Goal: Transaction & Acquisition: Purchase product/service

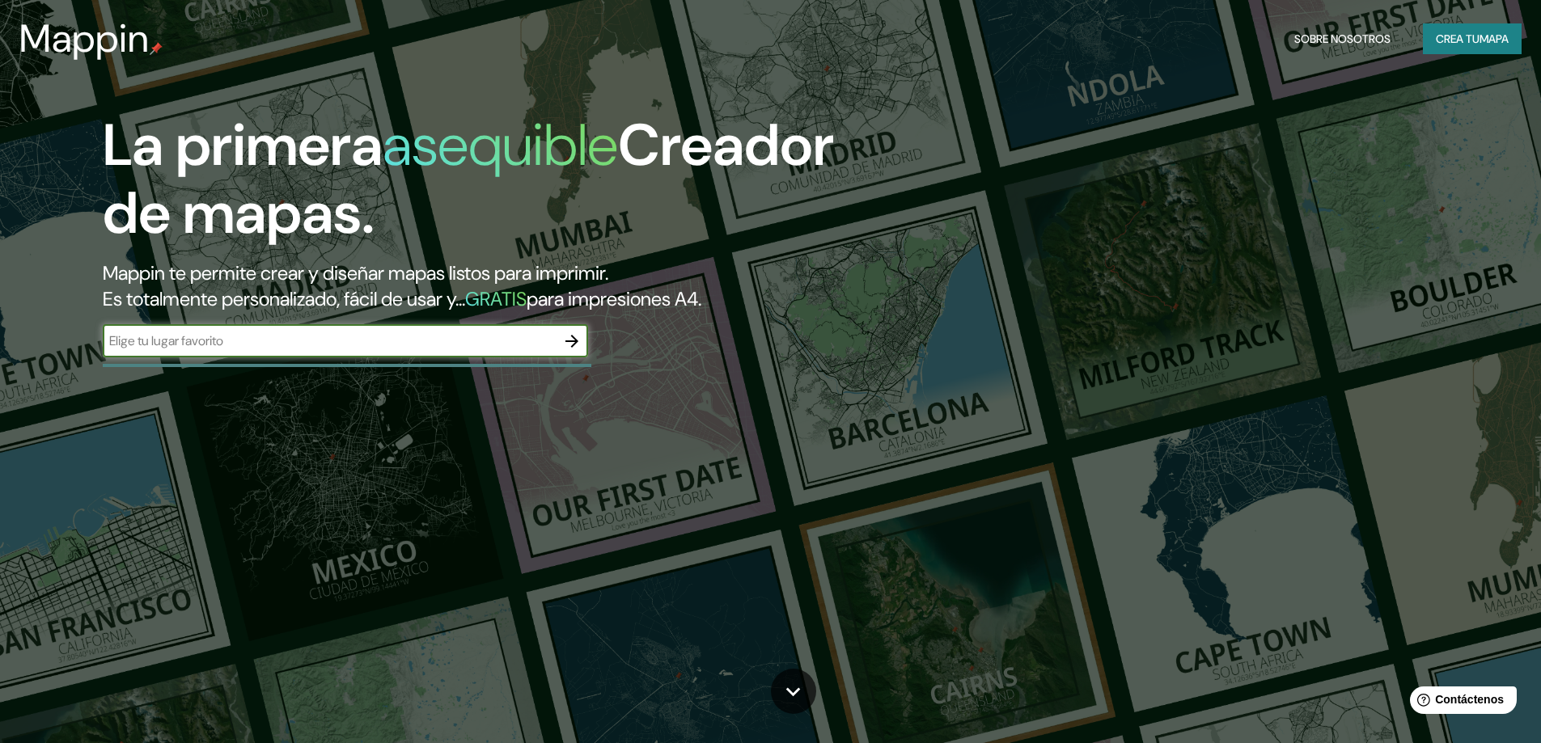
click at [220, 344] on input "text" at bounding box center [329, 341] width 453 height 19
paste input "8.429046901915878, -82.3944962011421"
type input "8.429046901915878, -82.3944962011421"
click at [573, 347] on icon "button" at bounding box center [571, 341] width 13 height 13
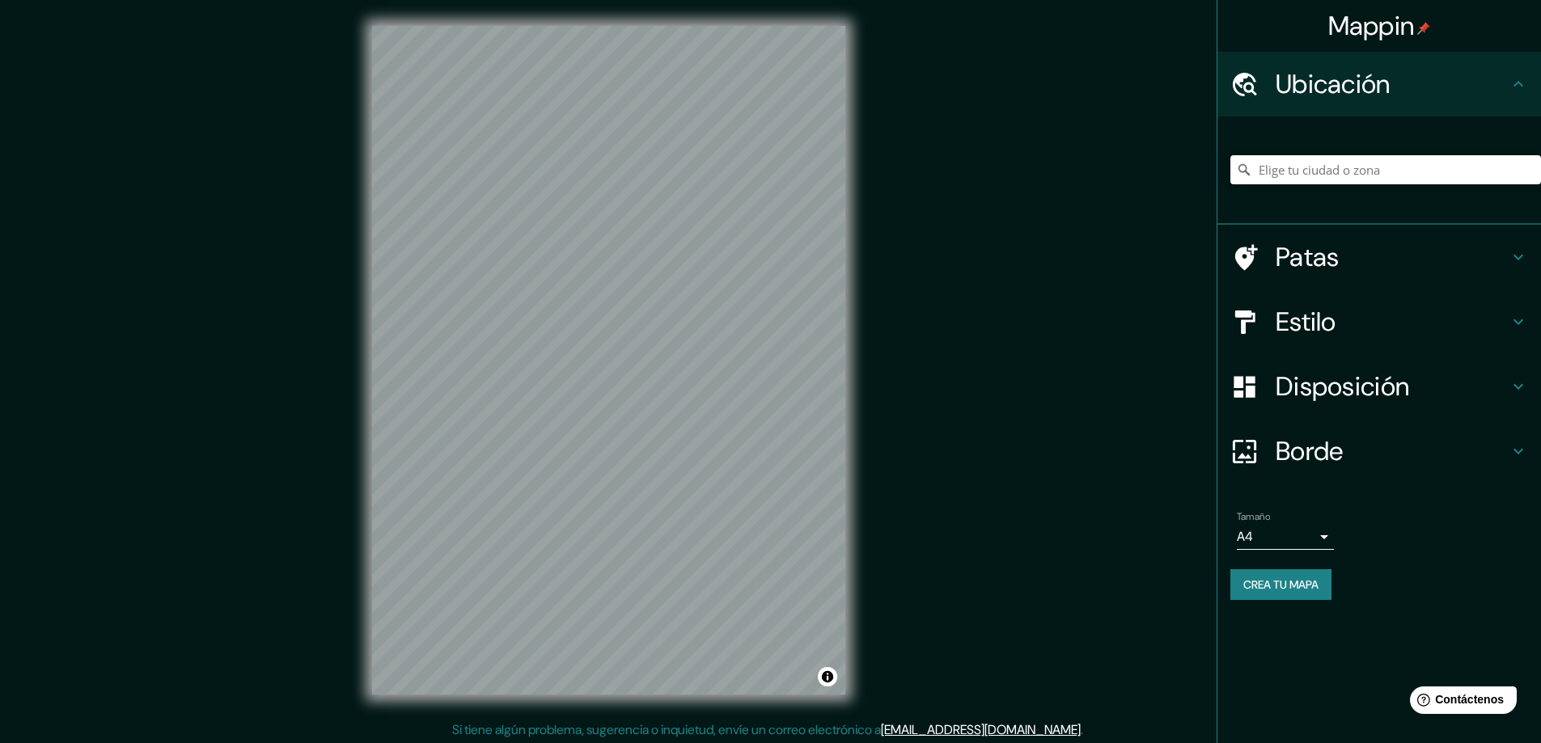
click at [1389, 175] on input "Elige tu ciudad o zona" at bounding box center [1385, 169] width 311 height 29
paste input "8.429046901915878, -82.3944962011421"
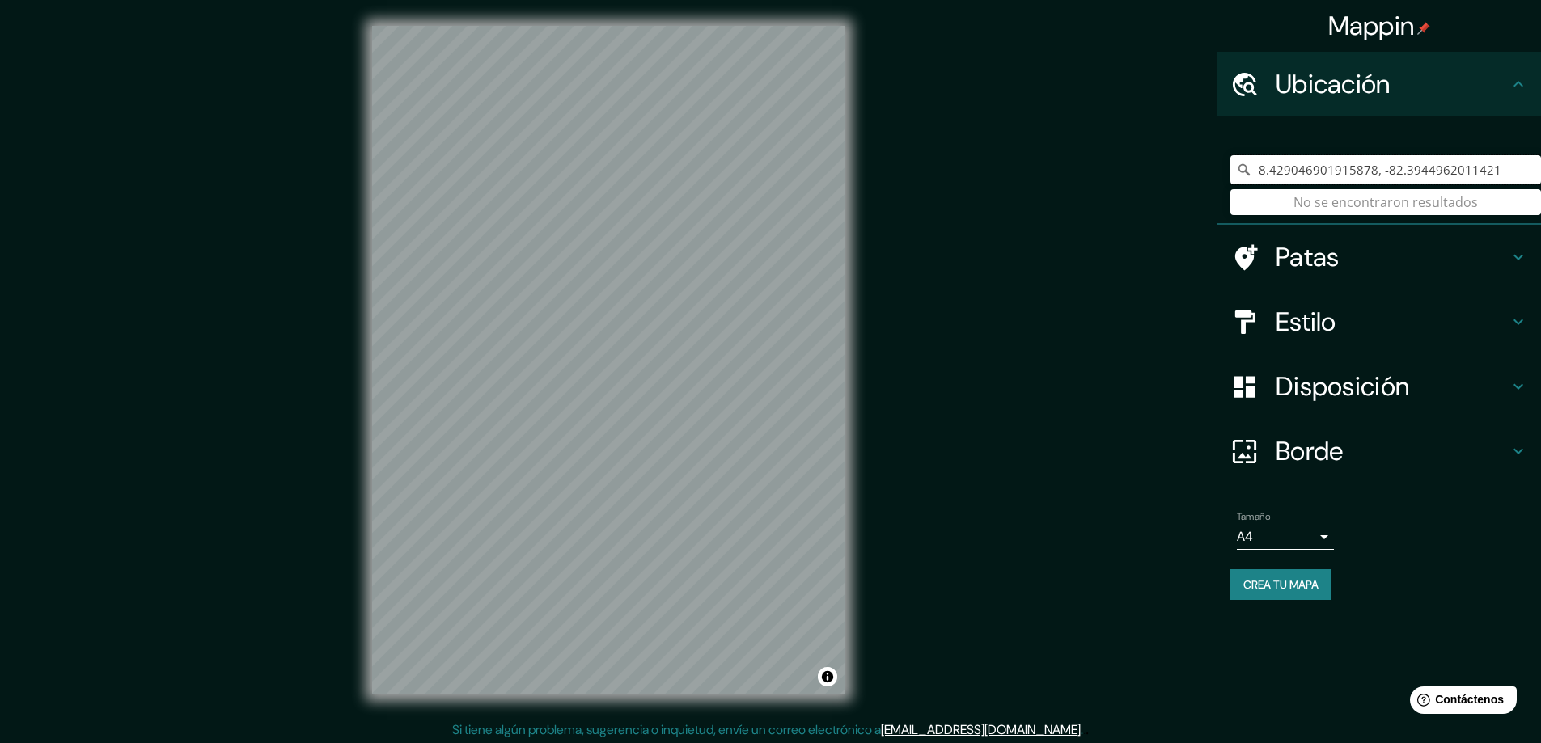
drag, startPoint x: 1525, startPoint y: 163, endPoint x: 1245, endPoint y: 190, distance: 281.2
click at [1245, 184] on div "8.429046901915878, -82.3944962011421 No se encontraron resultados" at bounding box center [1385, 169] width 311 height 29
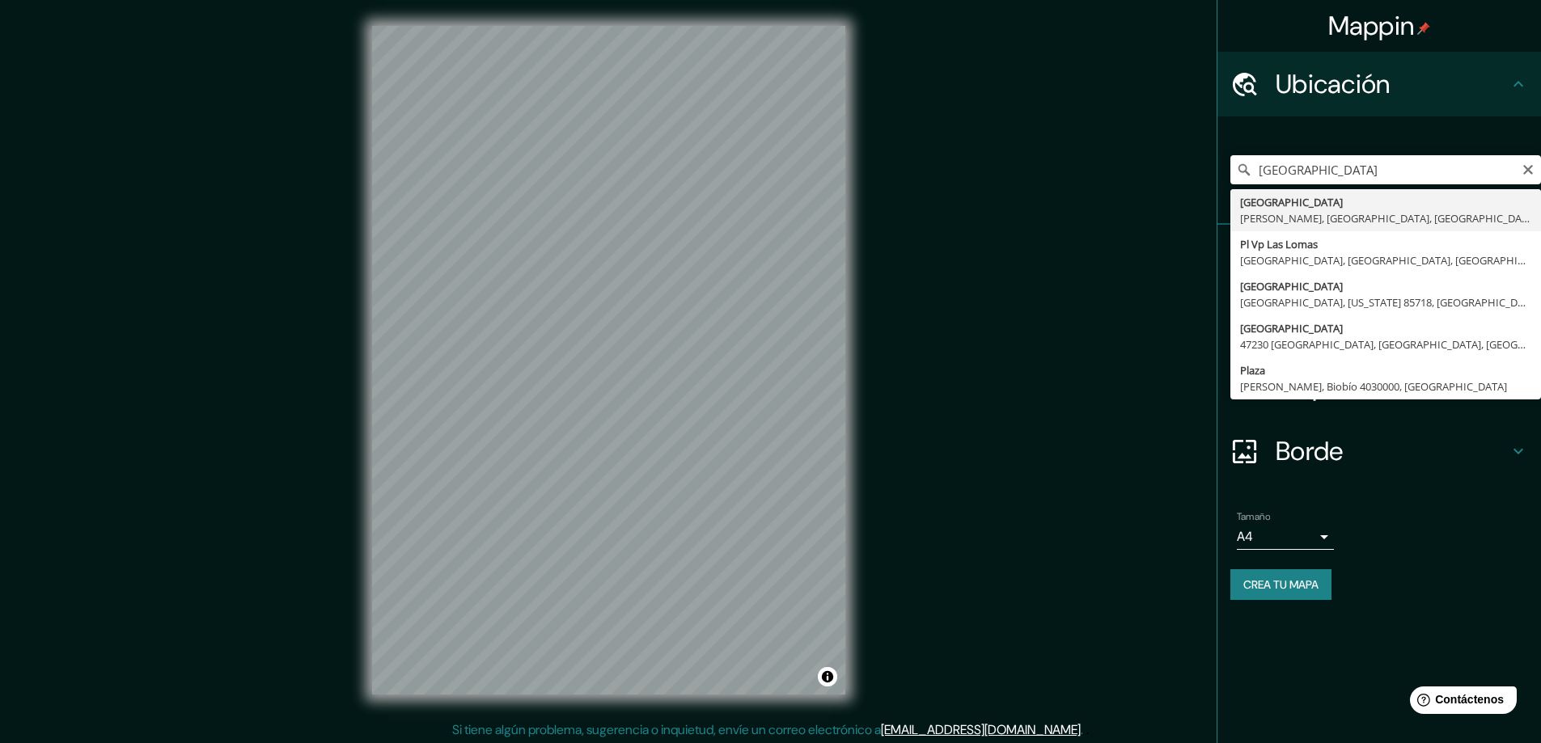
type input "[GEOGRAPHIC_DATA][PERSON_NAME][GEOGRAPHIC_DATA], [GEOGRAPHIC_DATA], [GEOGRAPHIC…"
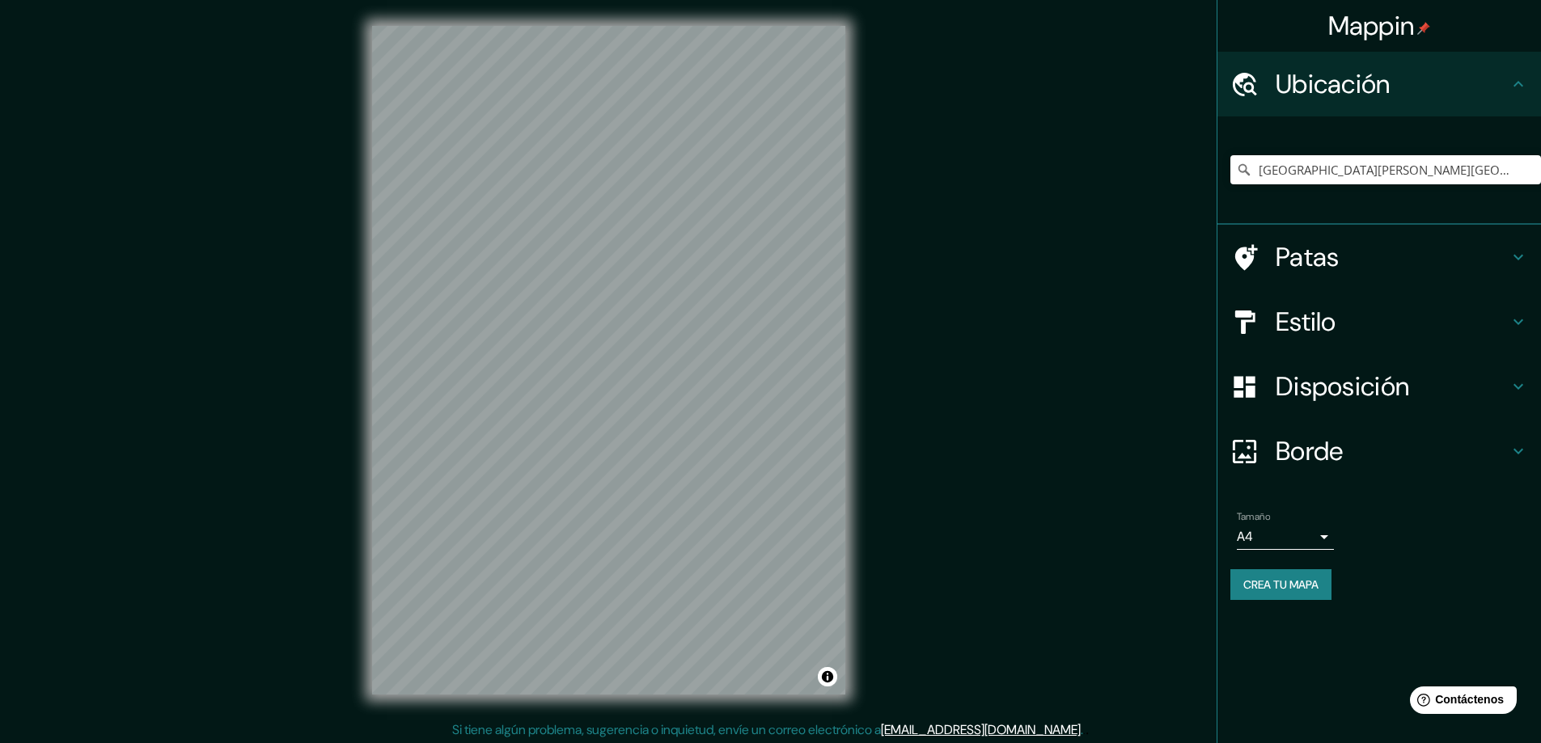
click at [1306, 265] on font "Patas" at bounding box center [1308, 257] width 64 height 34
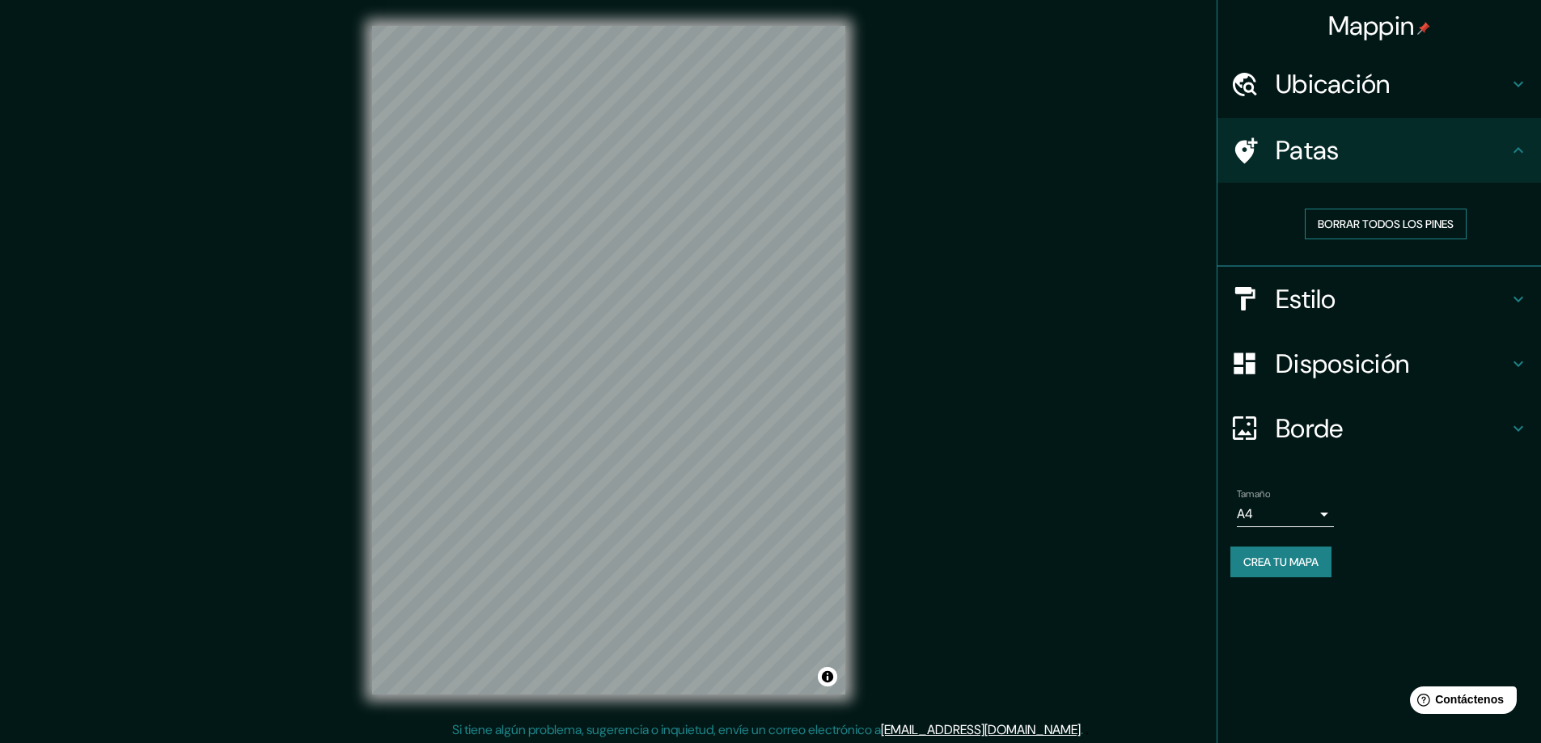
click at [1356, 219] on font "Borrar todos los pines" at bounding box center [1386, 224] width 136 height 15
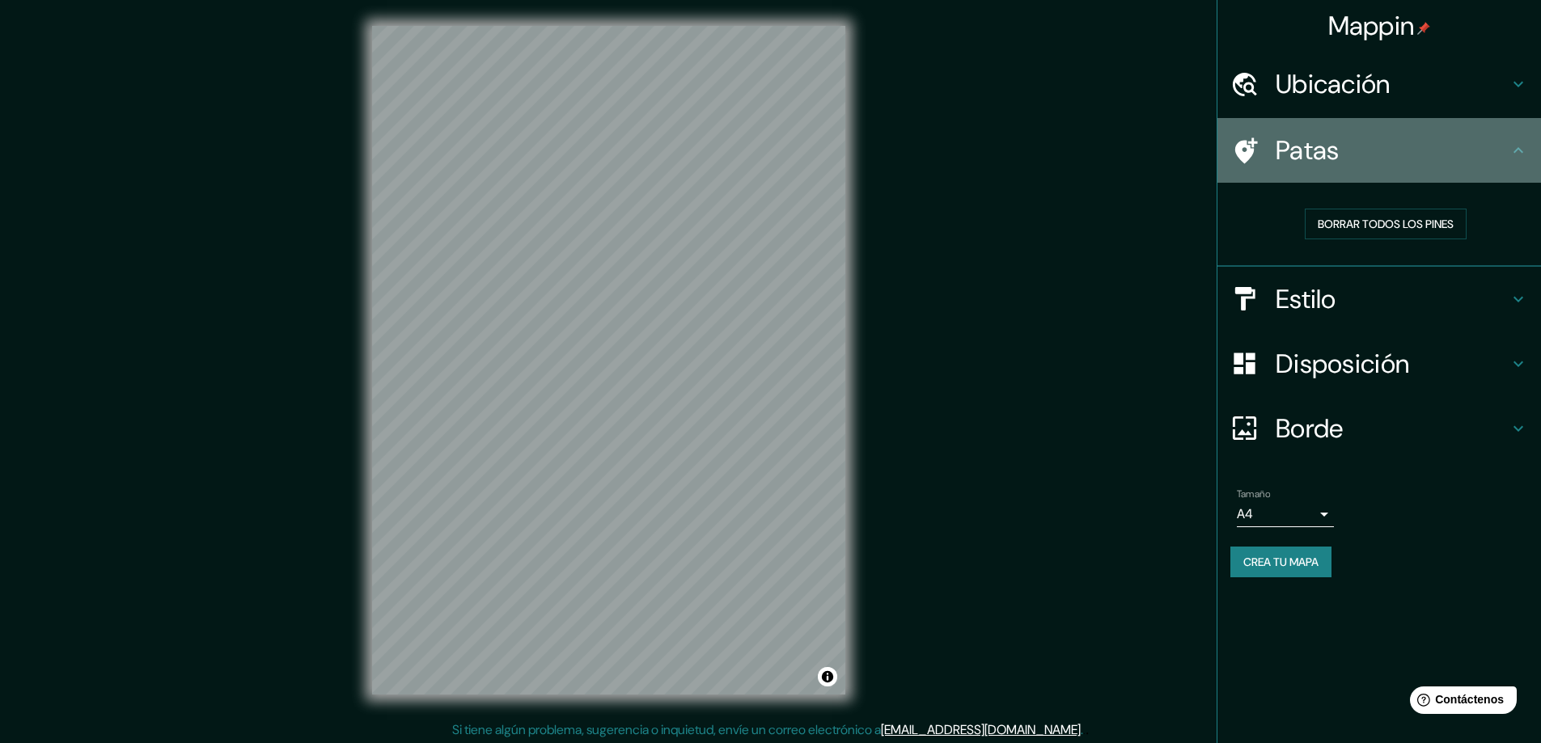
click at [1276, 150] on font "Patas" at bounding box center [1308, 150] width 64 height 34
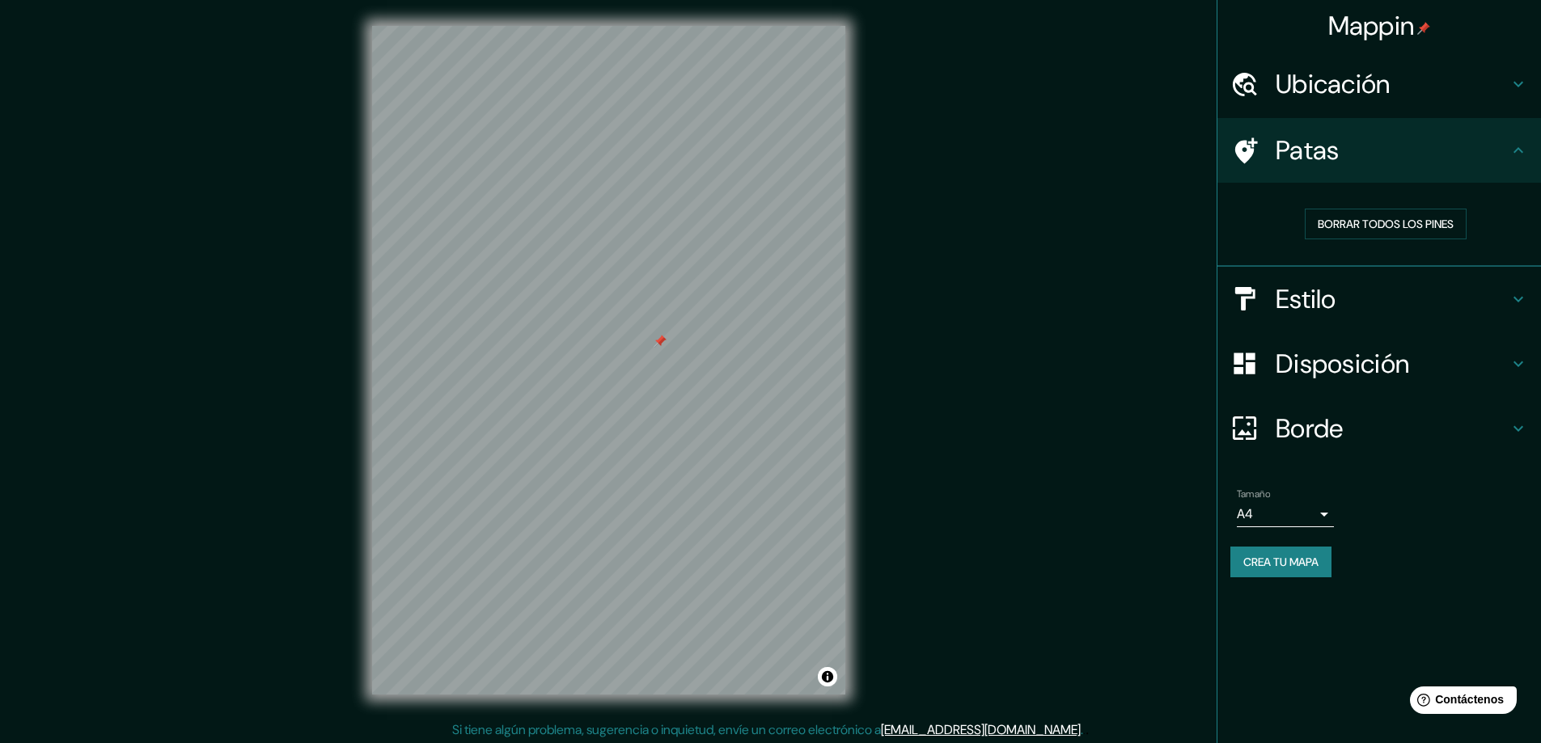
click at [1306, 364] on font "Disposición" at bounding box center [1342, 364] width 133 height 34
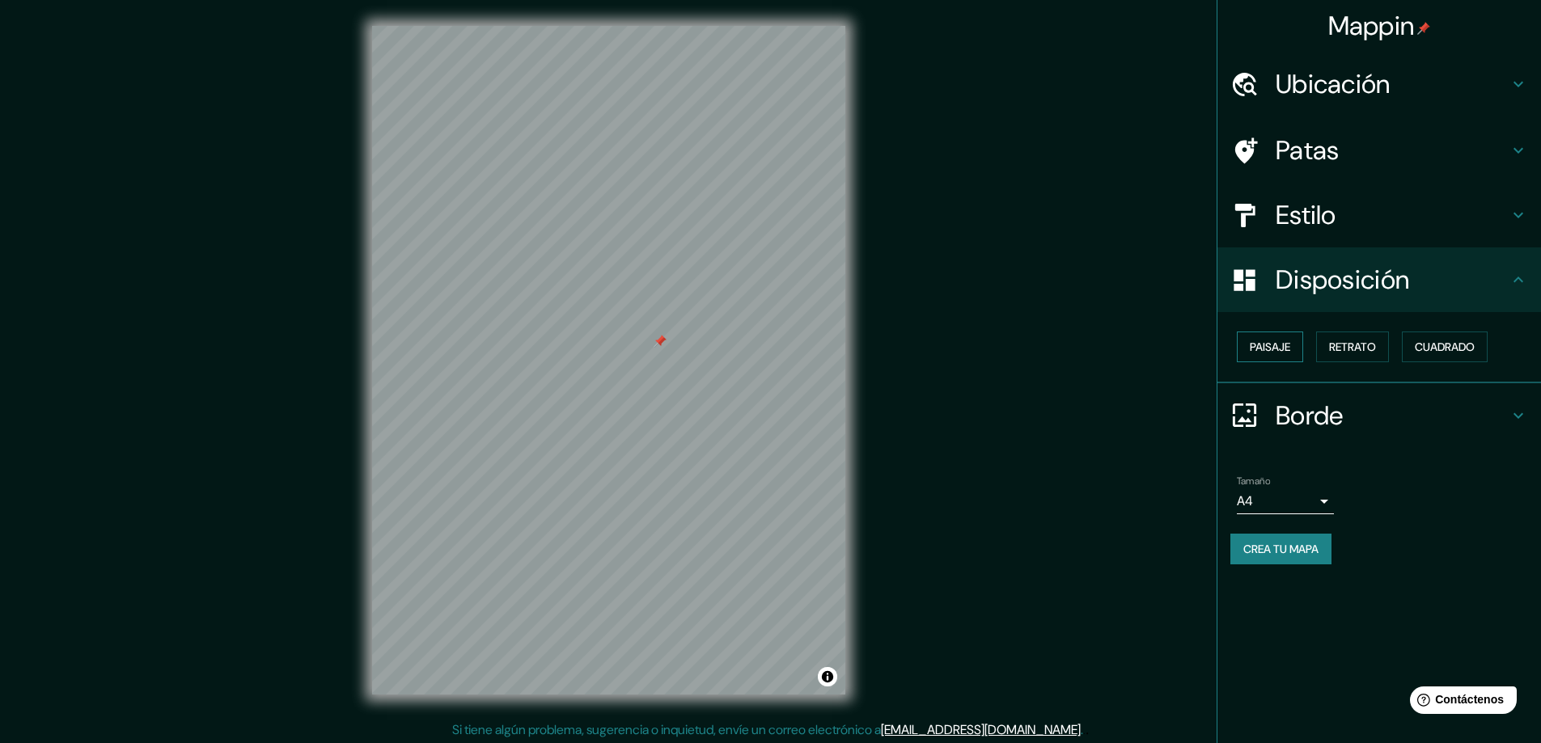
click at [1282, 349] on font "Paisaje" at bounding box center [1270, 347] width 40 height 15
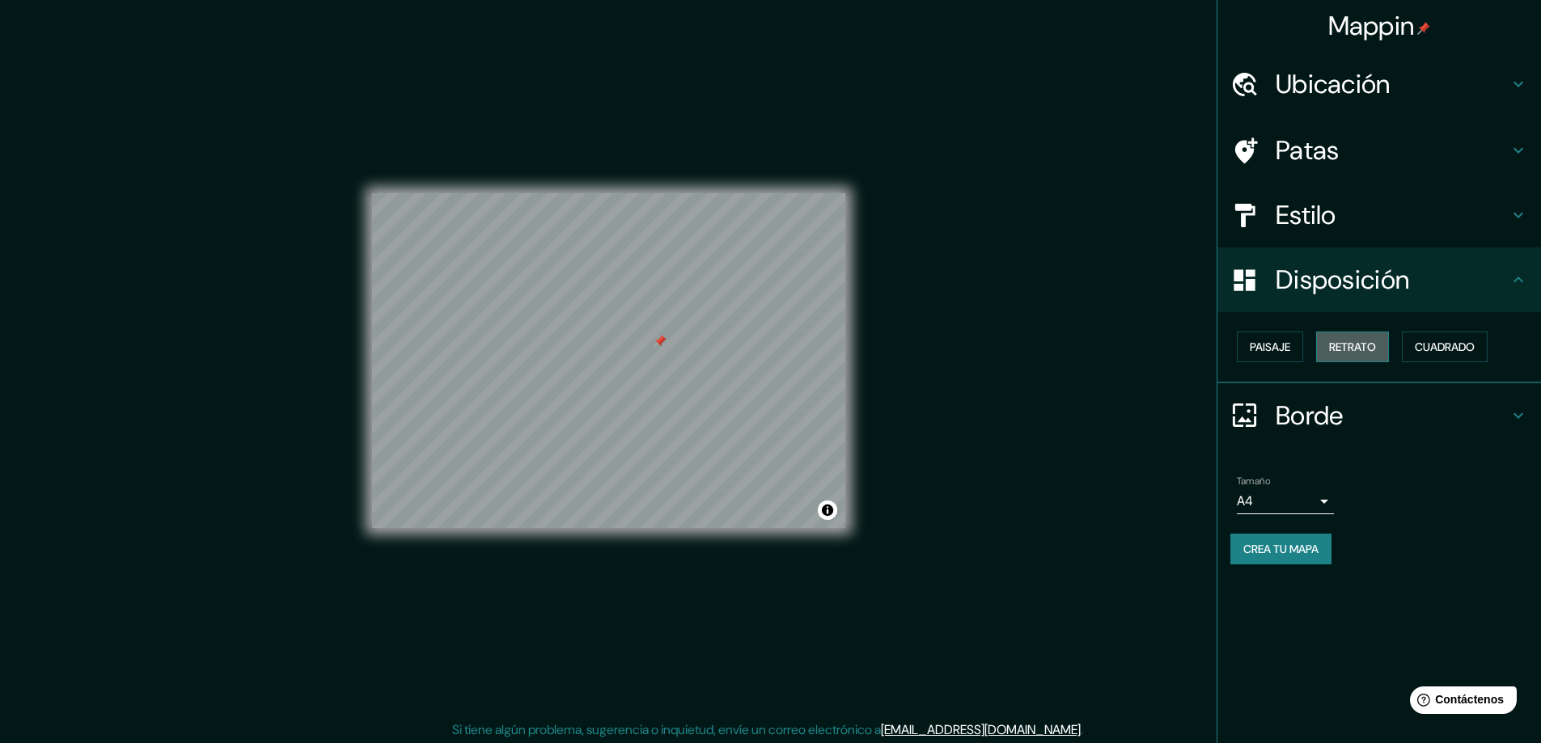
click at [1348, 352] on font "Retrato" at bounding box center [1352, 347] width 47 height 15
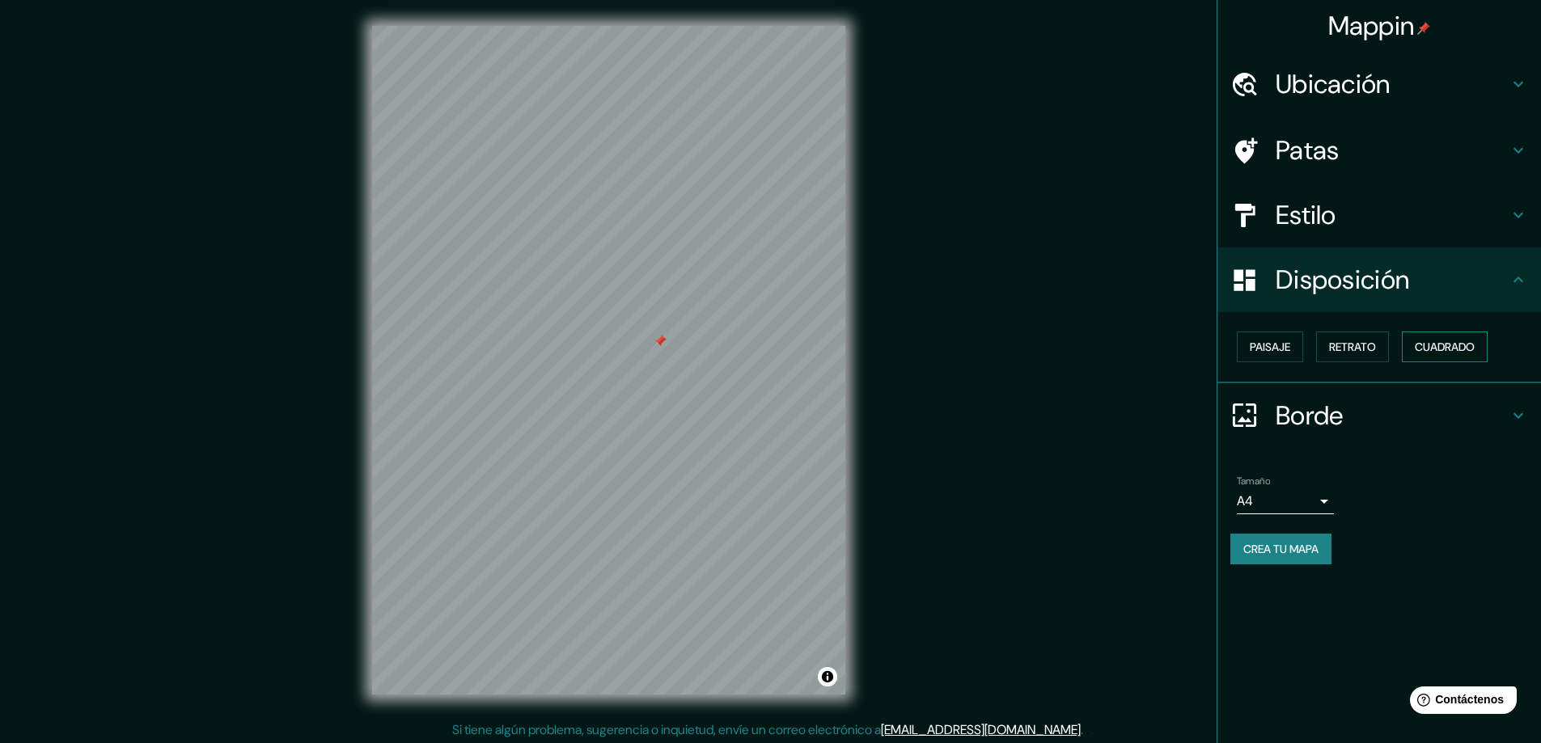
click at [1430, 343] on font "Cuadrado" at bounding box center [1445, 347] width 60 height 15
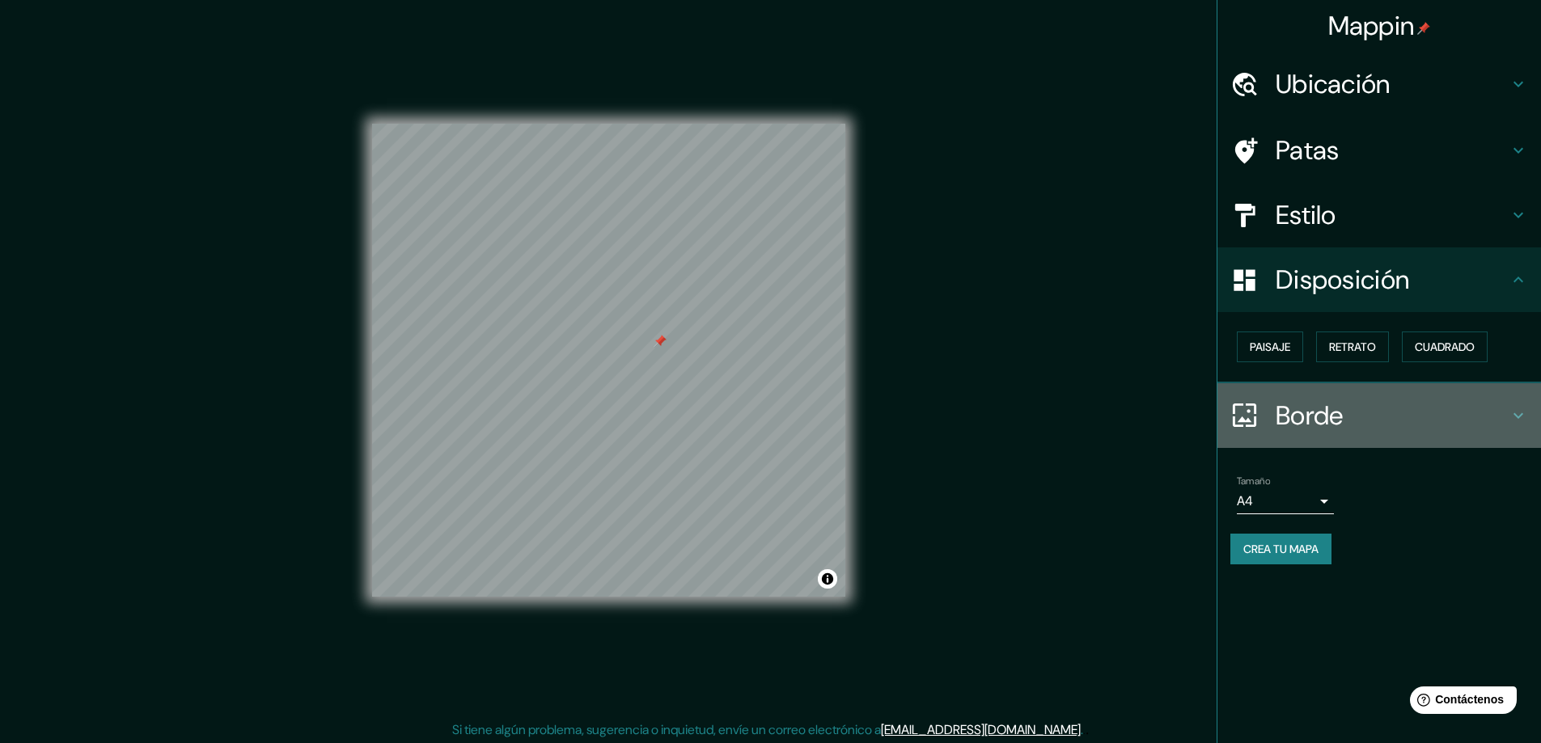
click at [1284, 425] on font "Borde" at bounding box center [1310, 416] width 68 height 34
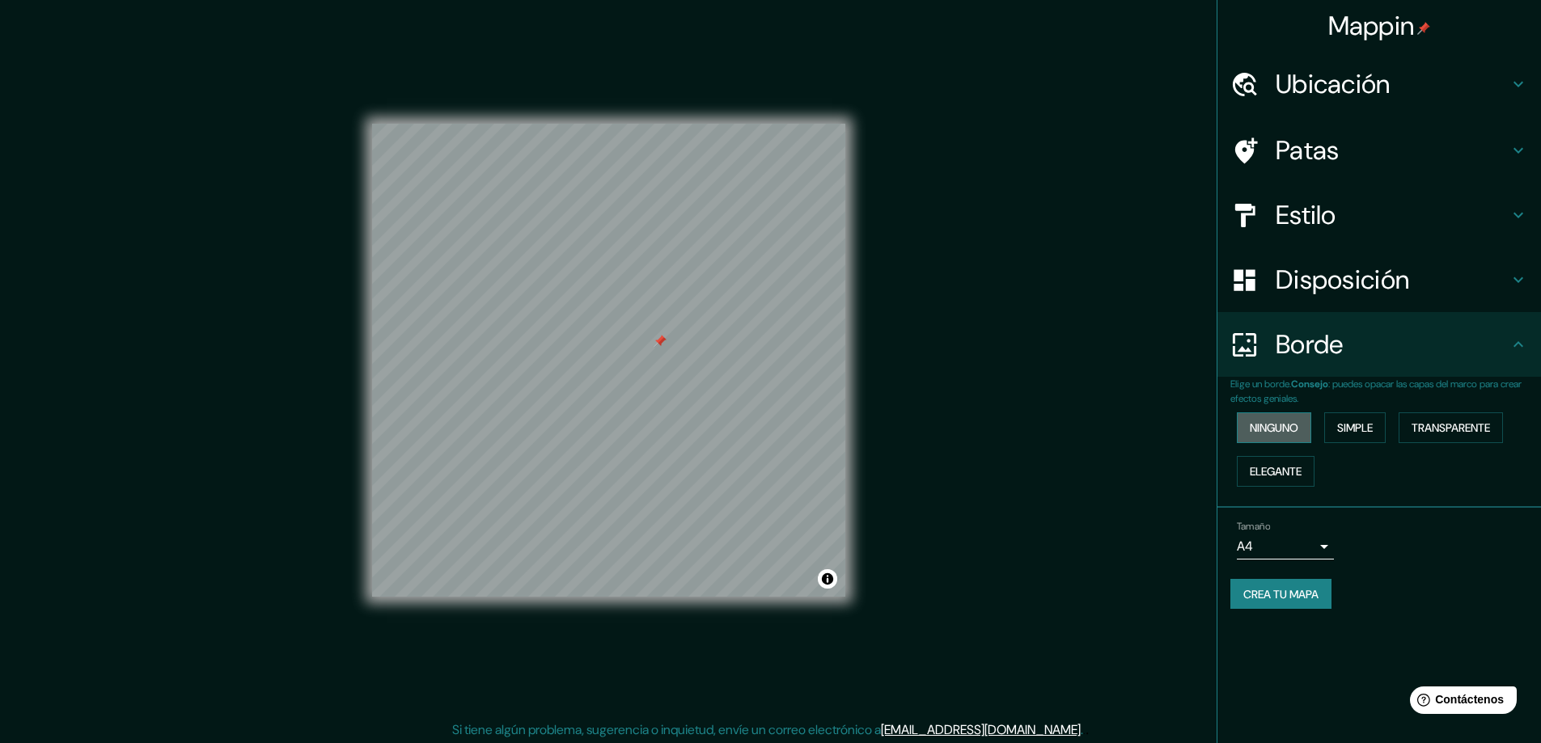
click at [1280, 434] on font "Ninguno" at bounding box center [1274, 428] width 49 height 15
click at [1343, 434] on font "Simple" at bounding box center [1355, 428] width 36 height 15
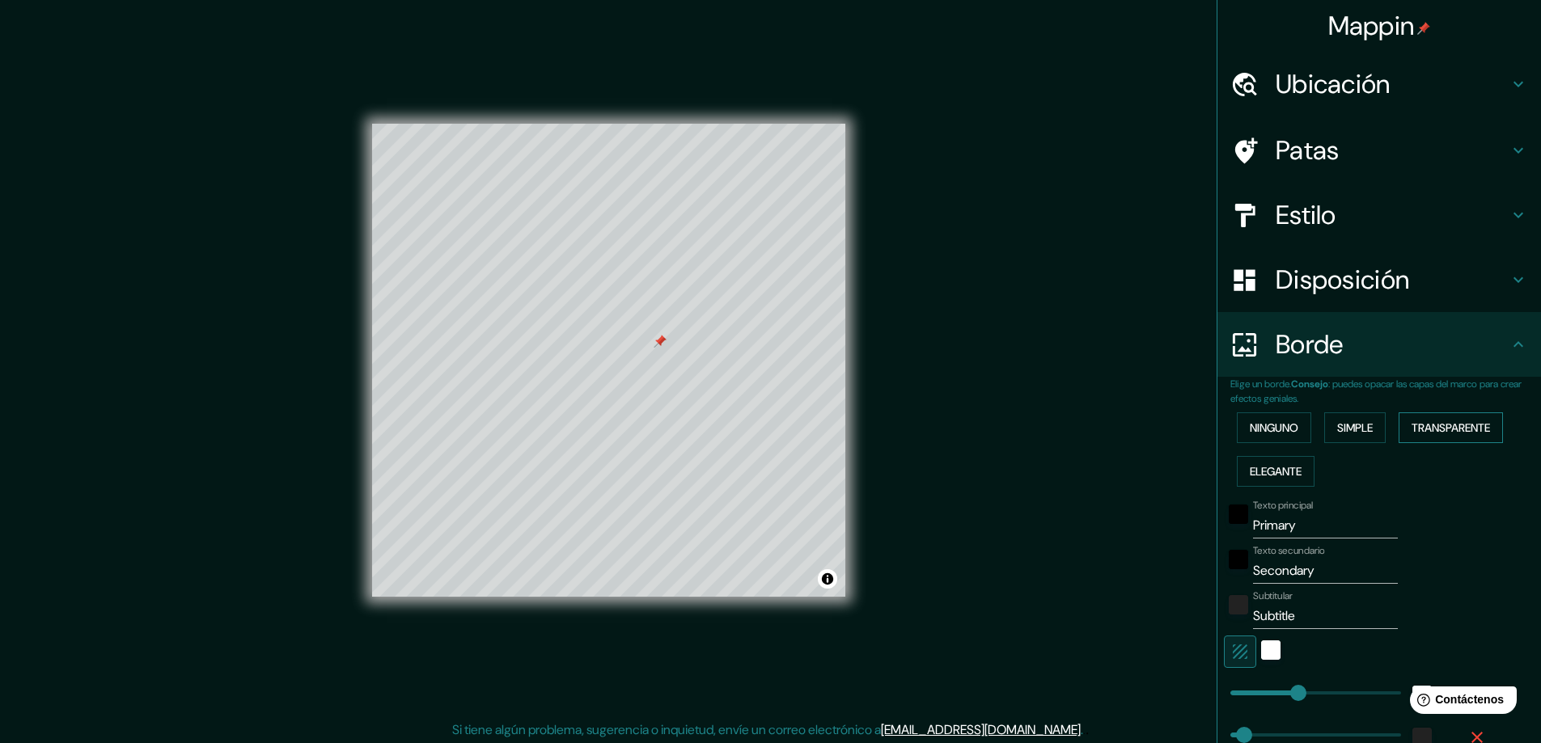
click at [1415, 431] on font "Transparente" at bounding box center [1450, 428] width 78 height 15
click at [1292, 159] on font "Patas" at bounding box center [1308, 150] width 64 height 34
type input "281"
type input "47"
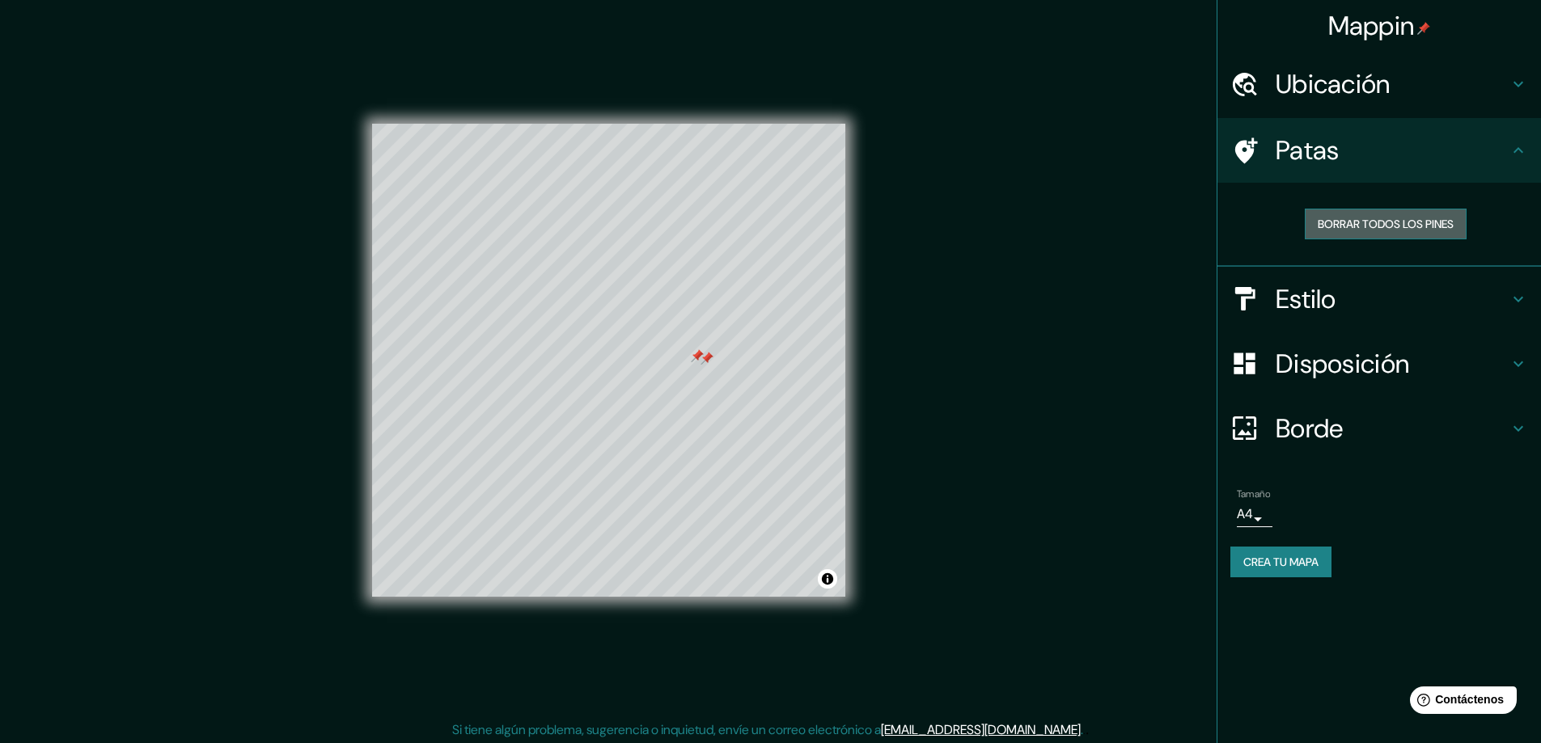
click at [1329, 219] on font "Borrar todos los pines" at bounding box center [1386, 224] width 136 height 15
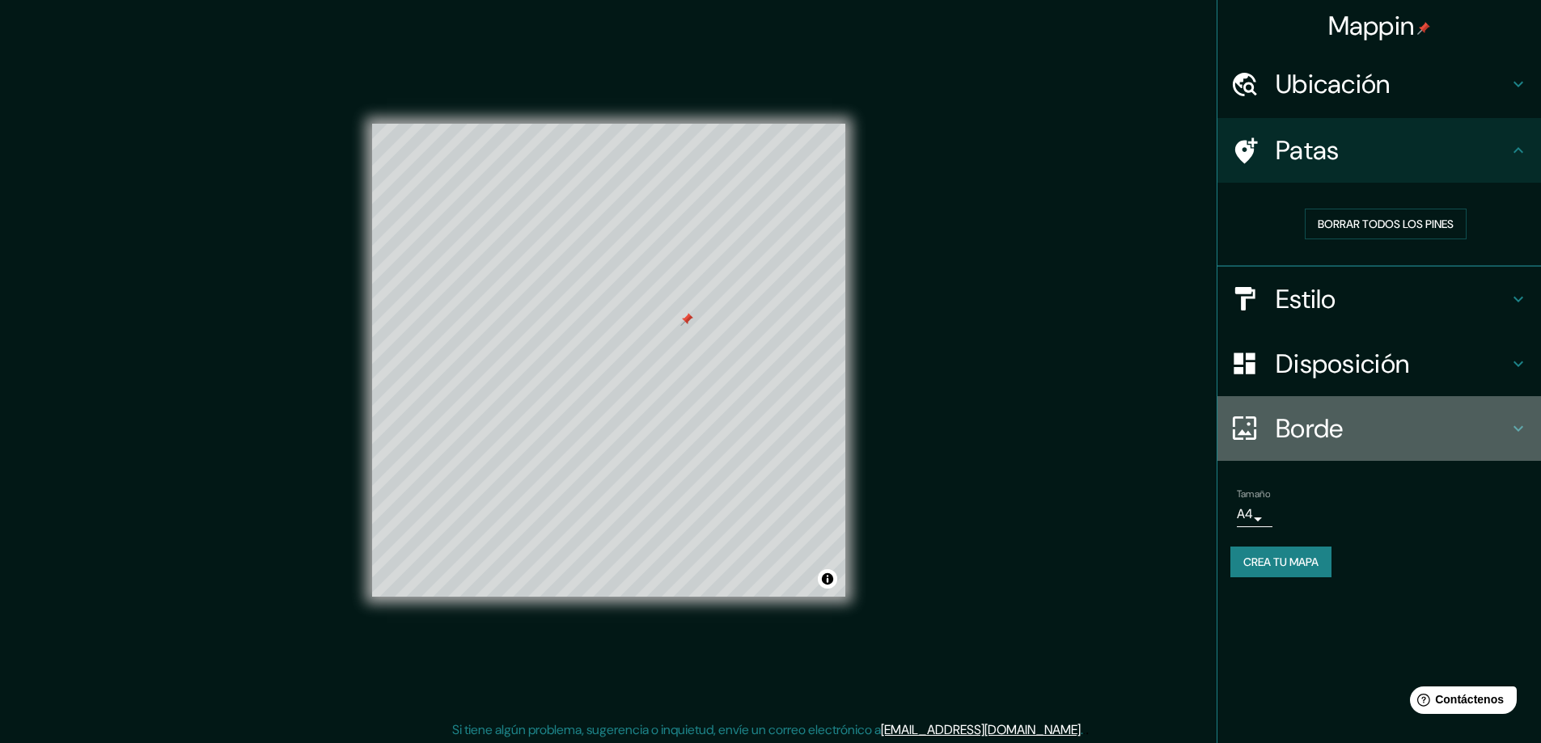
click at [1299, 421] on font "Borde" at bounding box center [1310, 429] width 68 height 34
type input "281"
type input "47"
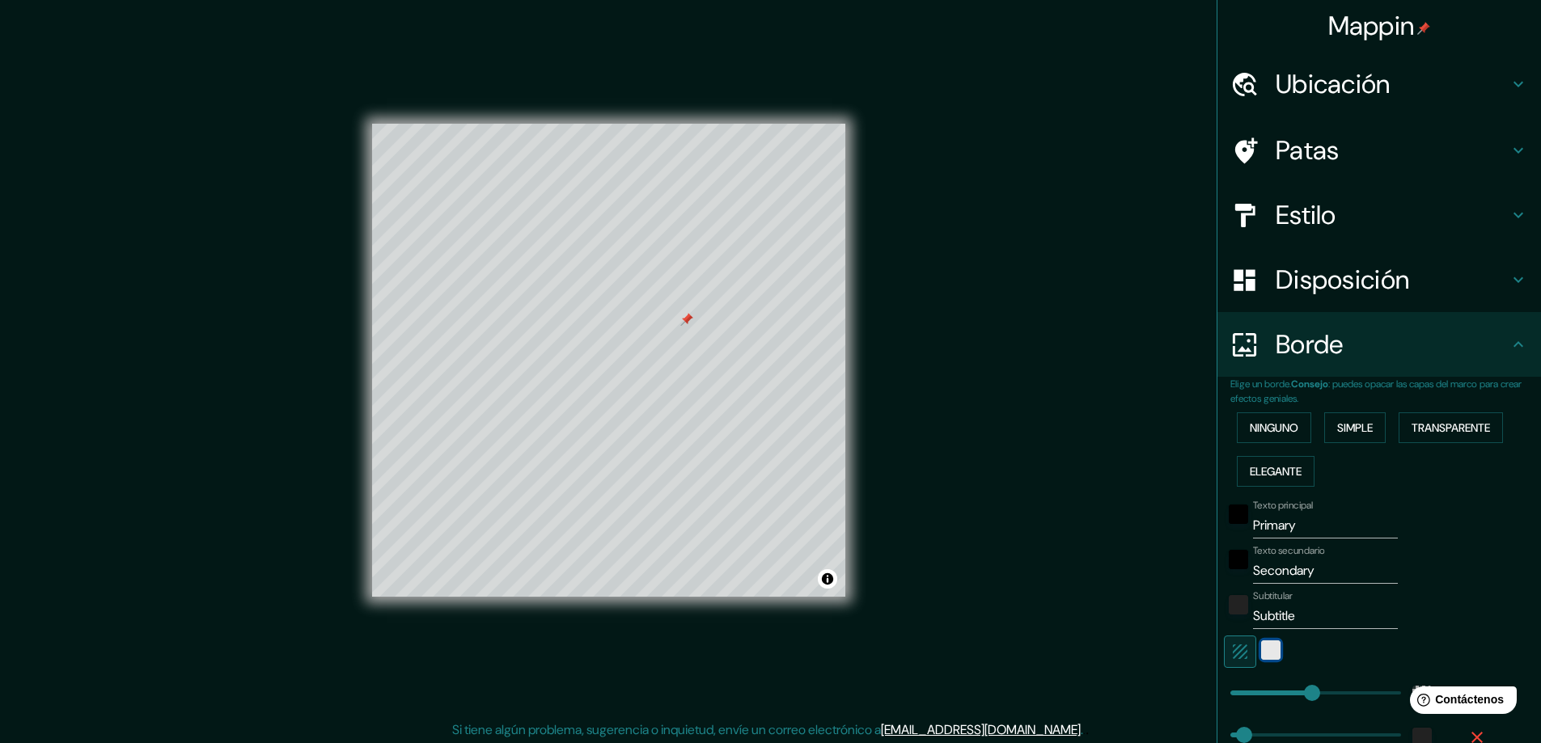
click at [1263, 648] on div "blanco" at bounding box center [1270, 650] width 19 height 19
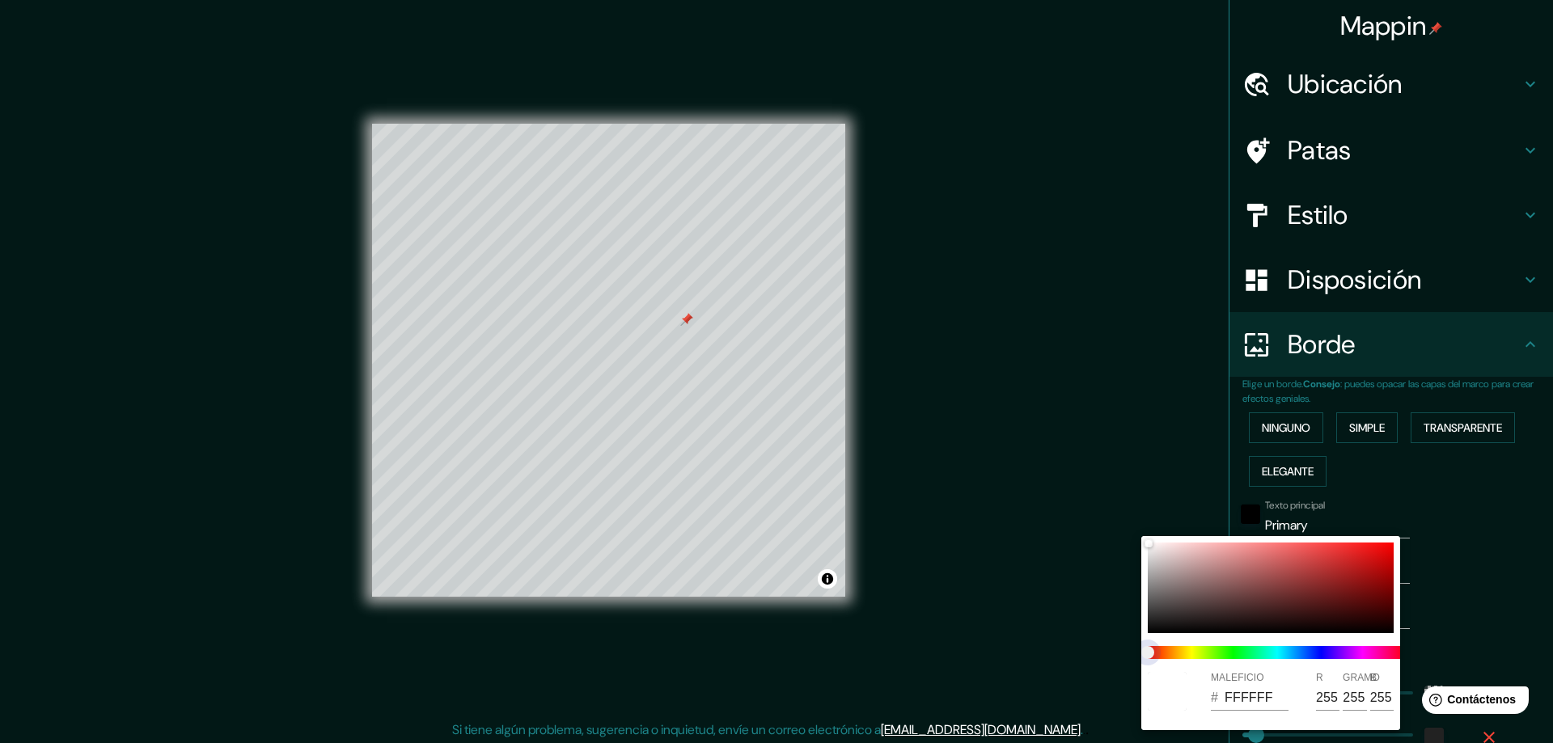
type input "281"
type input "47"
type input "281"
type input "47"
type input "281"
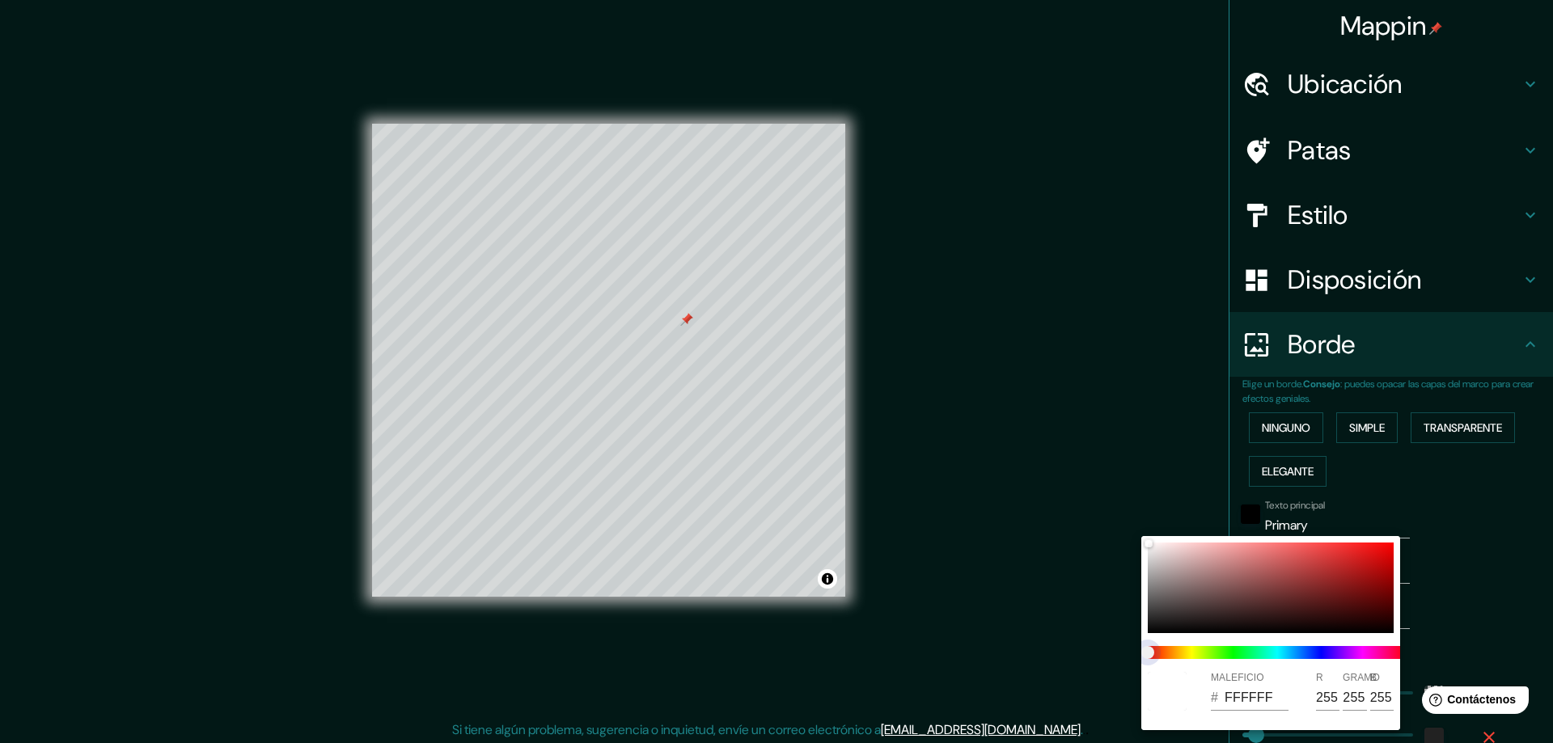
type input "47"
type input "281"
type input "47"
drag, startPoint x: 1280, startPoint y: 655, endPoint x: 1389, endPoint y: 658, distance: 109.2
click at [1389, 658] on span at bounding box center [1277, 652] width 259 height 13
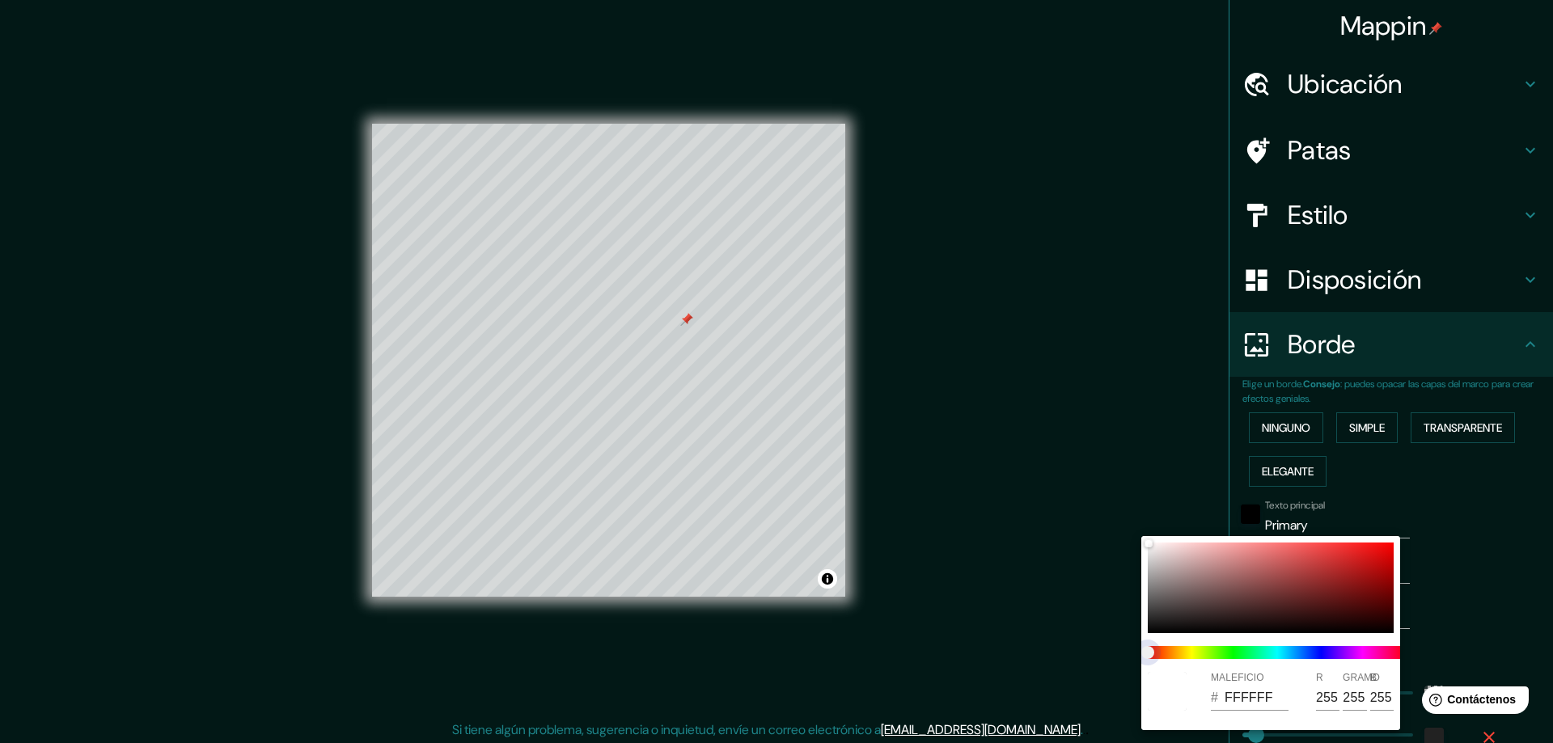
type input "281"
type input "47"
type input "281"
type input "47"
type input "281"
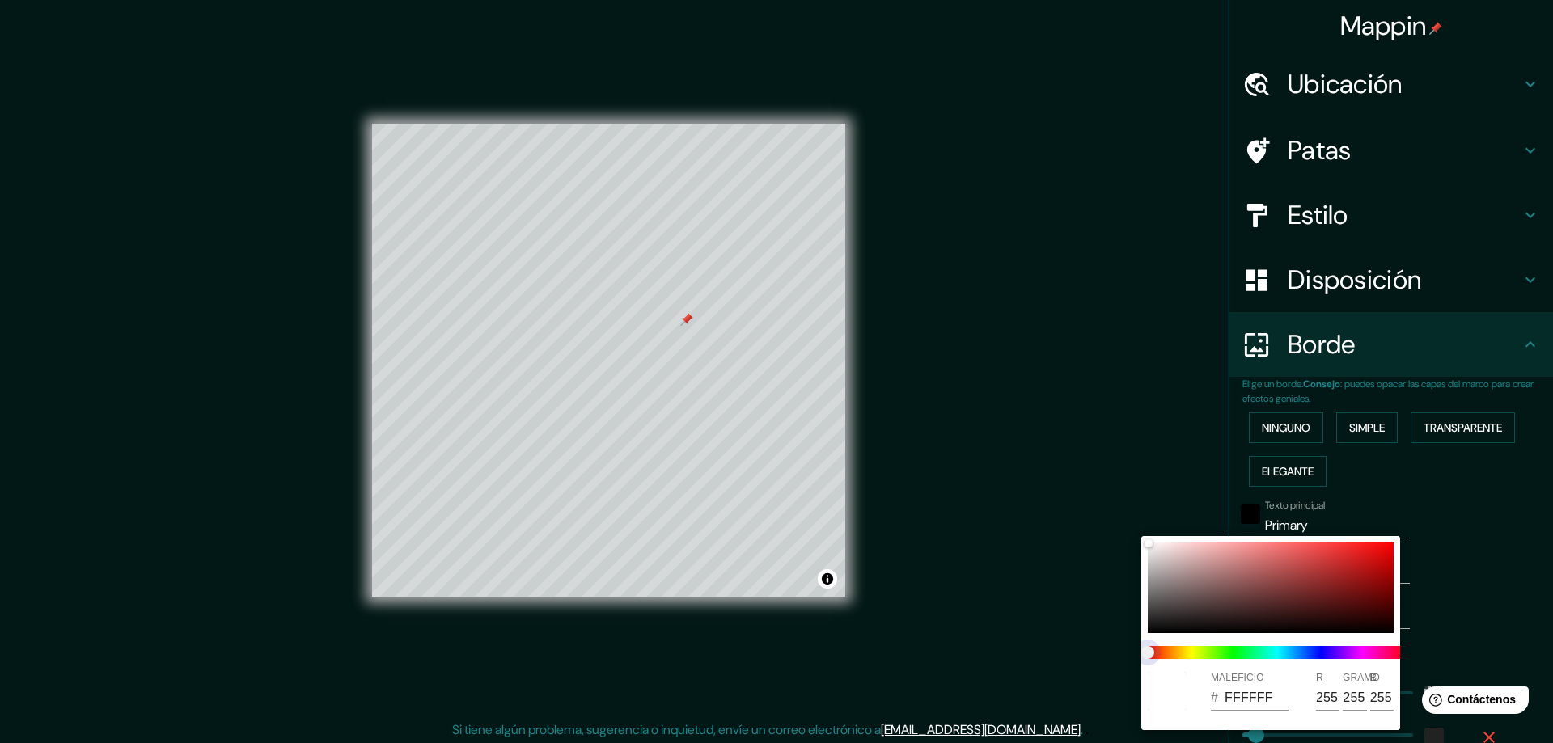
type input "47"
type input "281"
type input "47"
type input "281"
type input "47"
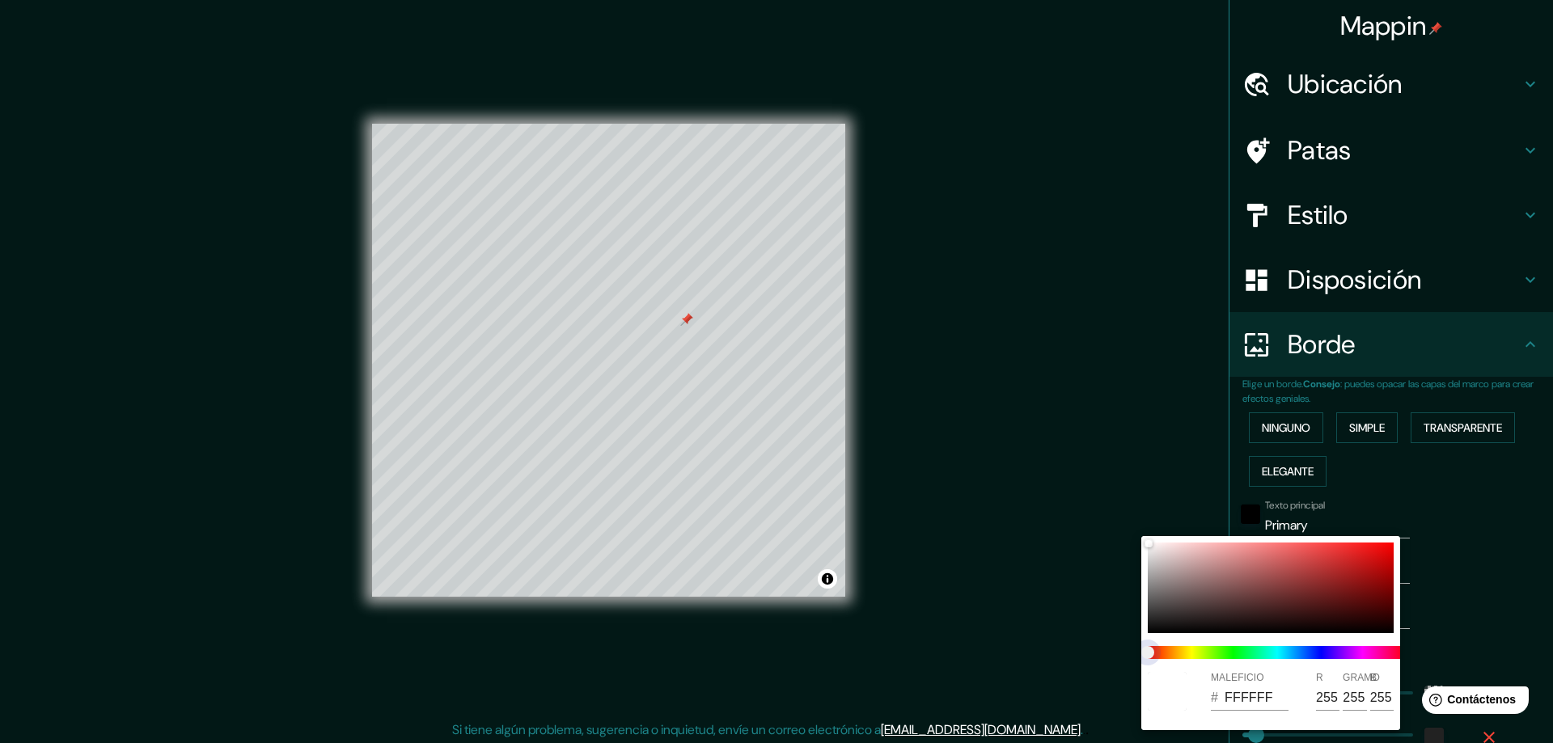
type input "281"
type input "47"
drag, startPoint x: 1359, startPoint y: 649, endPoint x: 1149, endPoint y: 652, distance: 209.5
click at [1154, 655] on span at bounding box center [1277, 652] width 259 height 13
type input "281"
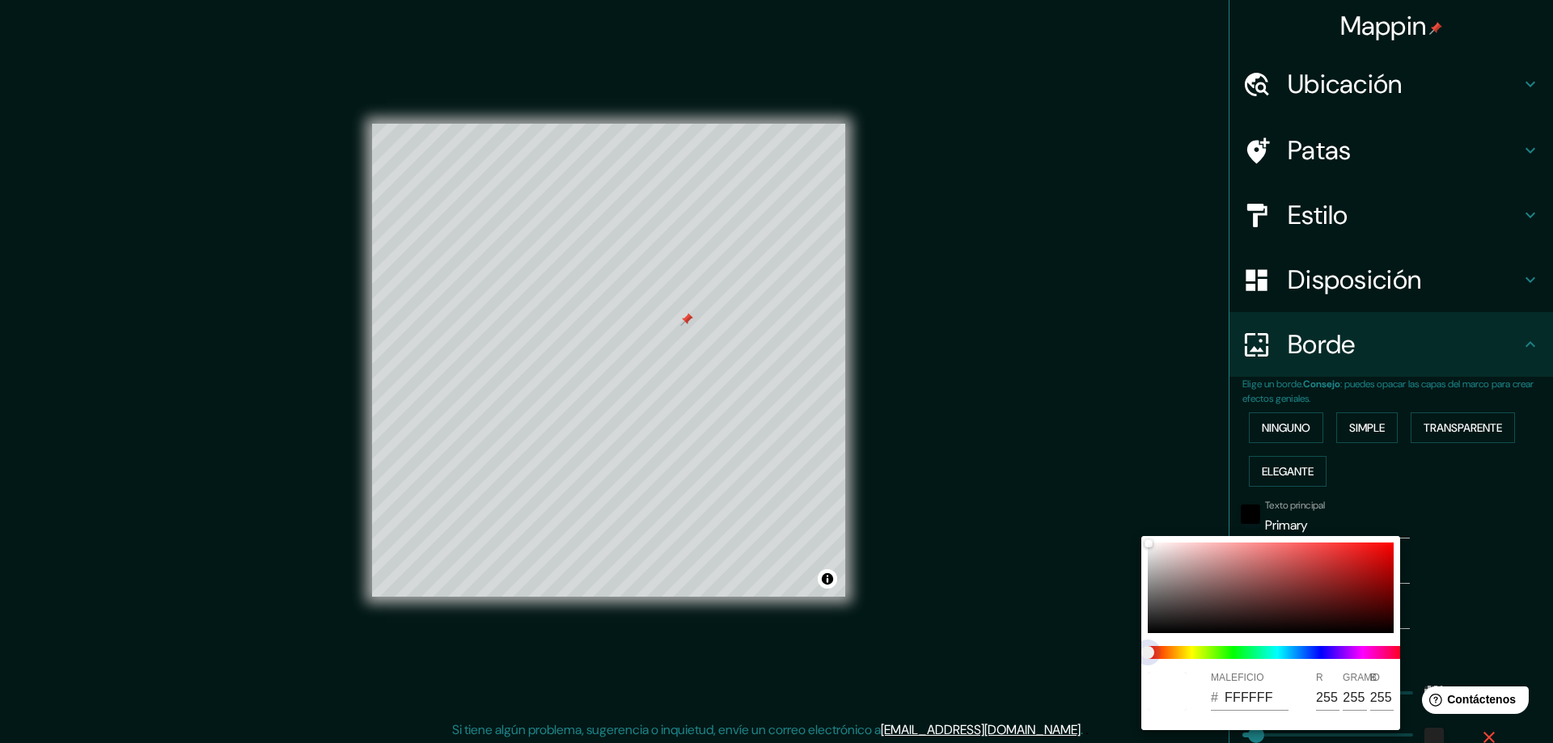
type input "47"
type input "281"
type input "47"
type input "281"
type input "47"
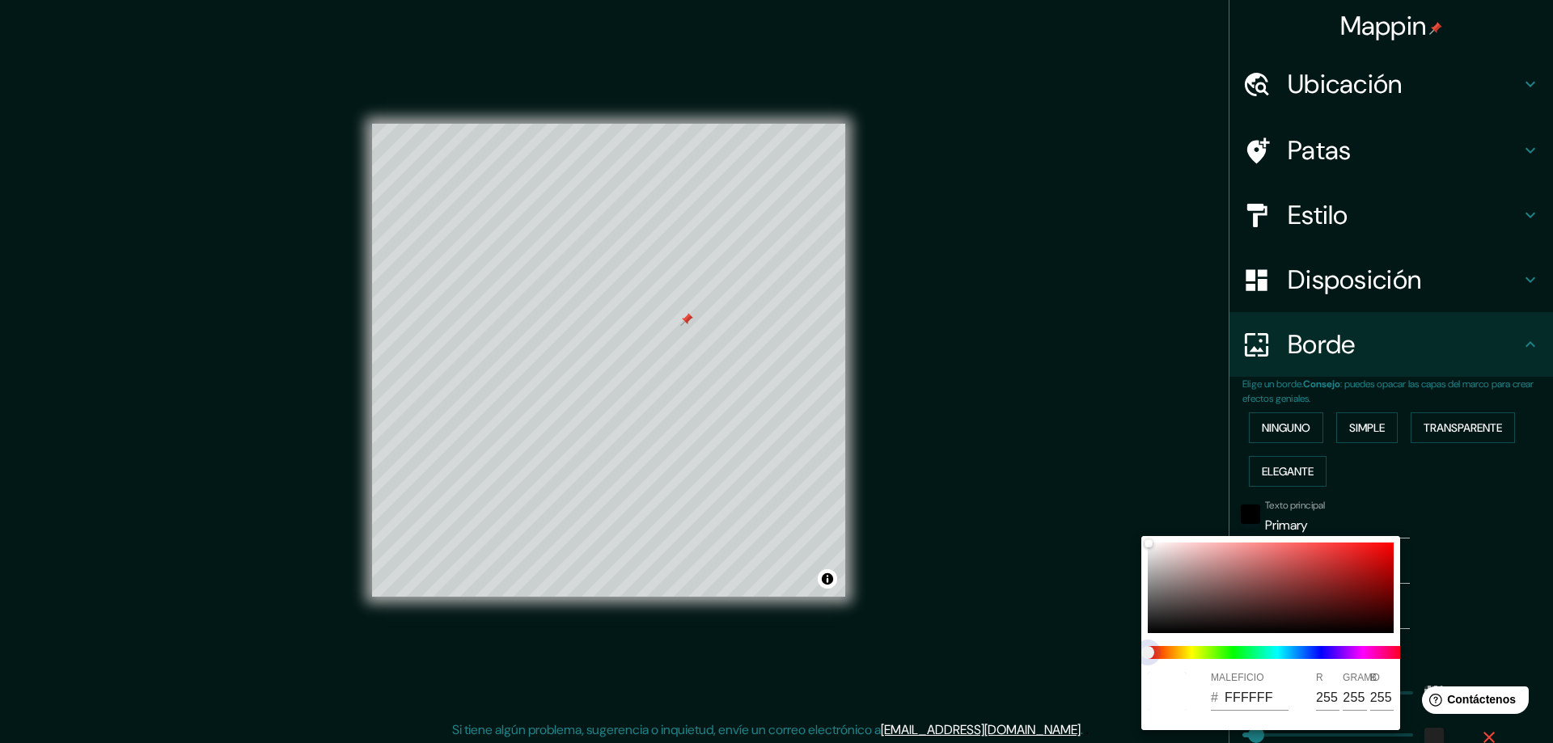
drag, startPoint x: 1149, startPoint y: 651, endPoint x: 1248, endPoint y: 649, distance: 98.7
click at [1258, 656] on span at bounding box center [1277, 652] width 259 height 13
type input "281"
type input "47"
type input "281"
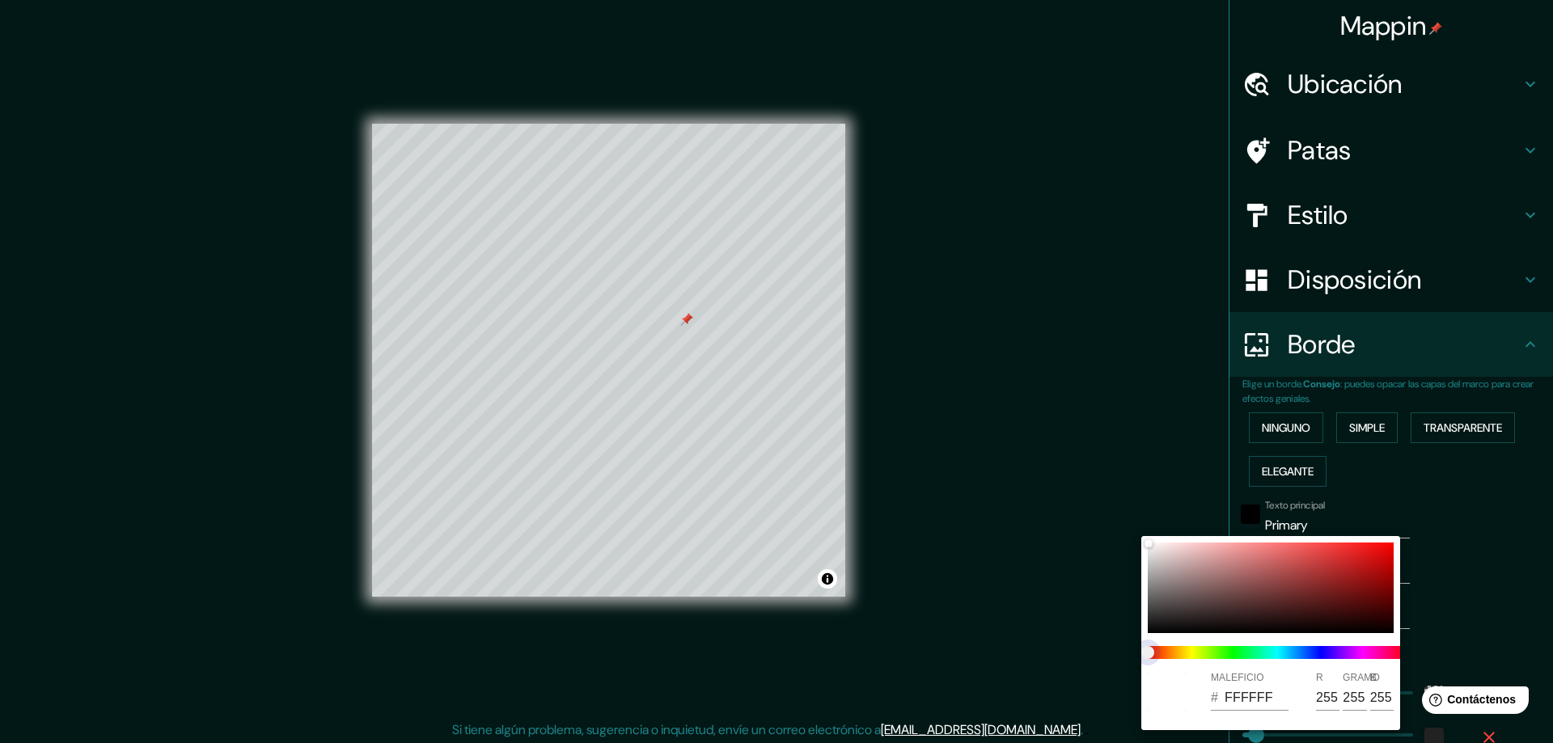
type input "47"
click at [1246, 649] on span at bounding box center [1277, 652] width 259 height 13
click at [1442, 590] on div at bounding box center [776, 371] width 1553 height 743
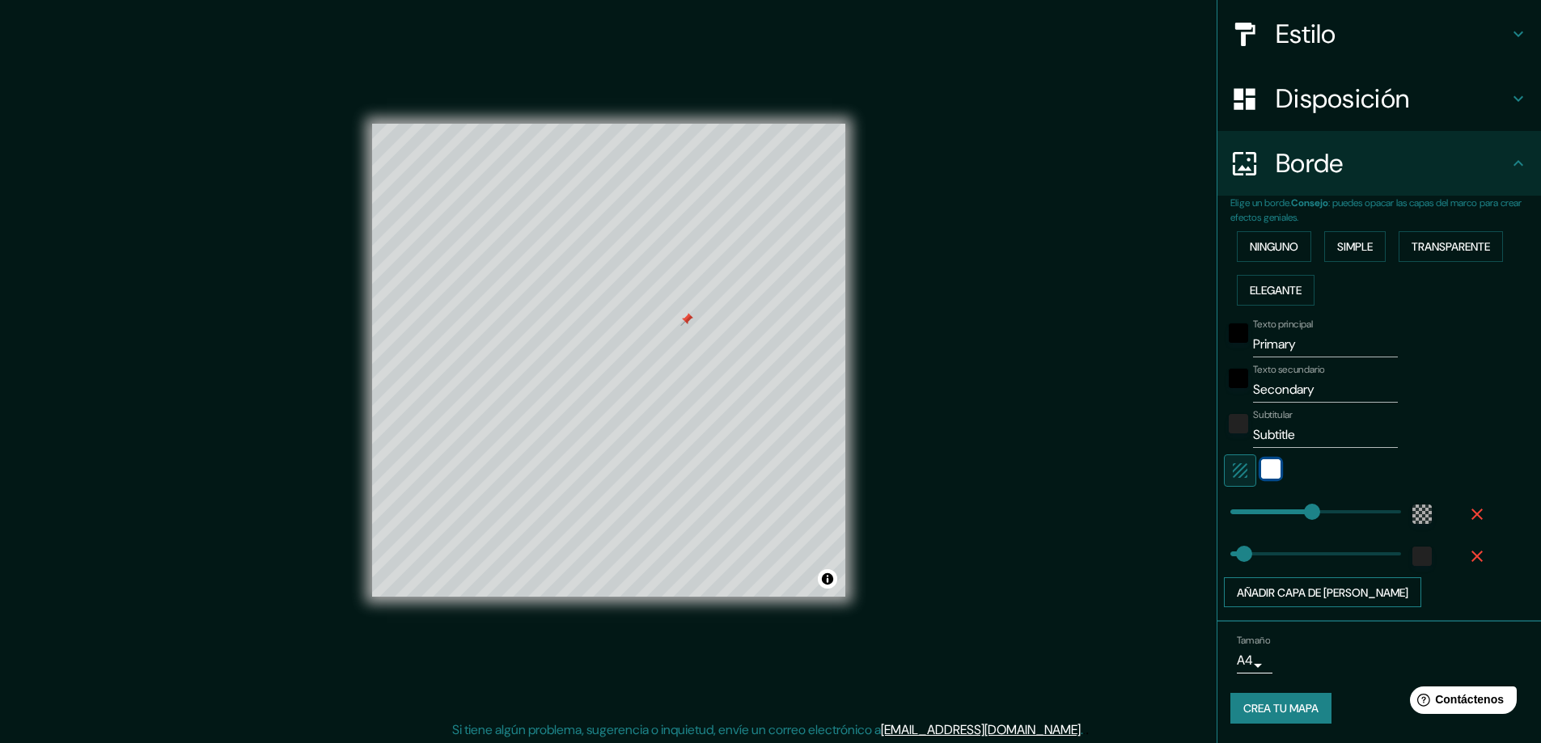
scroll to position [3, 0]
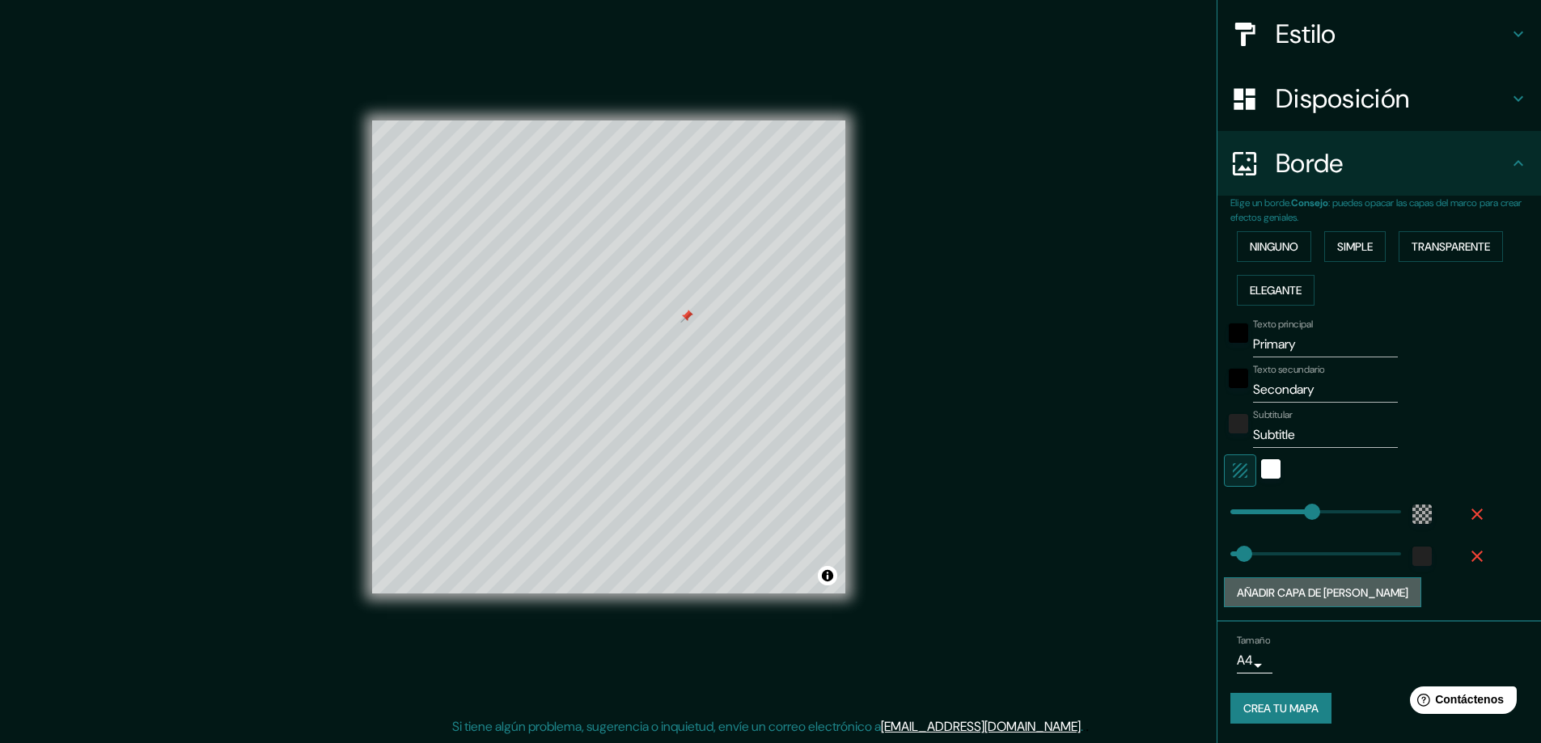
click at [1319, 588] on font "Añadir capa de [PERSON_NAME]" at bounding box center [1322, 593] width 171 height 15
type input "281"
type input "47"
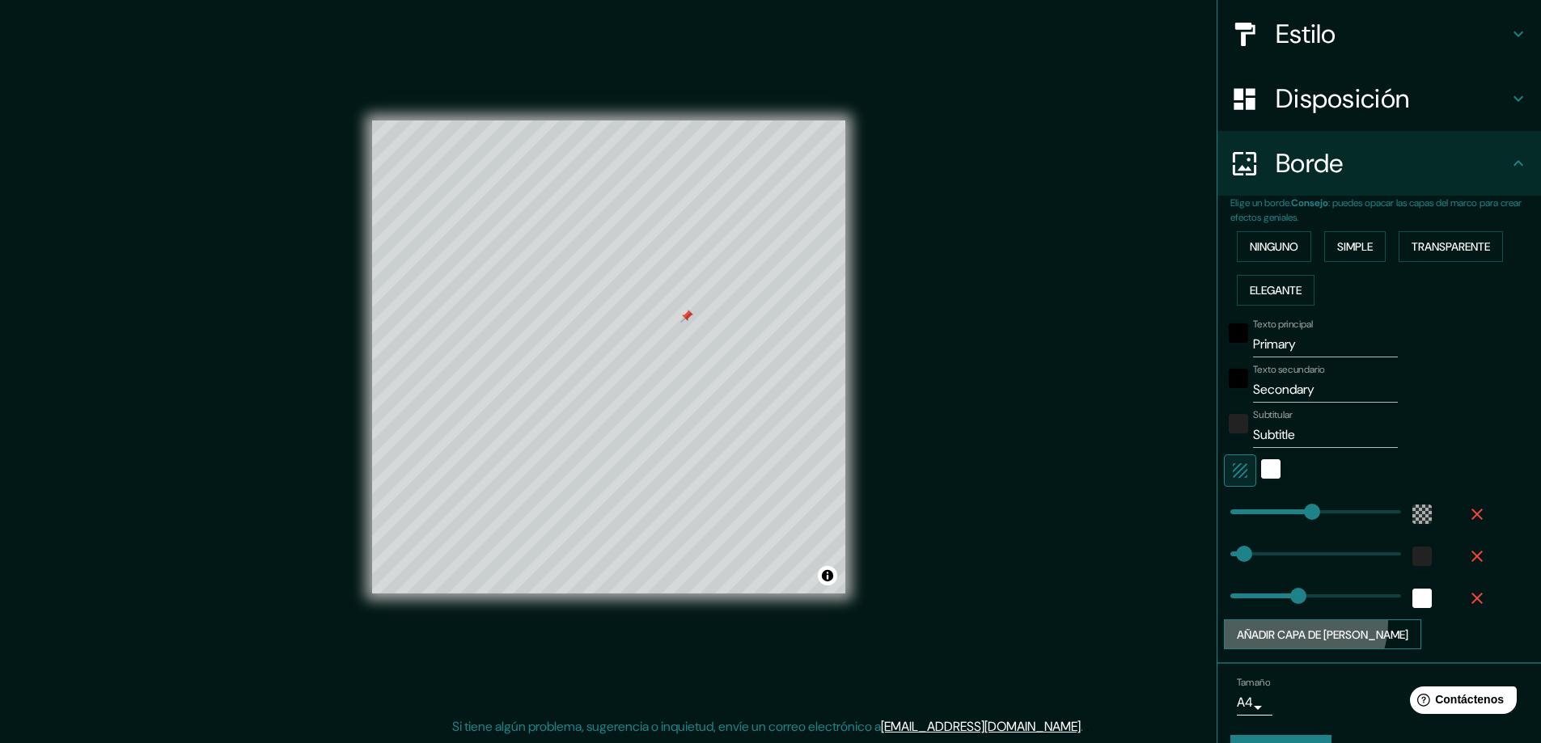
click at [1283, 624] on button "Añadir capa de [PERSON_NAME]" at bounding box center [1322, 635] width 197 height 31
type input "281"
type input "47"
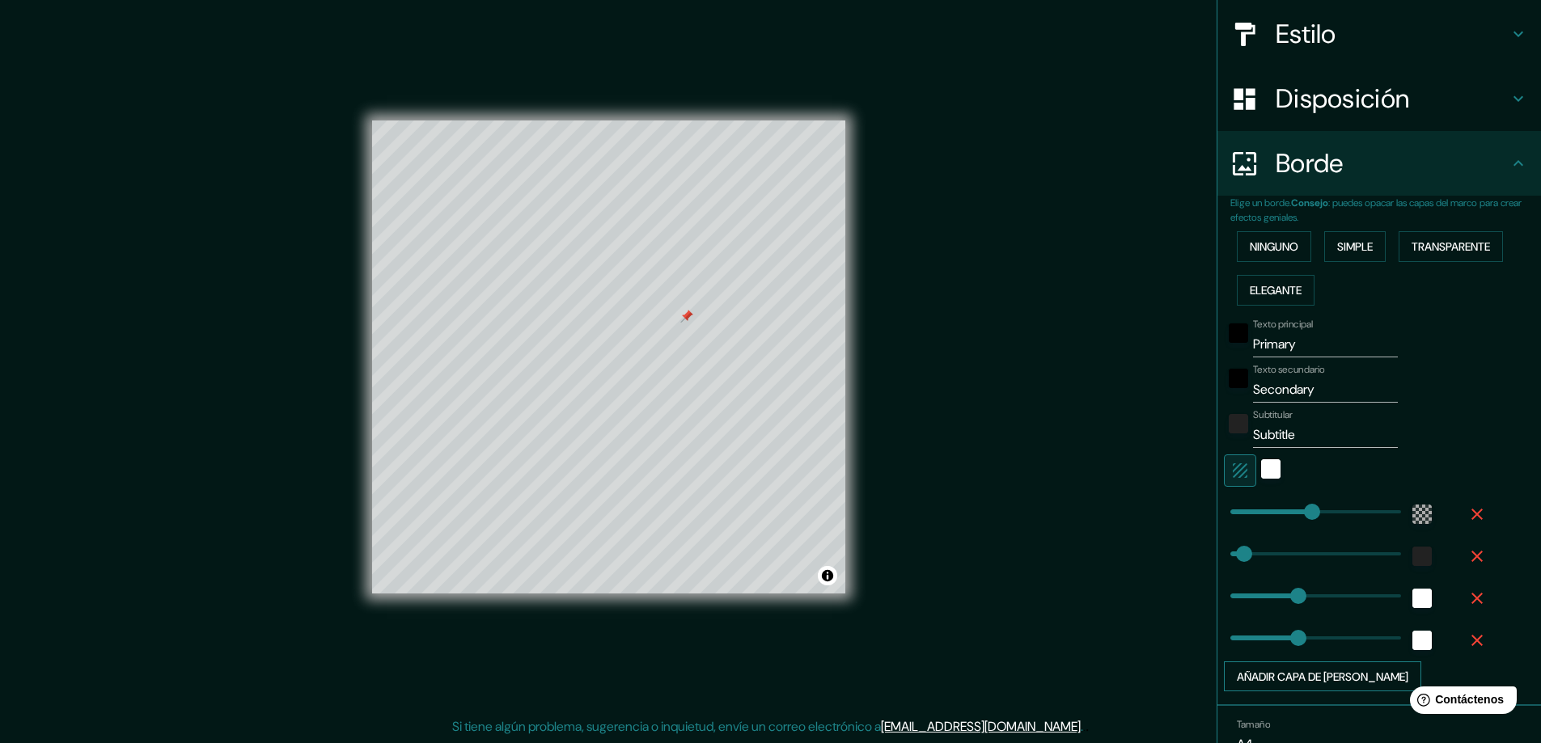
type input "222"
type input "281"
type input "47"
type input "0"
drag, startPoint x: 1271, startPoint y: 630, endPoint x: 1200, endPoint y: 637, distance: 71.5
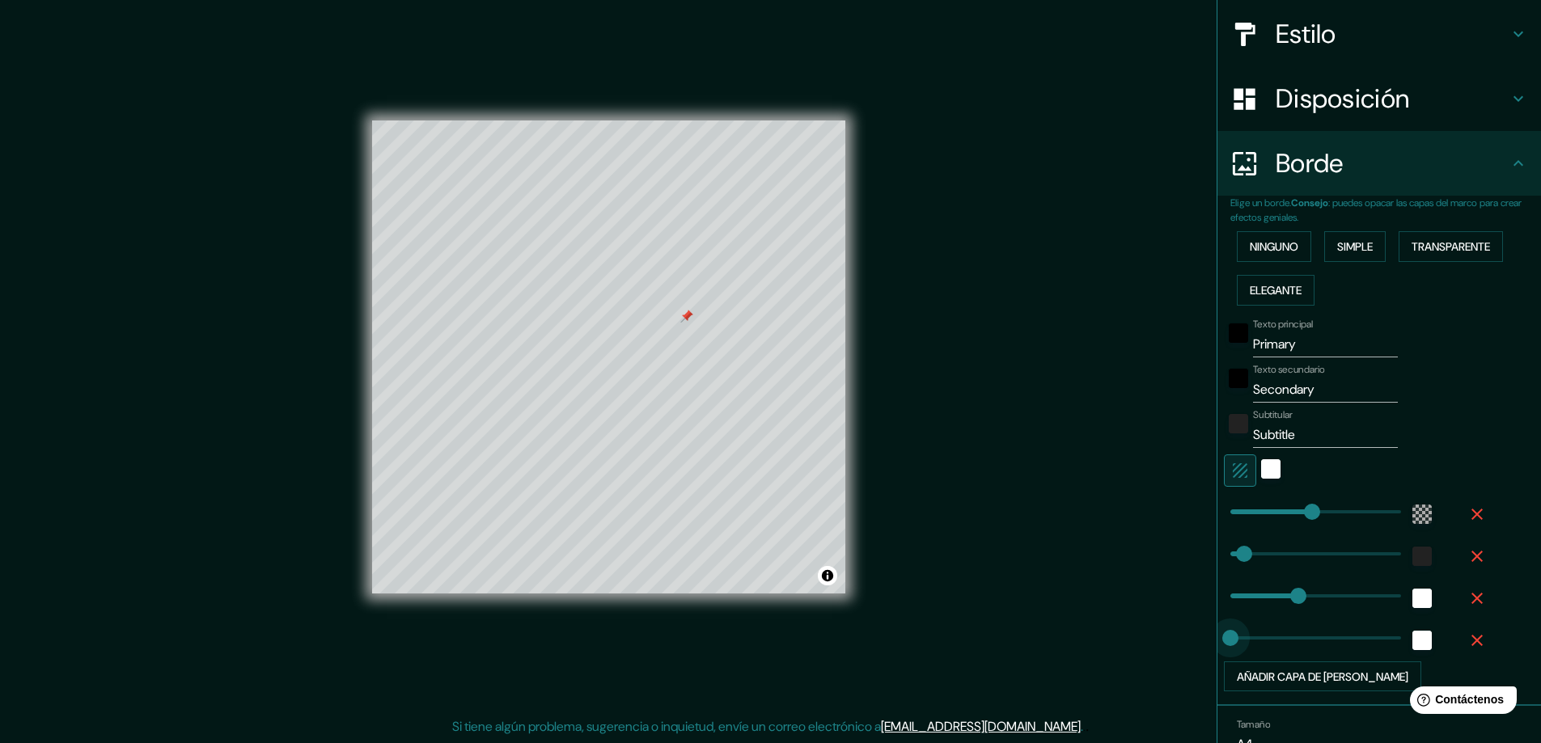
type input "281"
type input "47"
type input "0"
drag, startPoint x: 1288, startPoint y: 597, endPoint x: 1204, endPoint y: 601, distance: 84.2
type input "281"
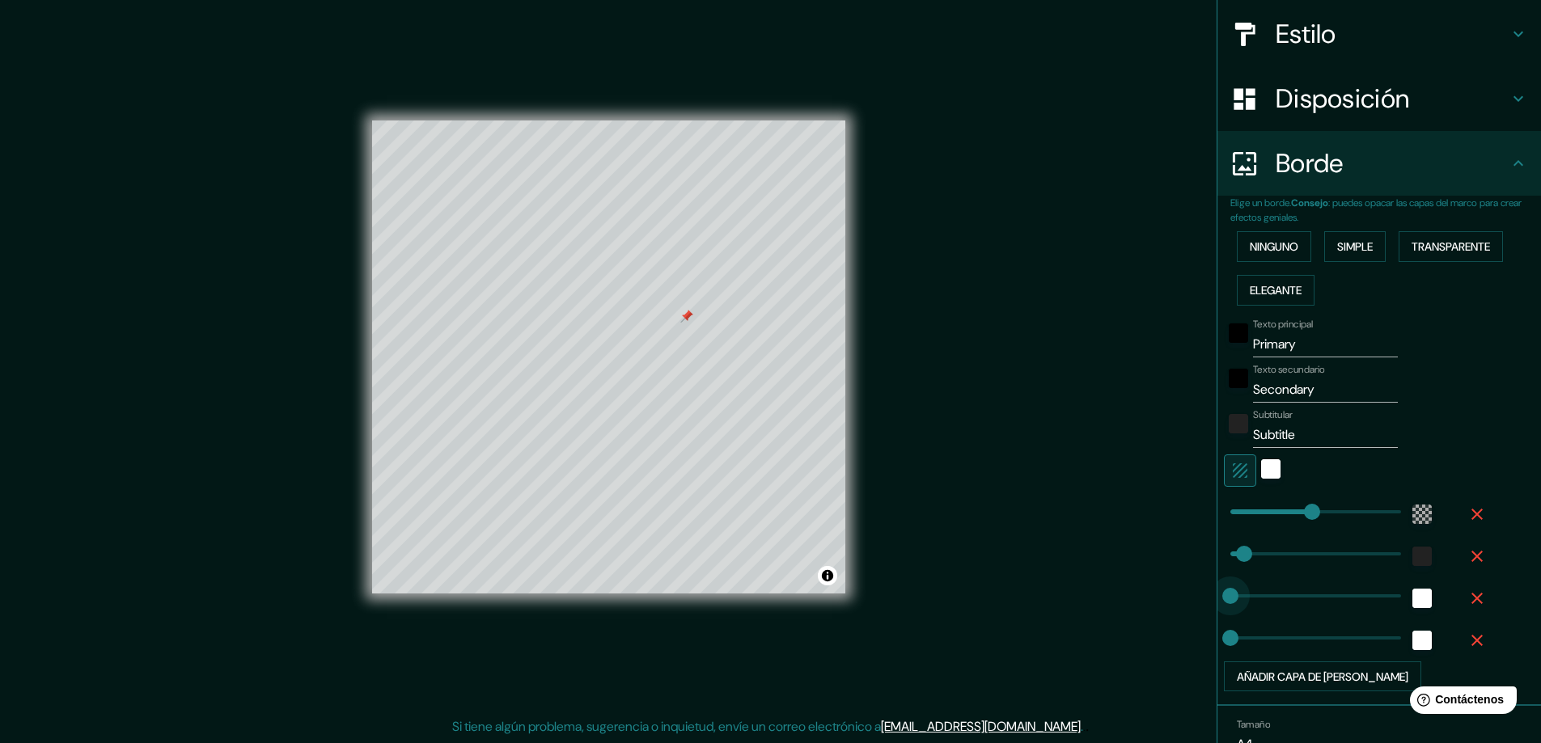
type input "47"
click at [1261, 473] on div "blanco" at bounding box center [1270, 468] width 19 height 19
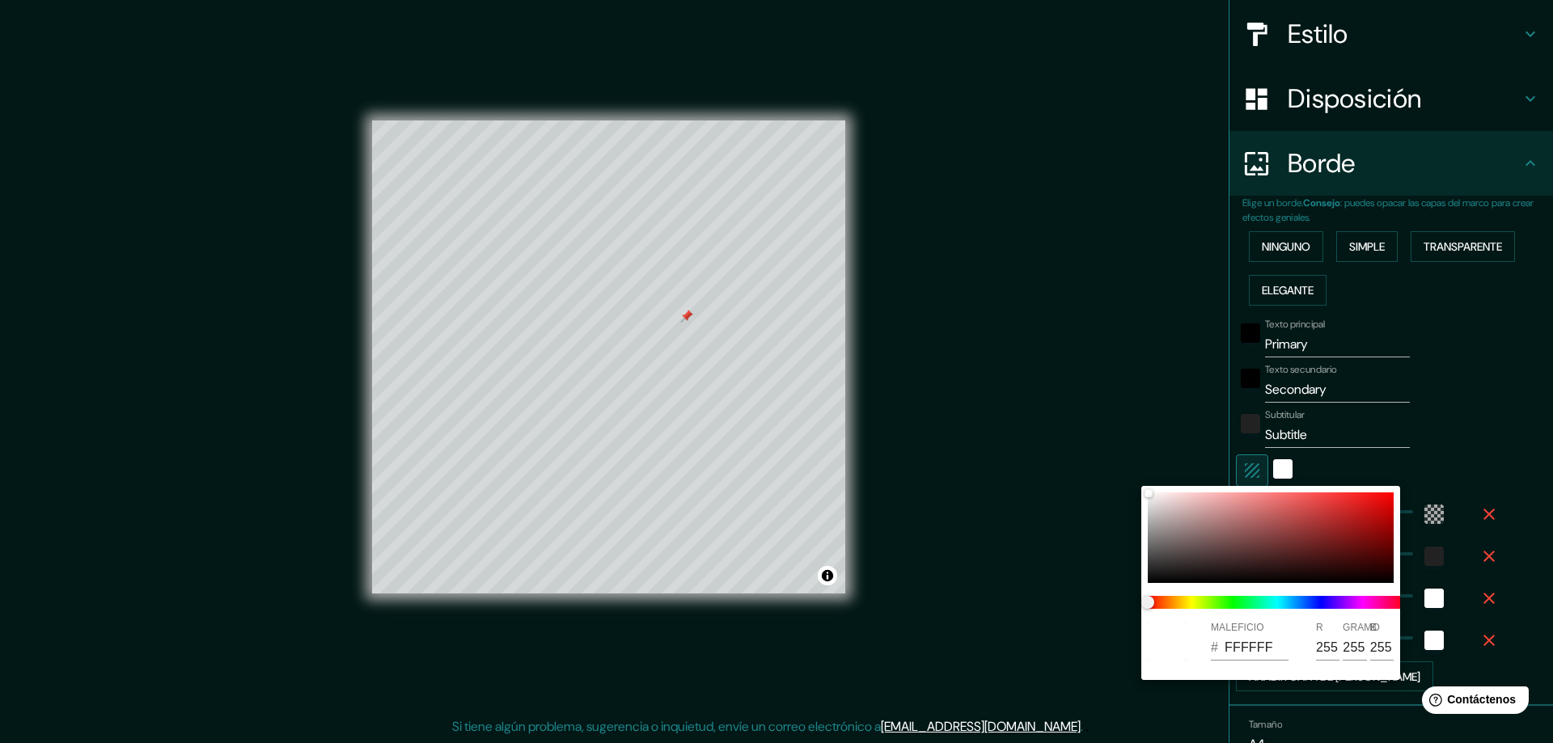
click at [1294, 425] on div at bounding box center [776, 371] width 1553 height 743
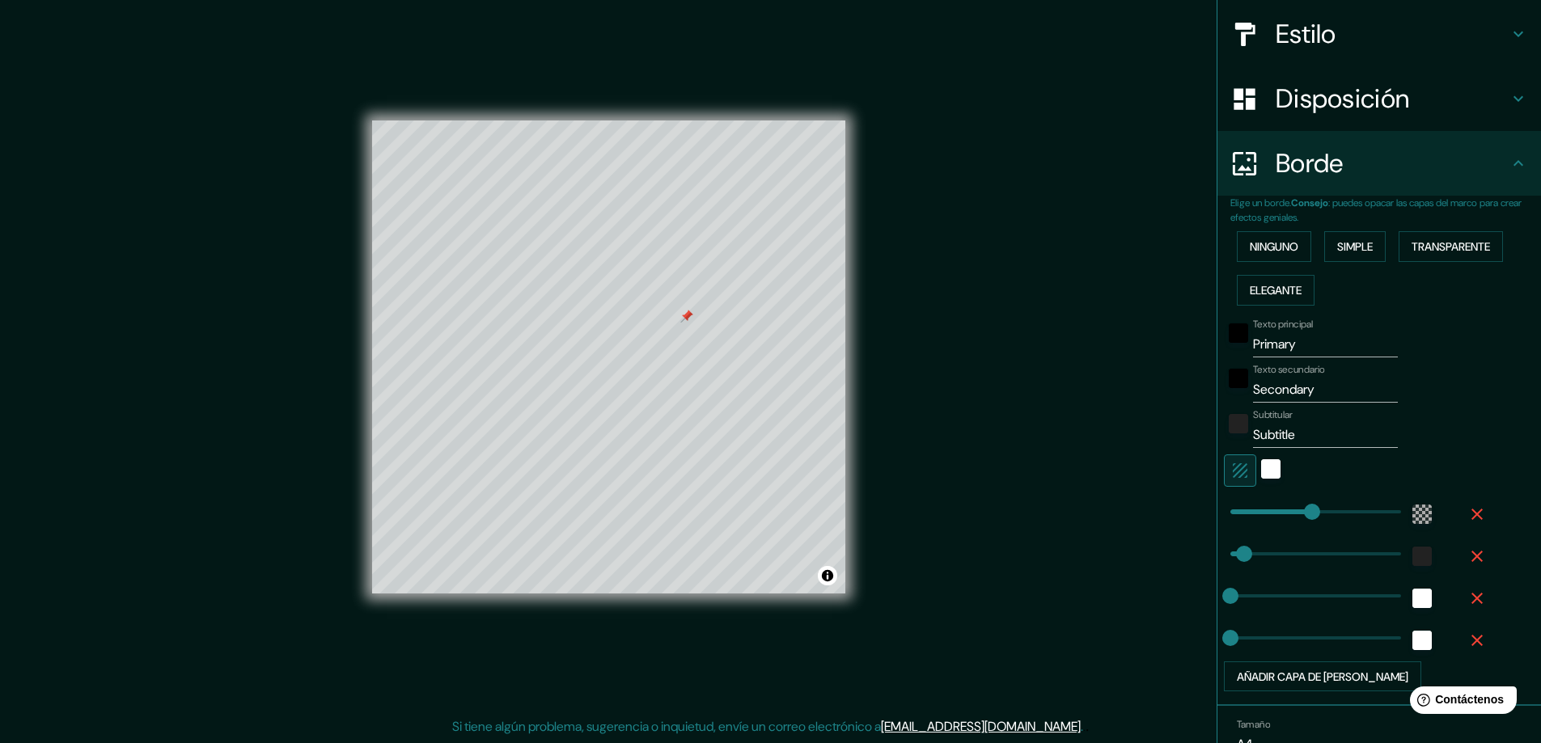
click at [1306, 434] on input "Subtitle" at bounding box center [1325, 435] width 145 height 26
click at [1302, 345] on input "Primary" at bounding box center [1325, 345] width 145 height 26
type input "Primar"
type input "281"
type input "47"
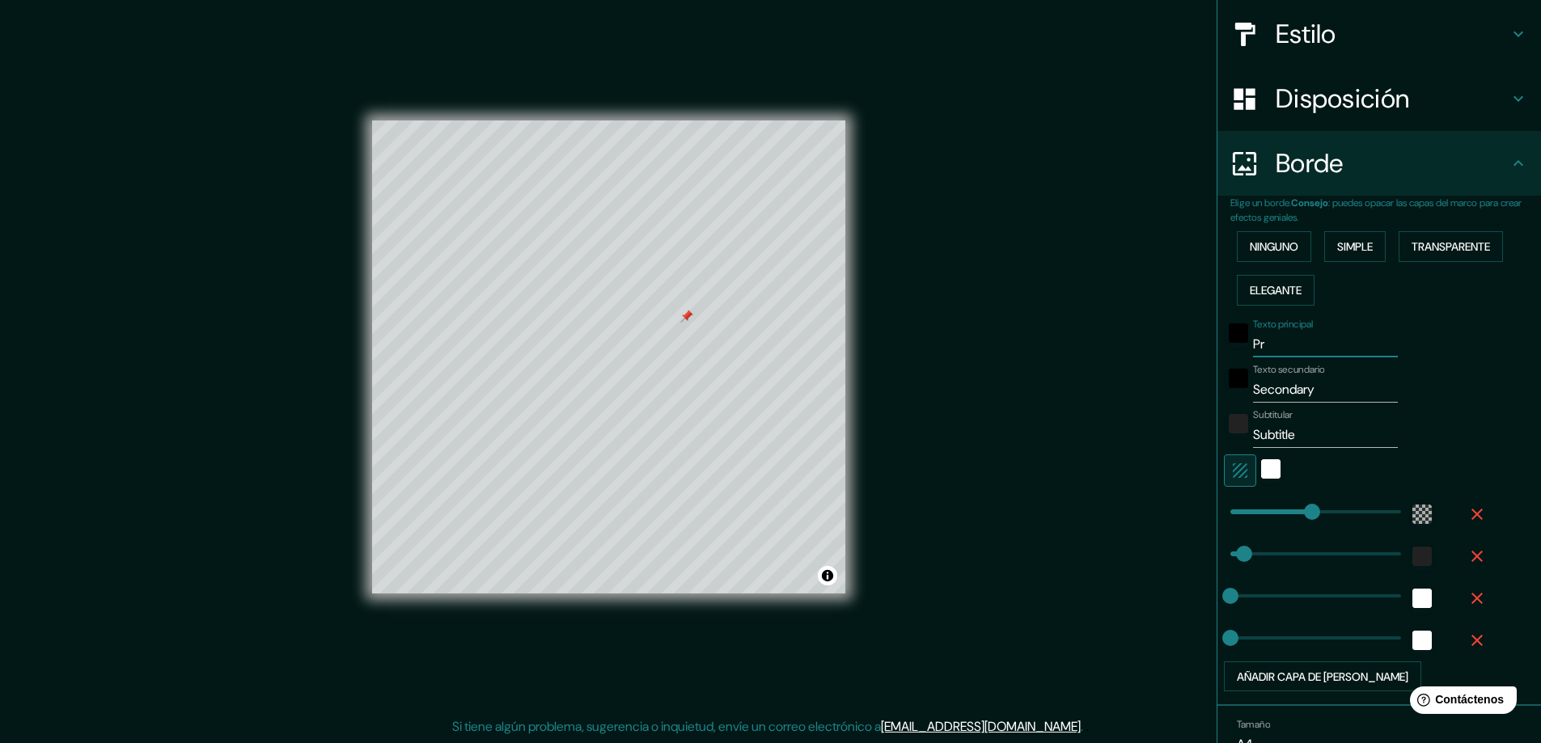
type input "P"
type input "281"
type input "47"
type input "P"
type input "281"
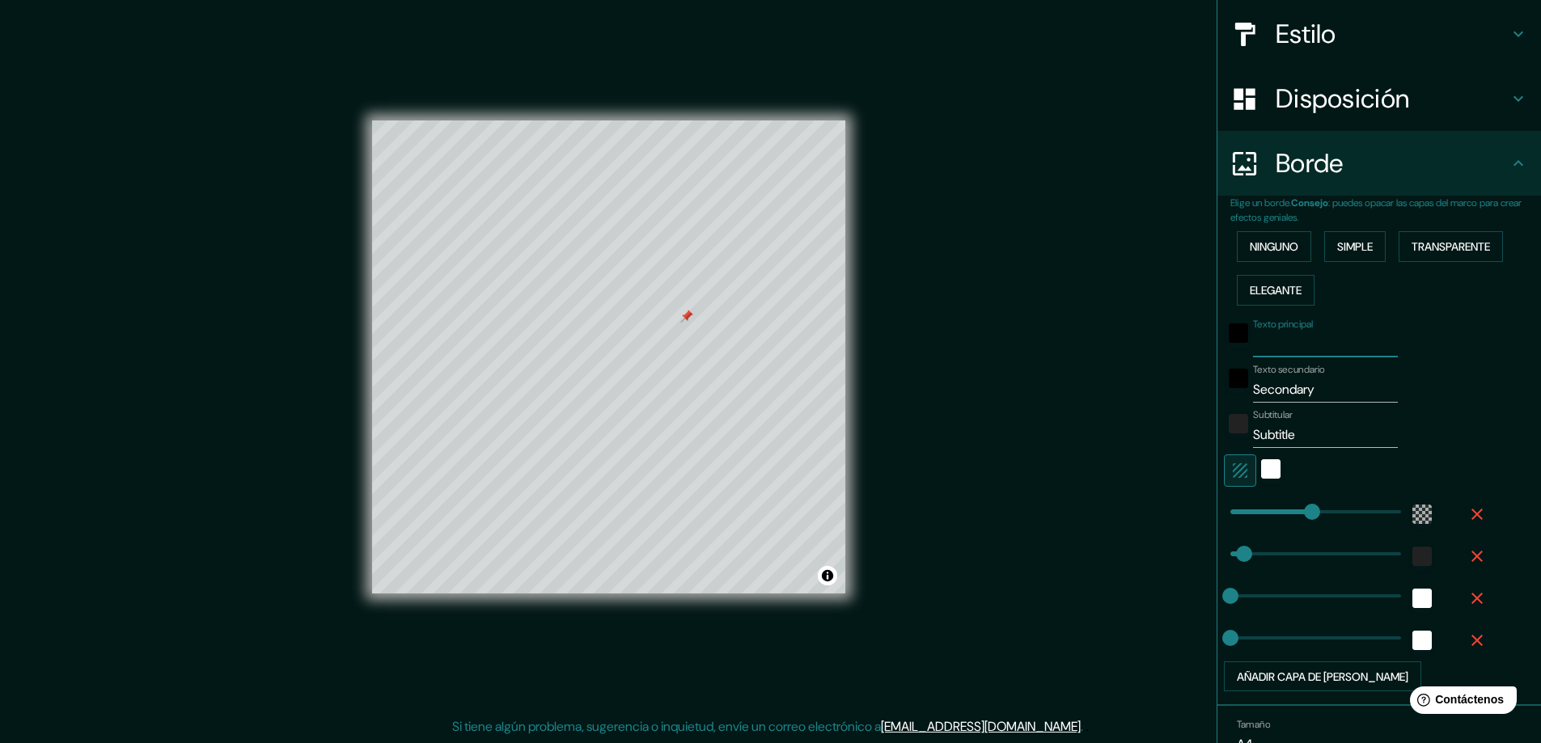
type input "47"
type input "PL"
type input "281"
type input "47"
type input "P"
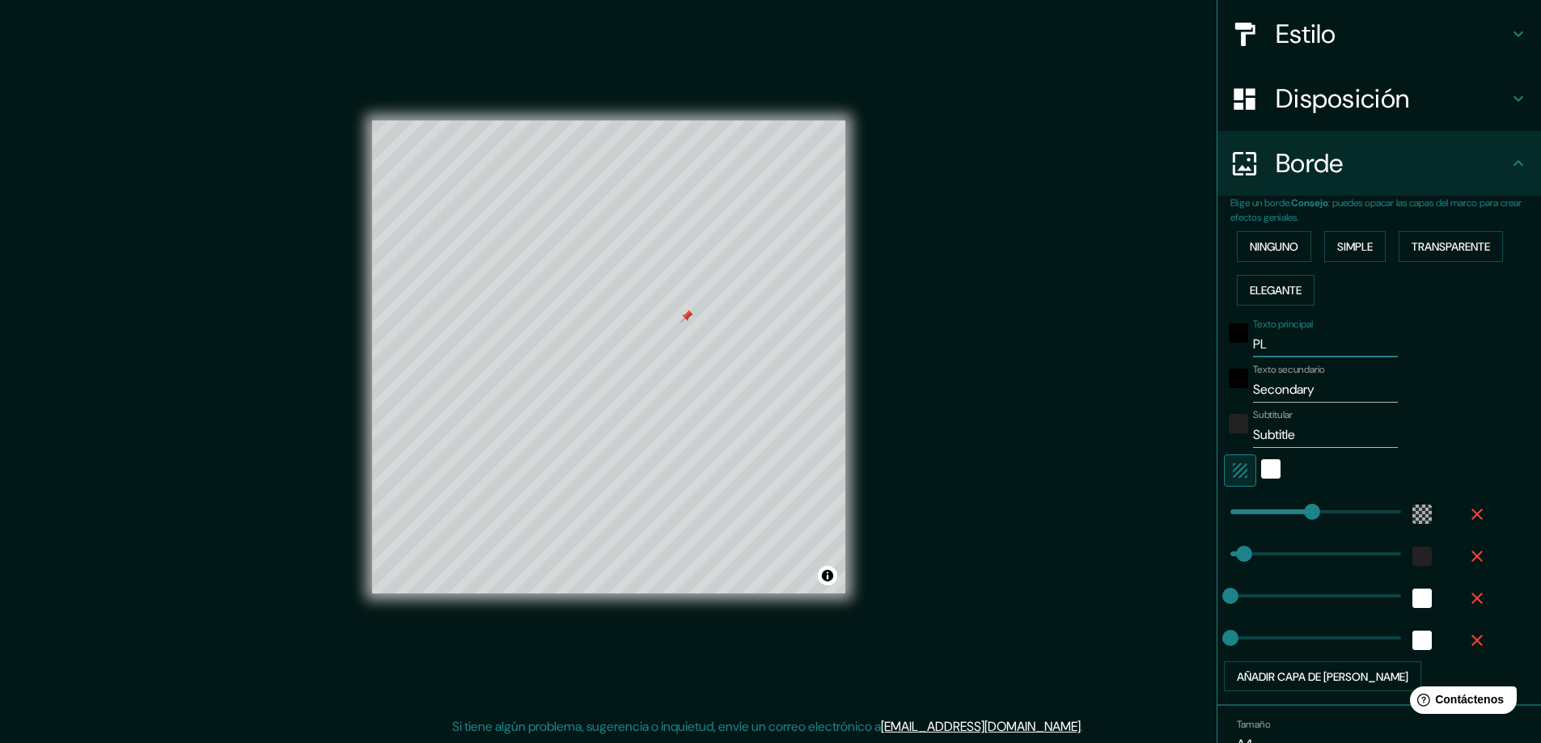
type input "281"
type input "47"
type input "281"
type input "47"
type input "U"
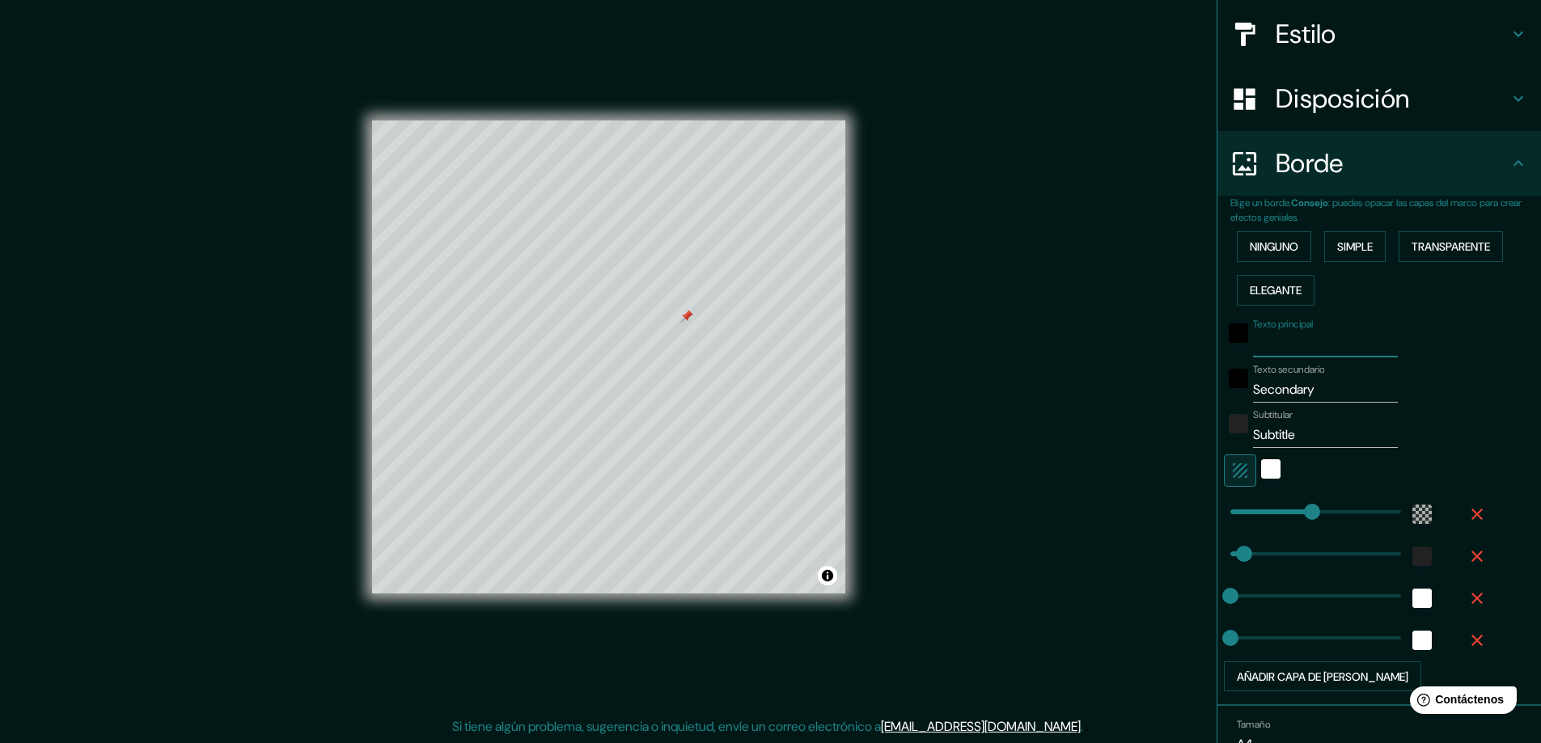
type input "281"
type input "47"
type input "UB"
type input "281"
type input "47"
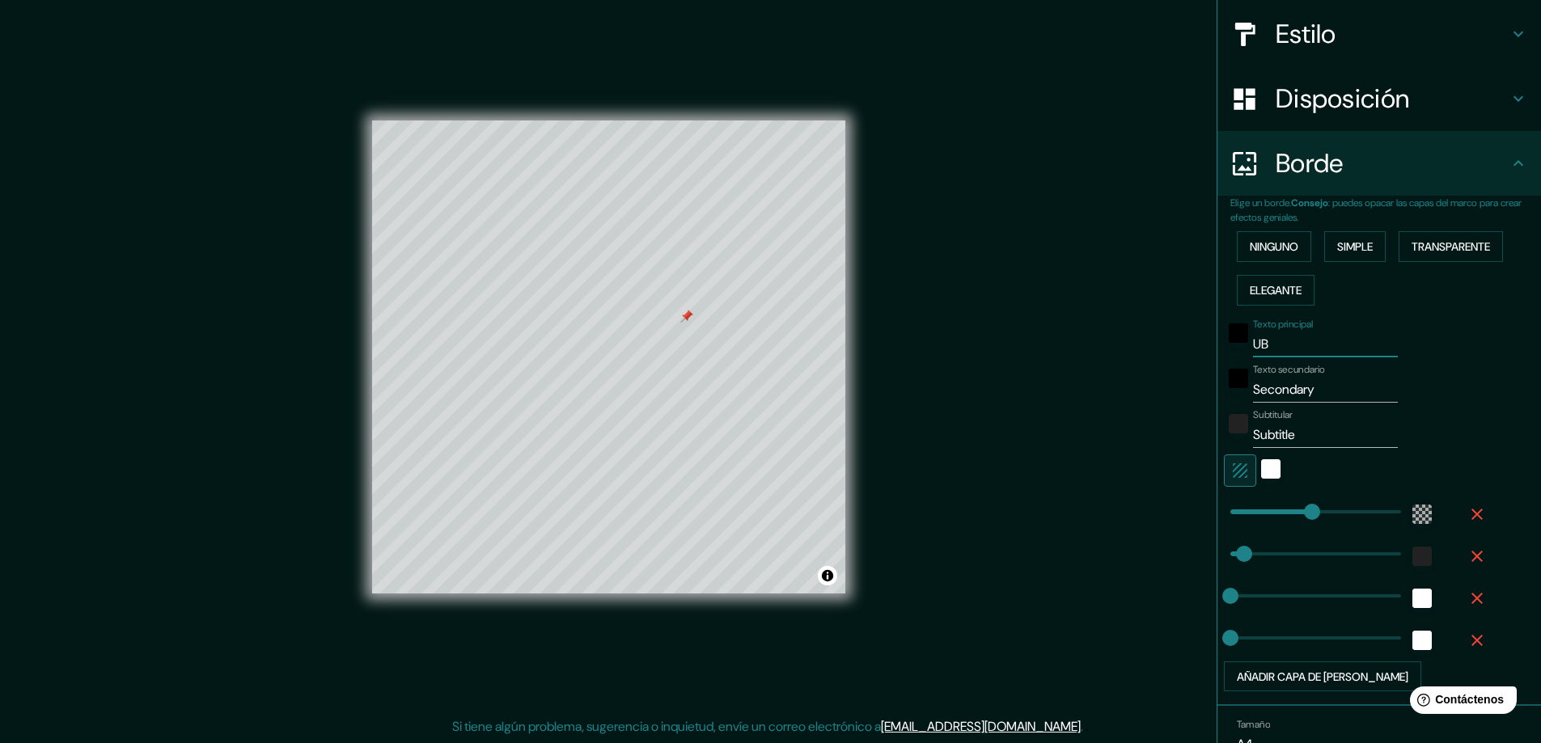
type input "UBI"
type input "281"
type input "47"
type input "UBIC"
type input "281"
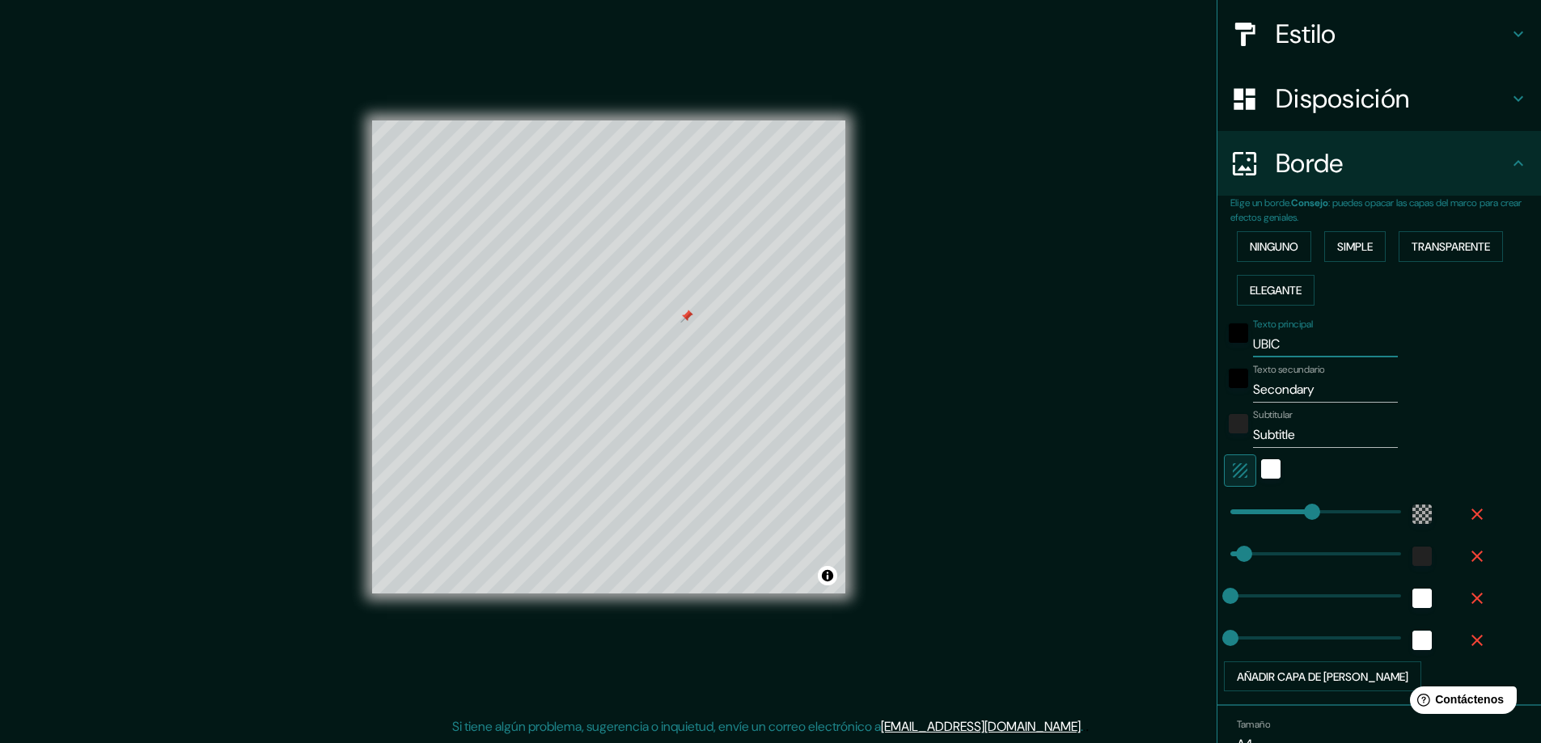
type input "47"
type input "UBICA"
type input "281"
type input "47"
type input "UBICAC"
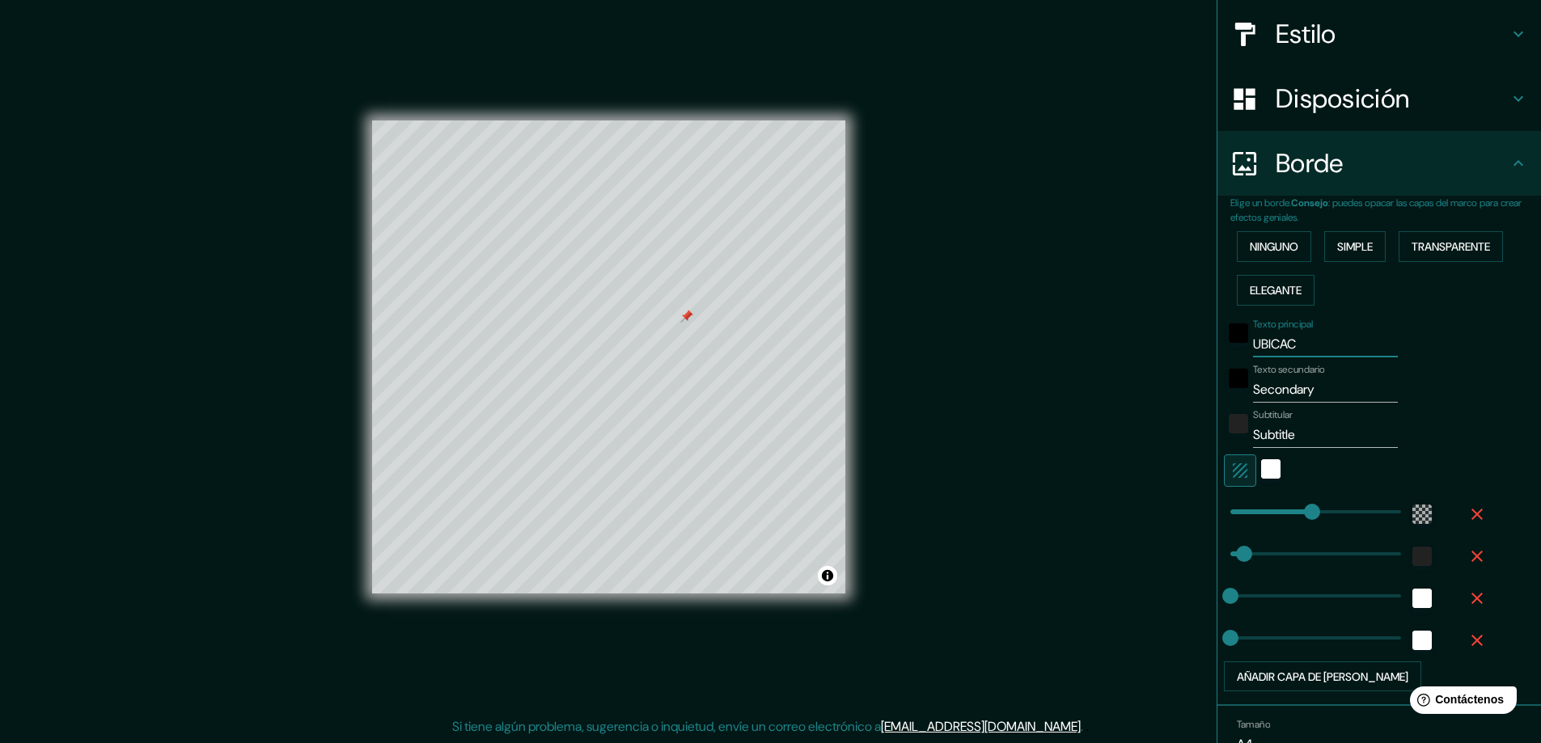
type input "281"
type input "47"
type input "UBICACI"
type input "281"
type input "47"
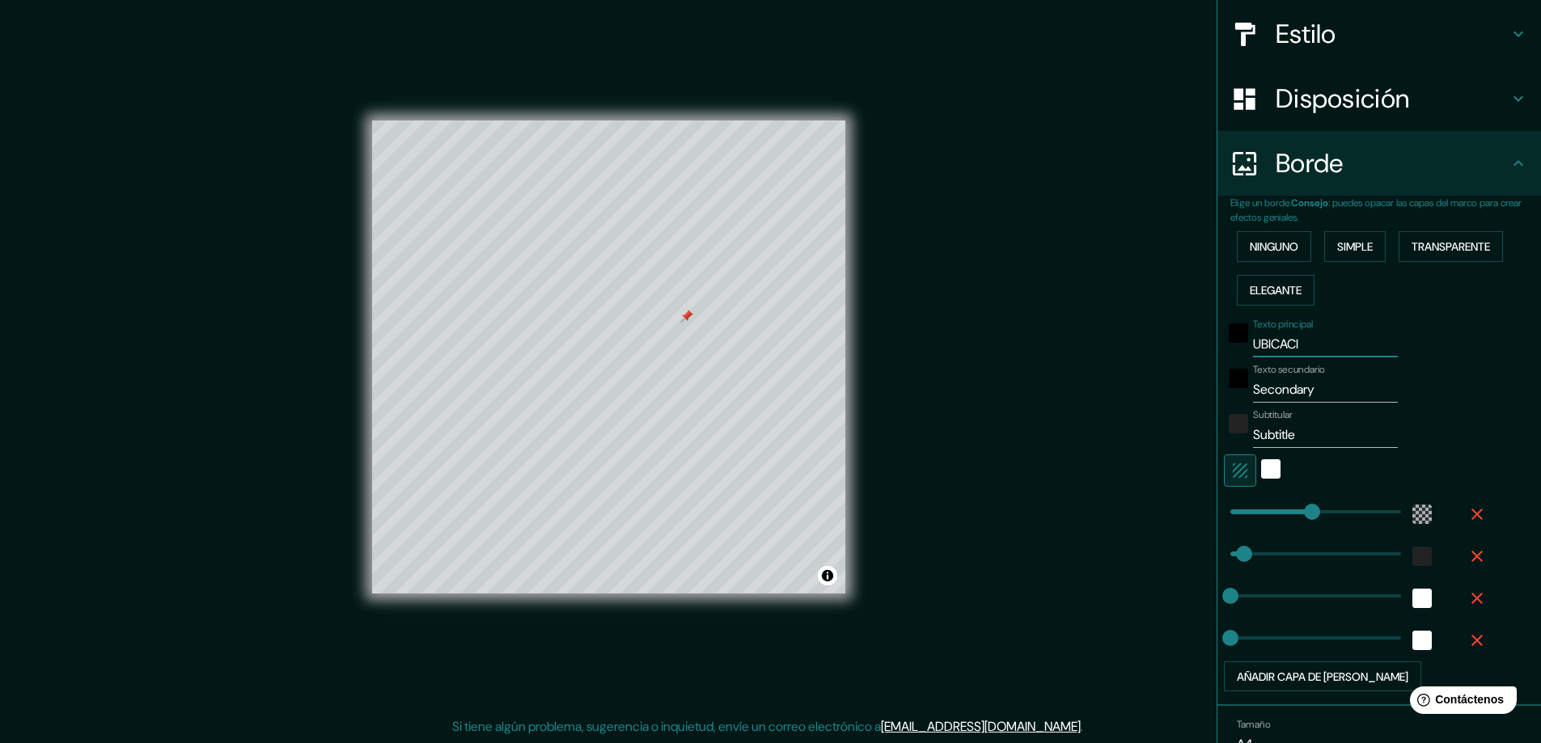
type input "UBICACIO"
type input "281"
type input "47"
type input "UBICACION"
type input "281"
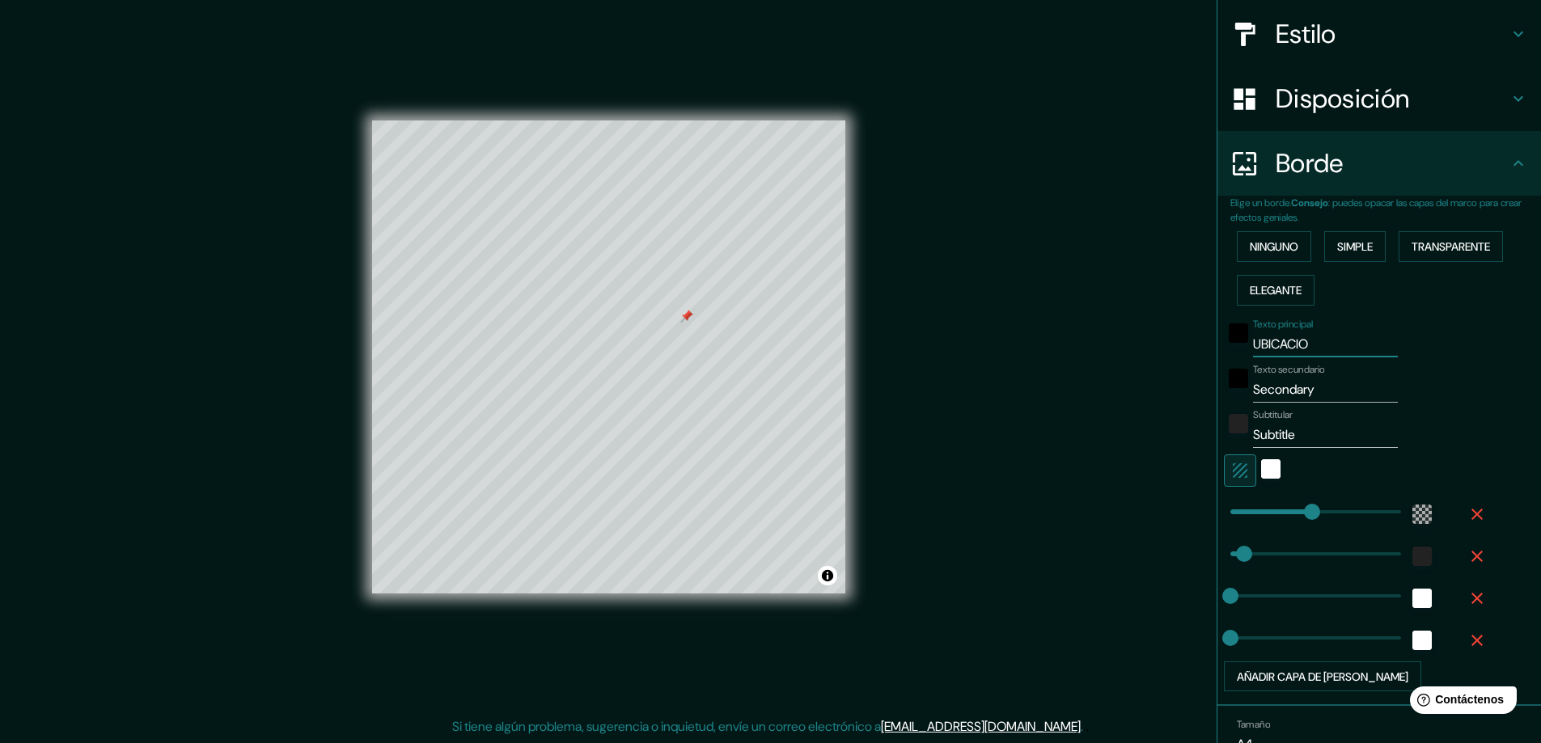
type input "47"
type input "UBICACION"
click at [1313, 384] on input "Secondary" at bounding box center [1325, 390] width 145 height 26
type input "Secondar"
type input "281"
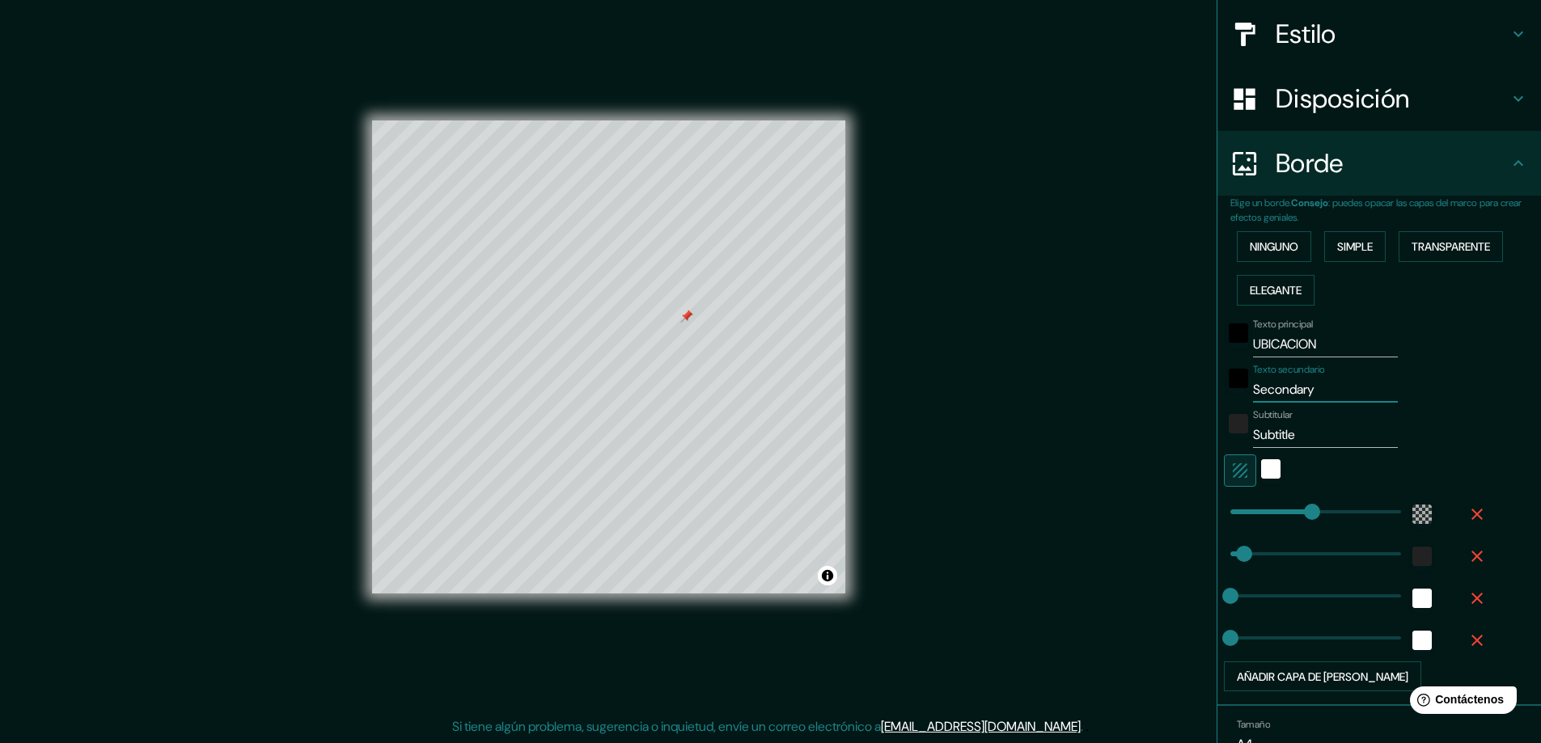
type input "47"
type input "S"
type input "281"
type input "47"
type input "P"
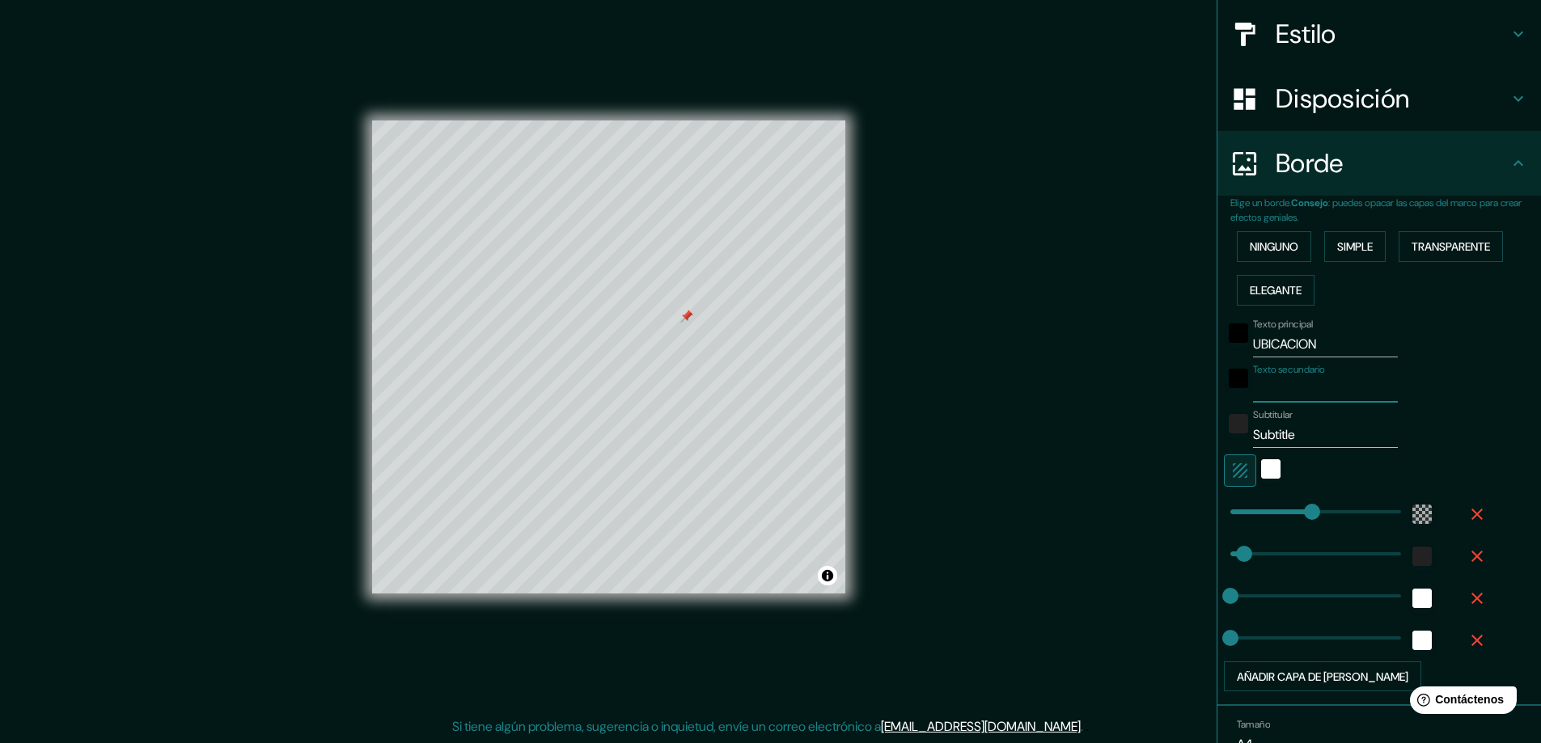
type input "281"
type input "47"
type input "PL"
type input "281"
type input "47"
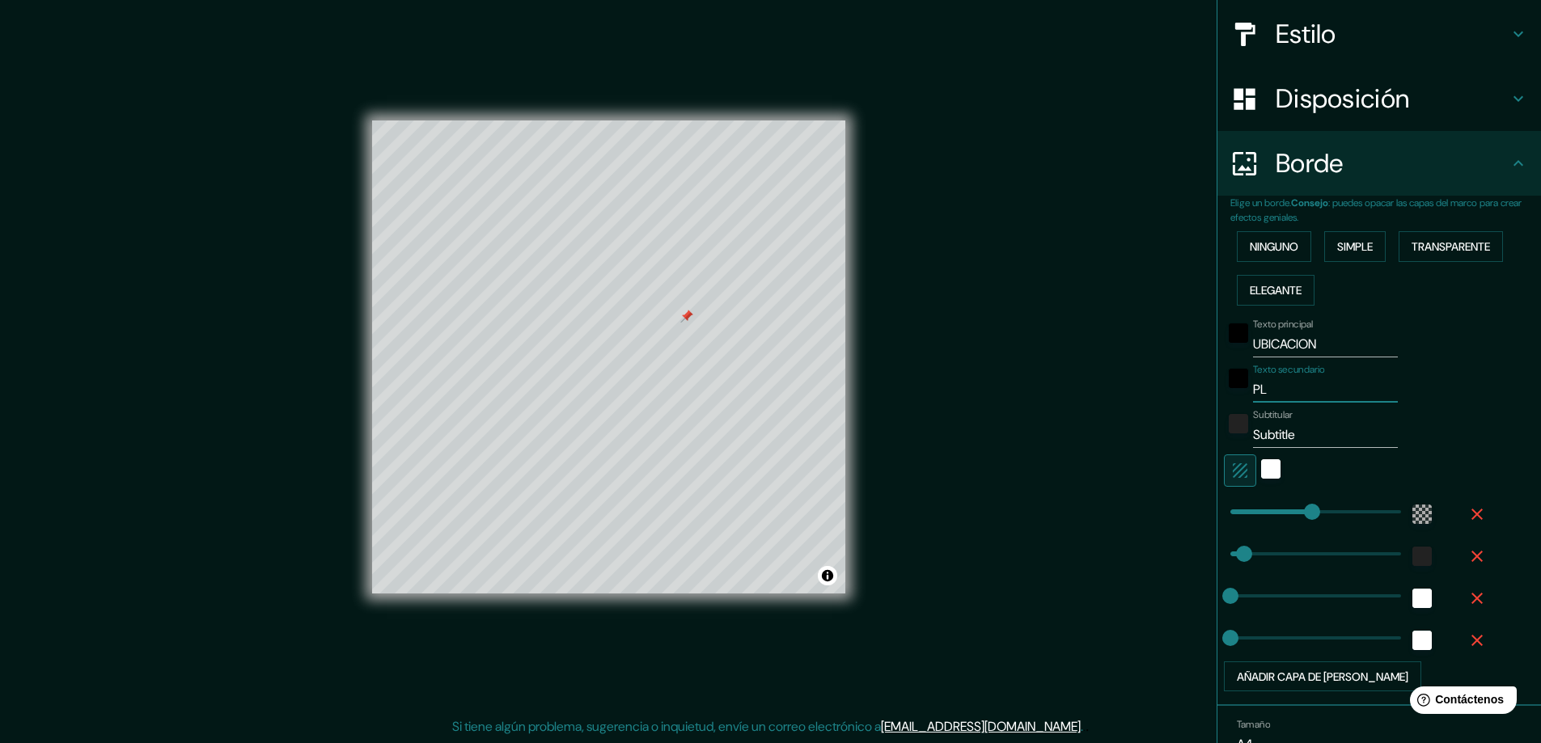
type input "PLA"
type input "281"
type input "47"
type input "PLAZ"
type input "281"
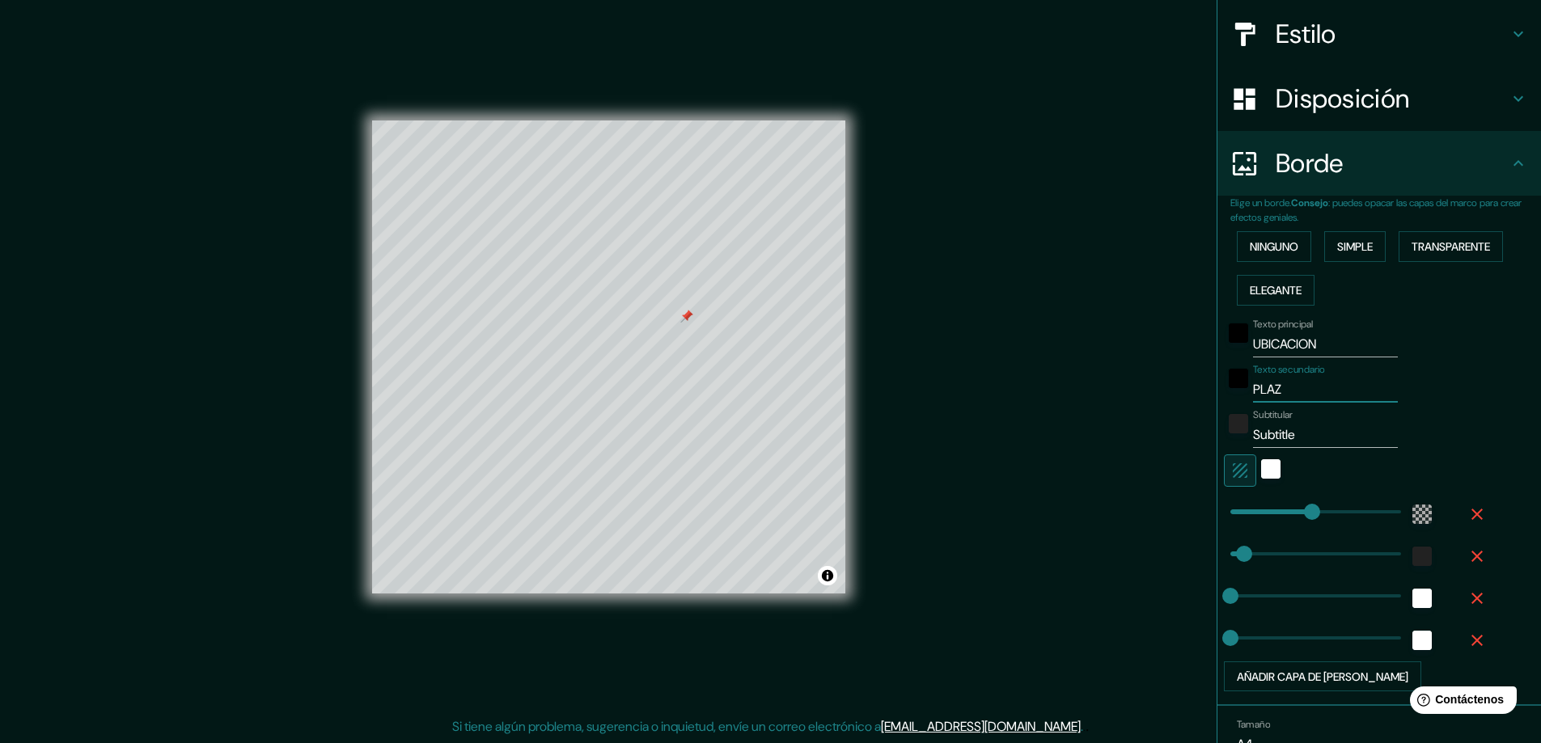
type input "47"
type input "PLAZA"
type input "281"
type input "47"
type input "PLAZA L"
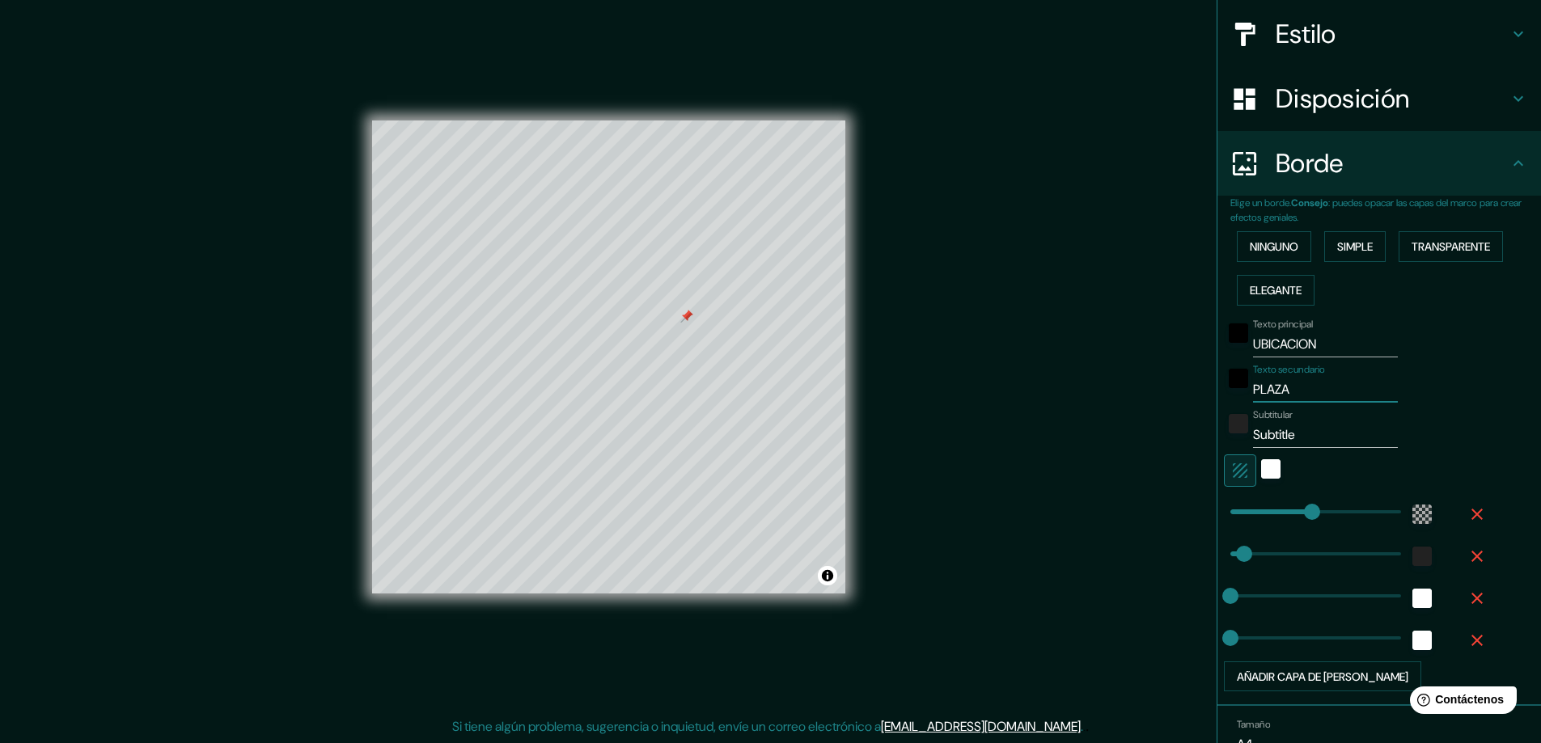
type input "281"
type input "47"
type input "PLAZA LA"
type input "281"
type input "47"
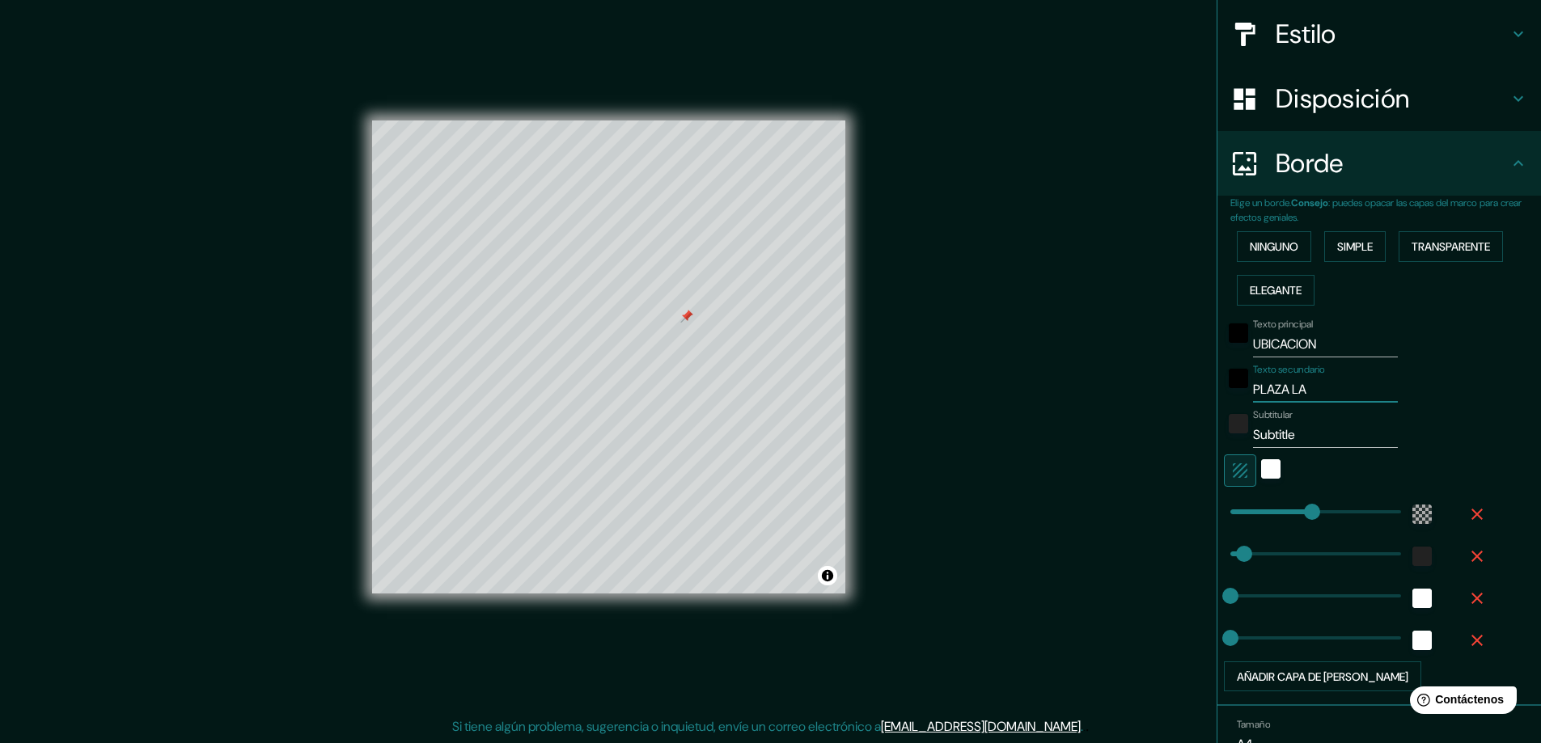
type input "PLAZA LAS"
type input "281"
type input "47"
type input "PLAZA LAS"
type input "281"
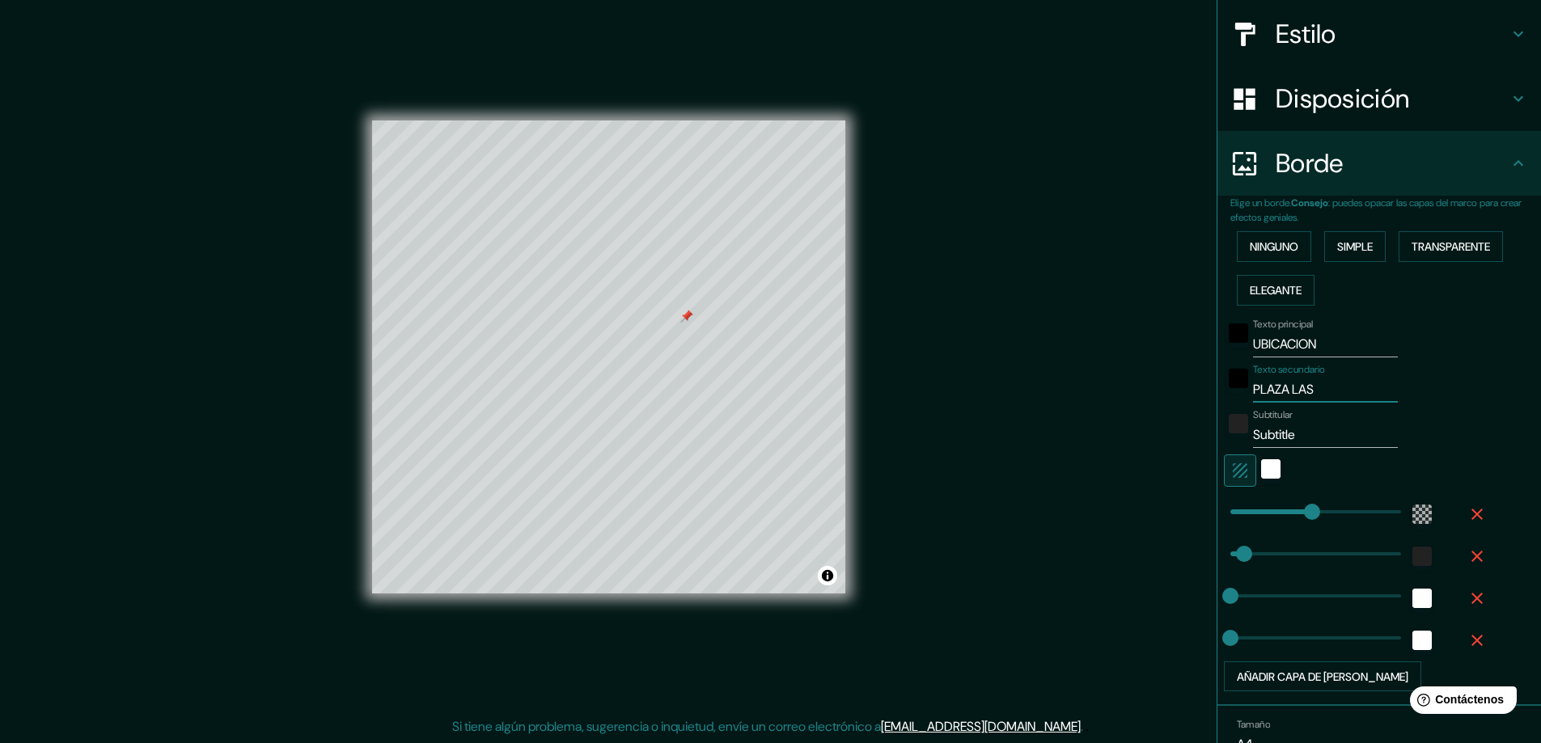
type input "47"
type input "PLAZA LAS L"
type input "281"
type input "47"
type input "PLAZA LAS LO"
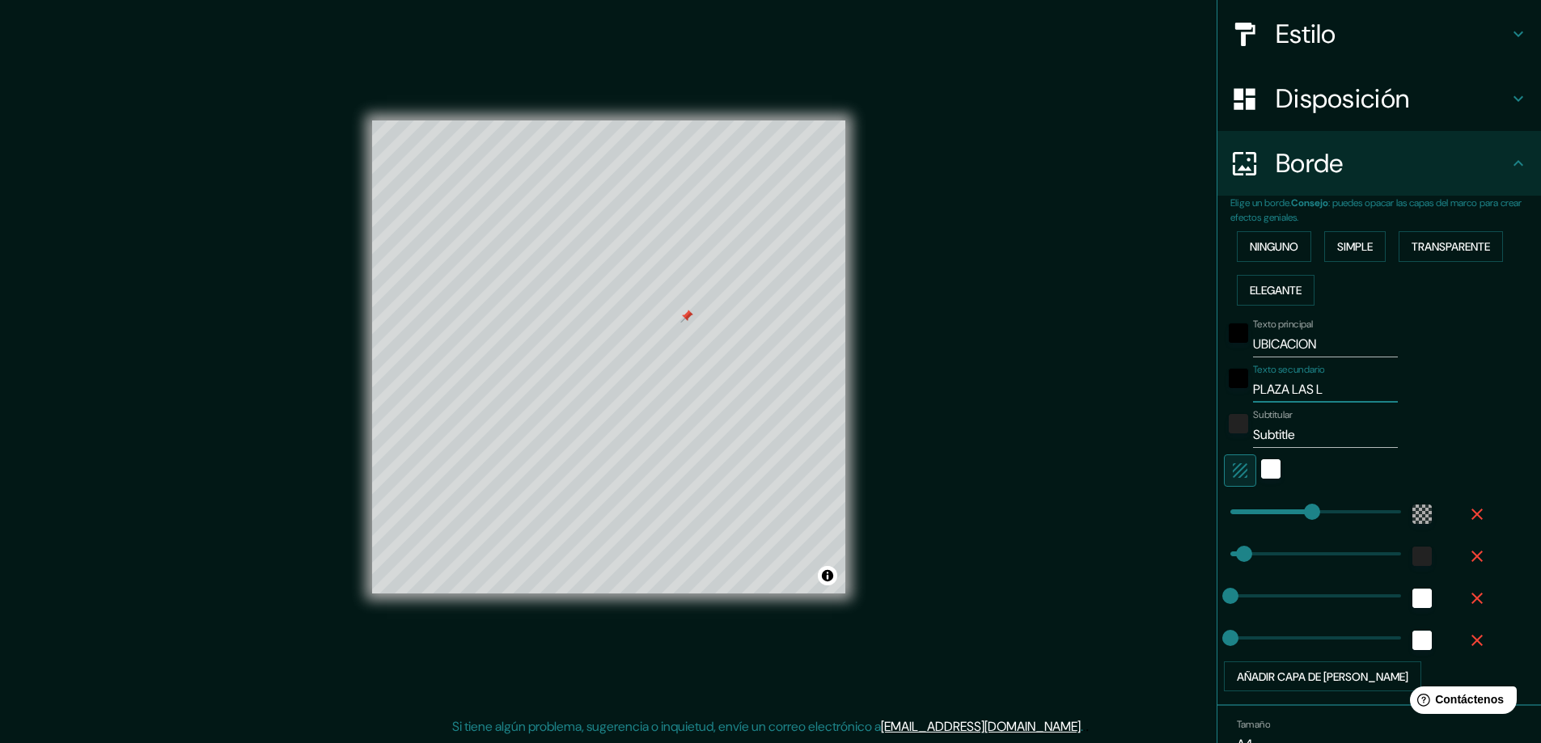
type input "281"
type input "47"
type input "[GEOGRAPHIC_DATA]"
type input "281"
type input "47"
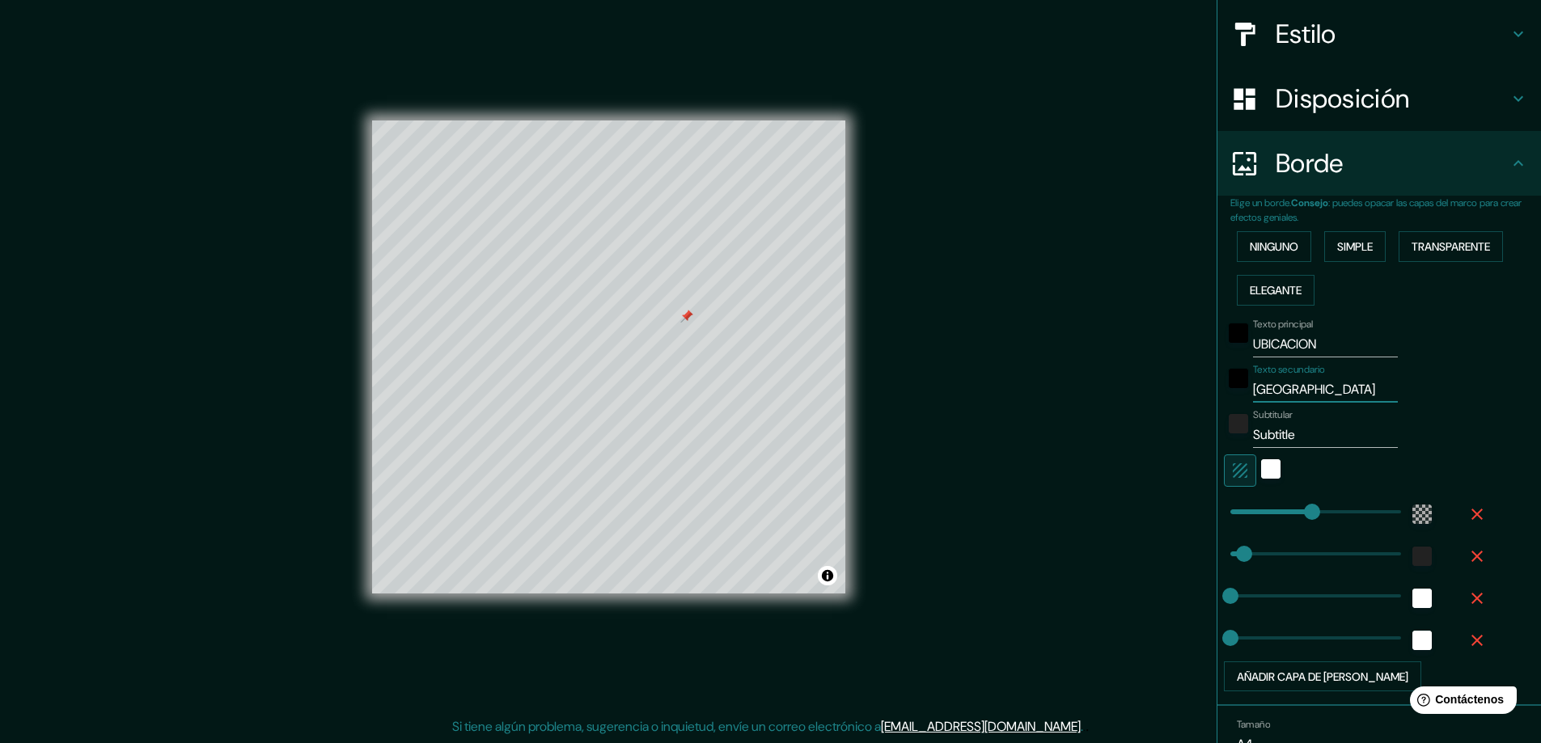
type input "[GEOGRAPHIC_DATA]"
type input "281"
type input "47"
type input "[GEOGRAPHIC_DATA]"
type input "281"
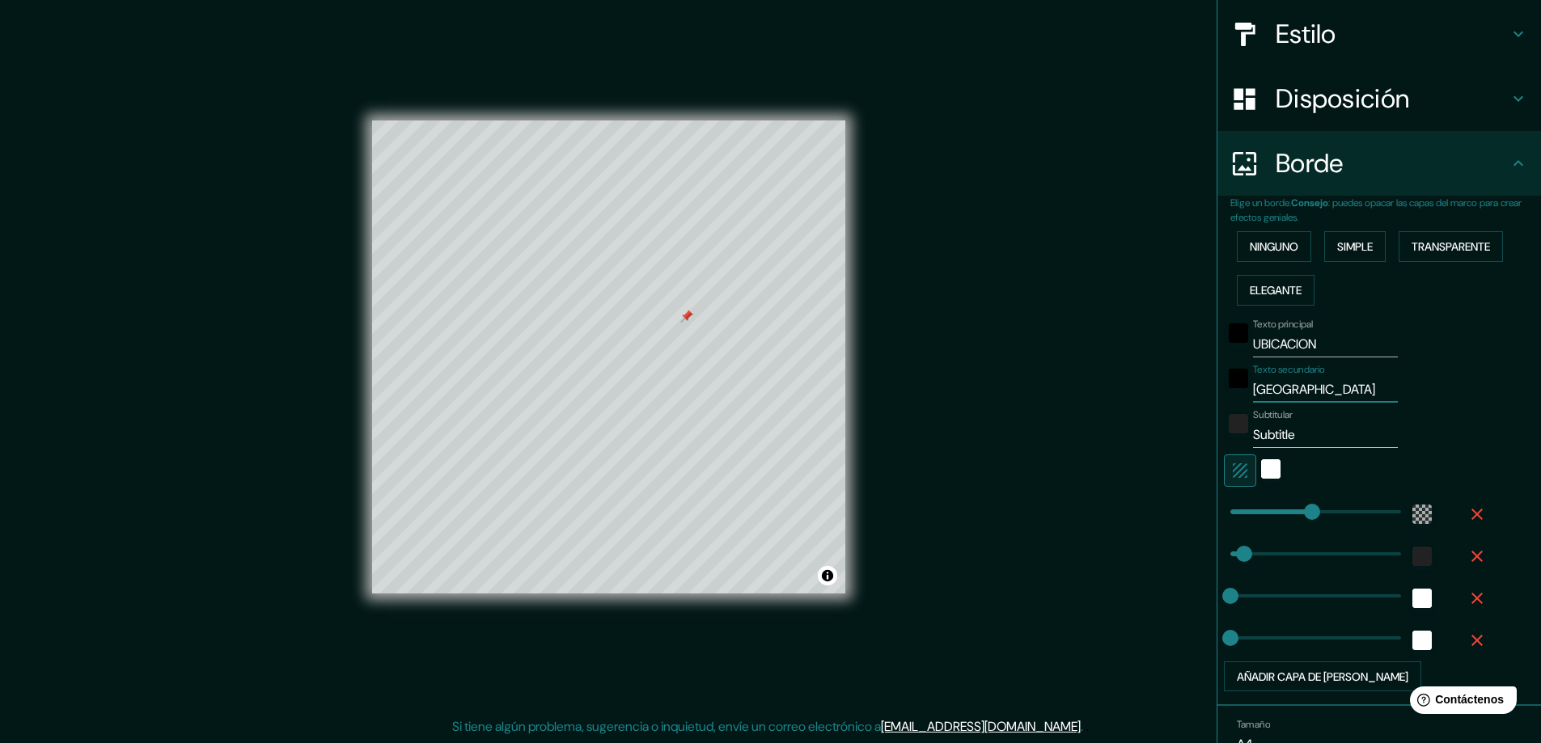
type input "47"
type input "[GEOGRAPHIC_DATA]"
click at [1316, 438] on input "Subtitle" at bounding box center [1325, 435] width 145 height 26
type input "Subtitl"
type input "281"
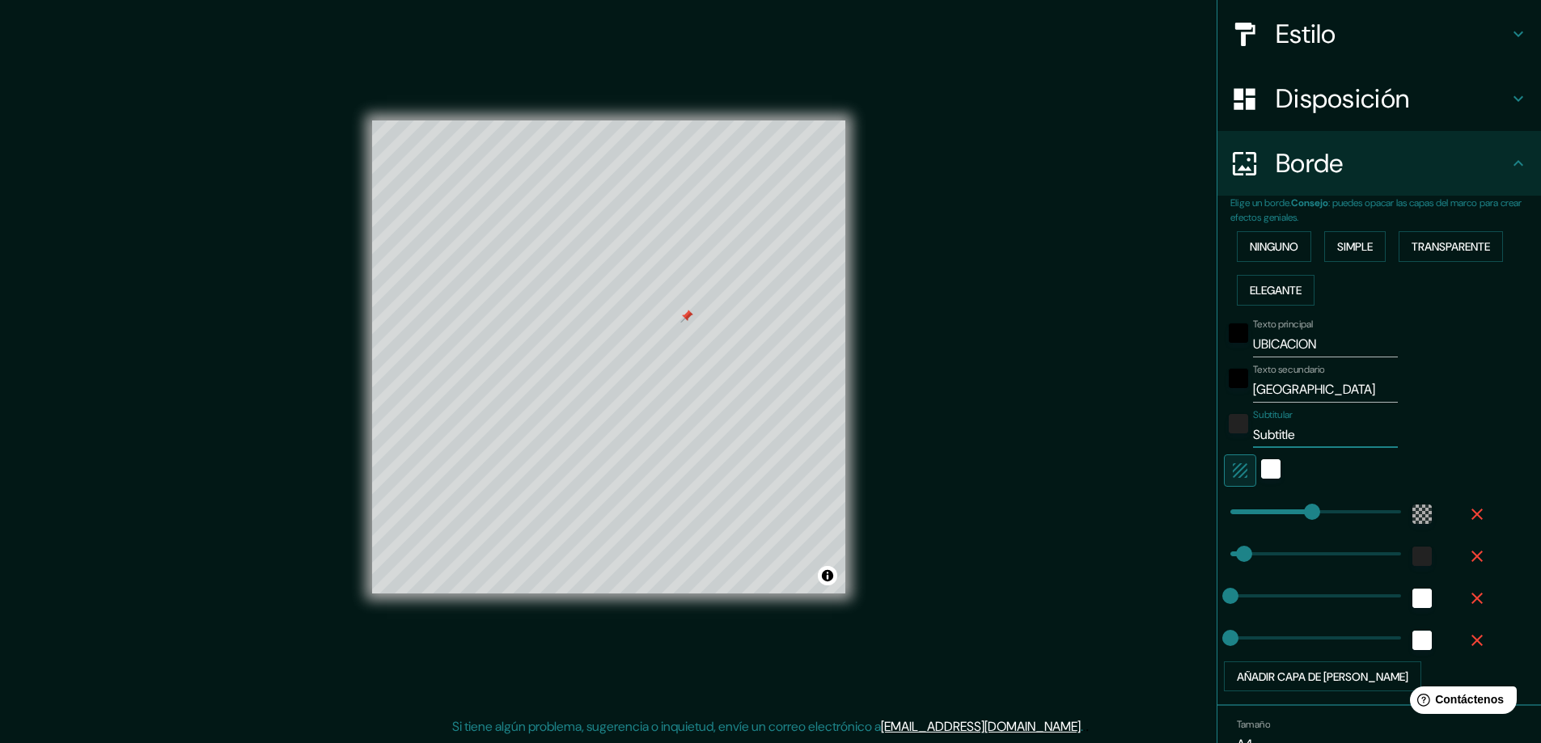
type input "47"
type input "S"
type input "281"
type input "47"
type input "F"
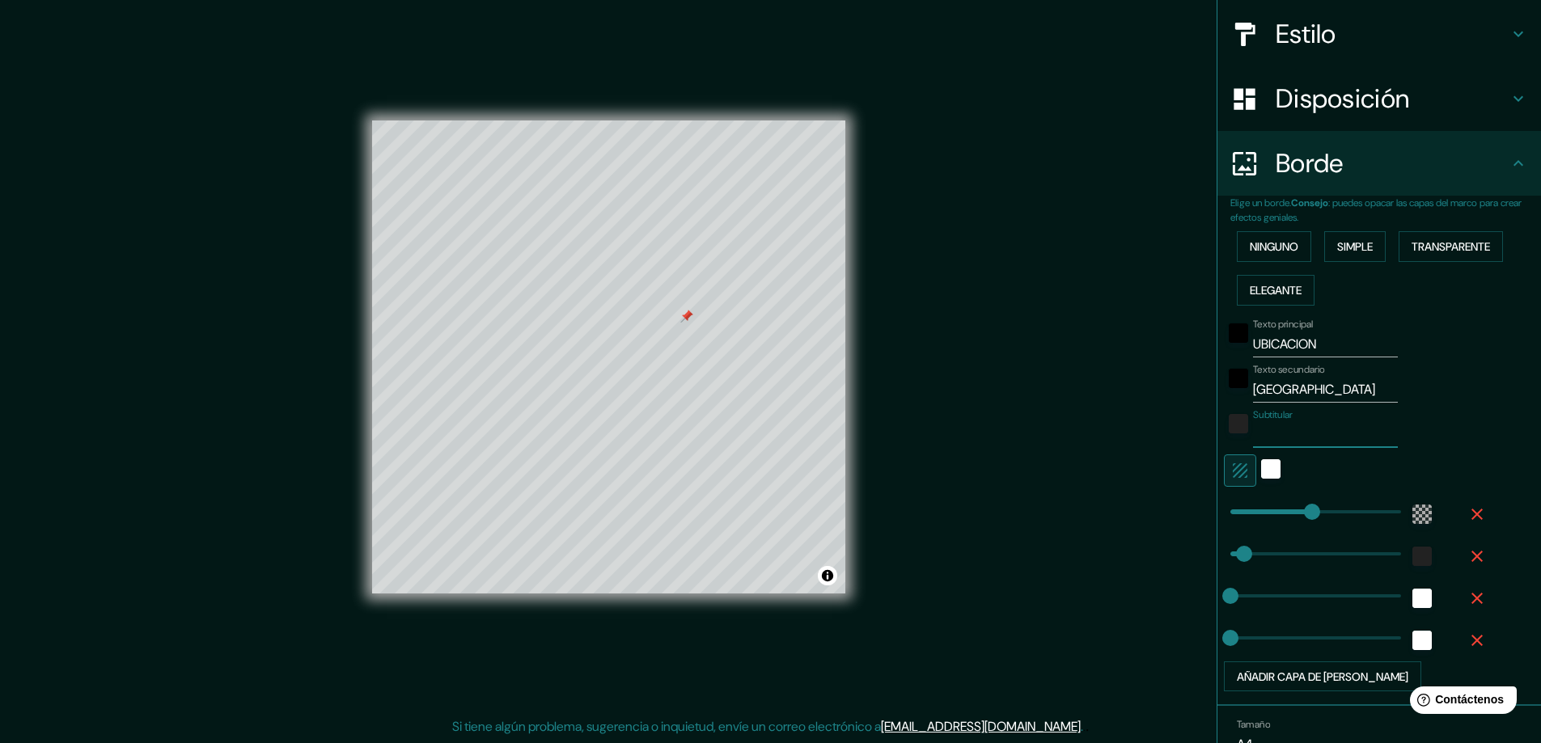
type input "281"
type input "47"
type input "FO"
type input "281"
type input "47"
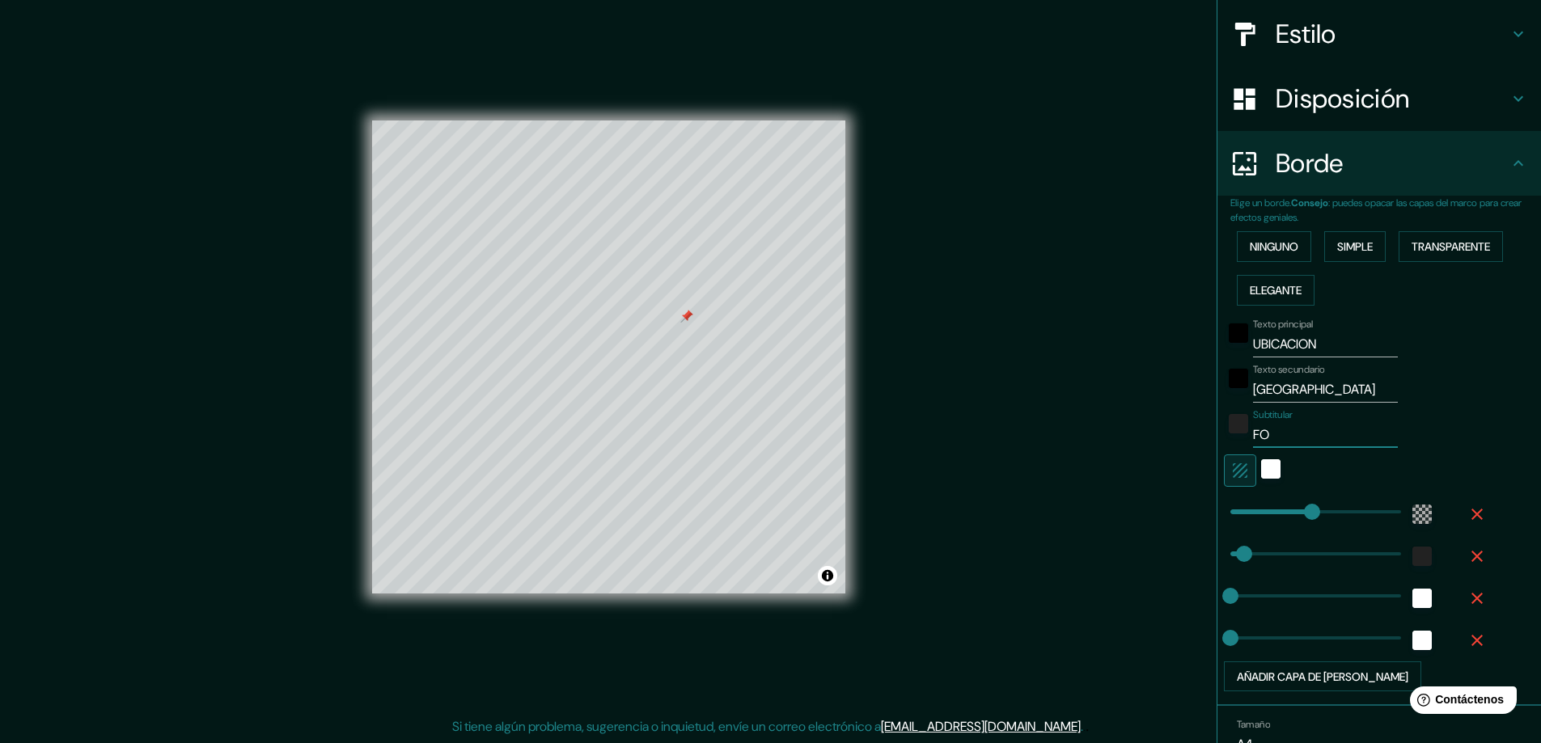
type input "FOL"
type input "281"
type input "47"
type input "FOLL"
type input "281"
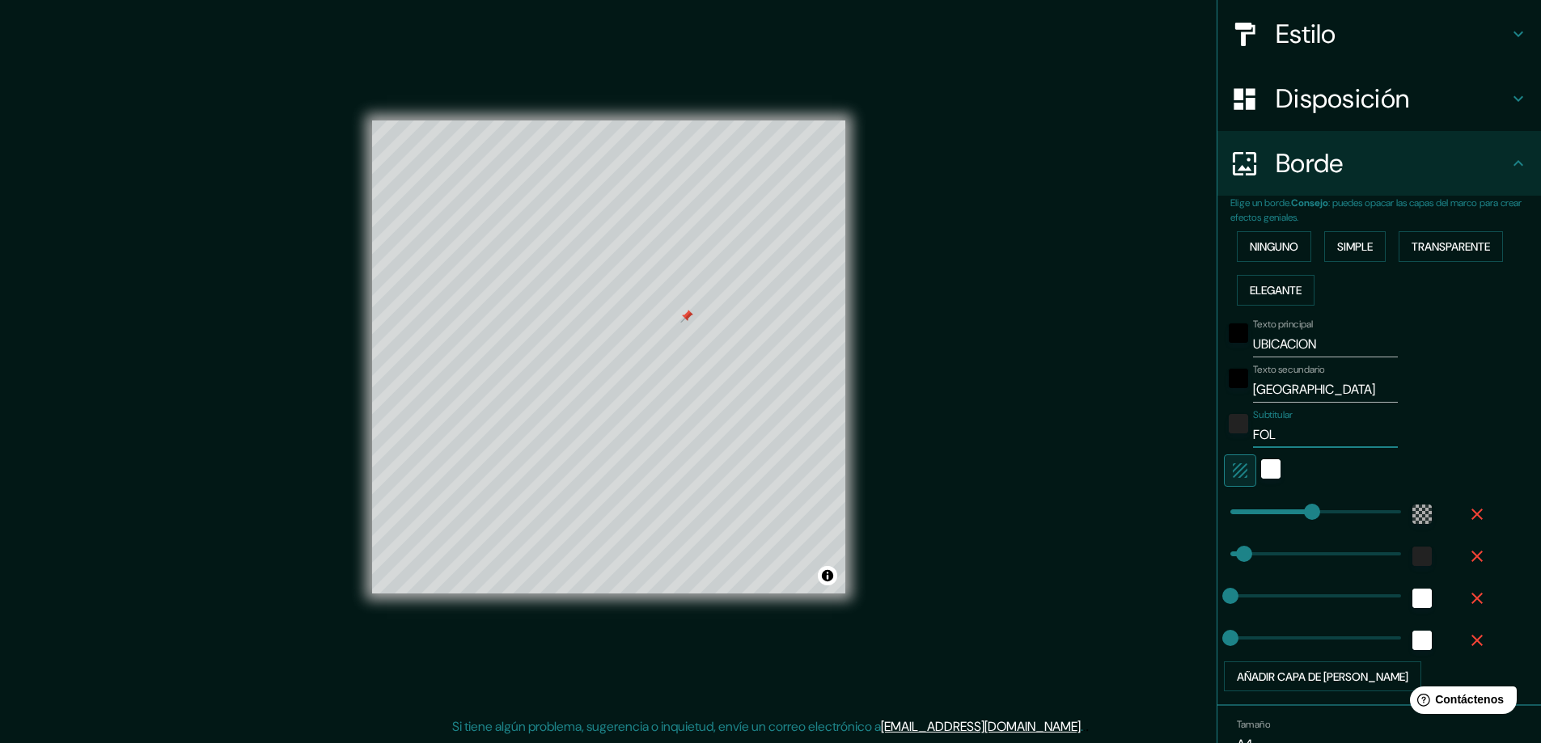
type input "47"
type input "FOLLY"
type input "281"
type input "47"
type input "FOLLY"
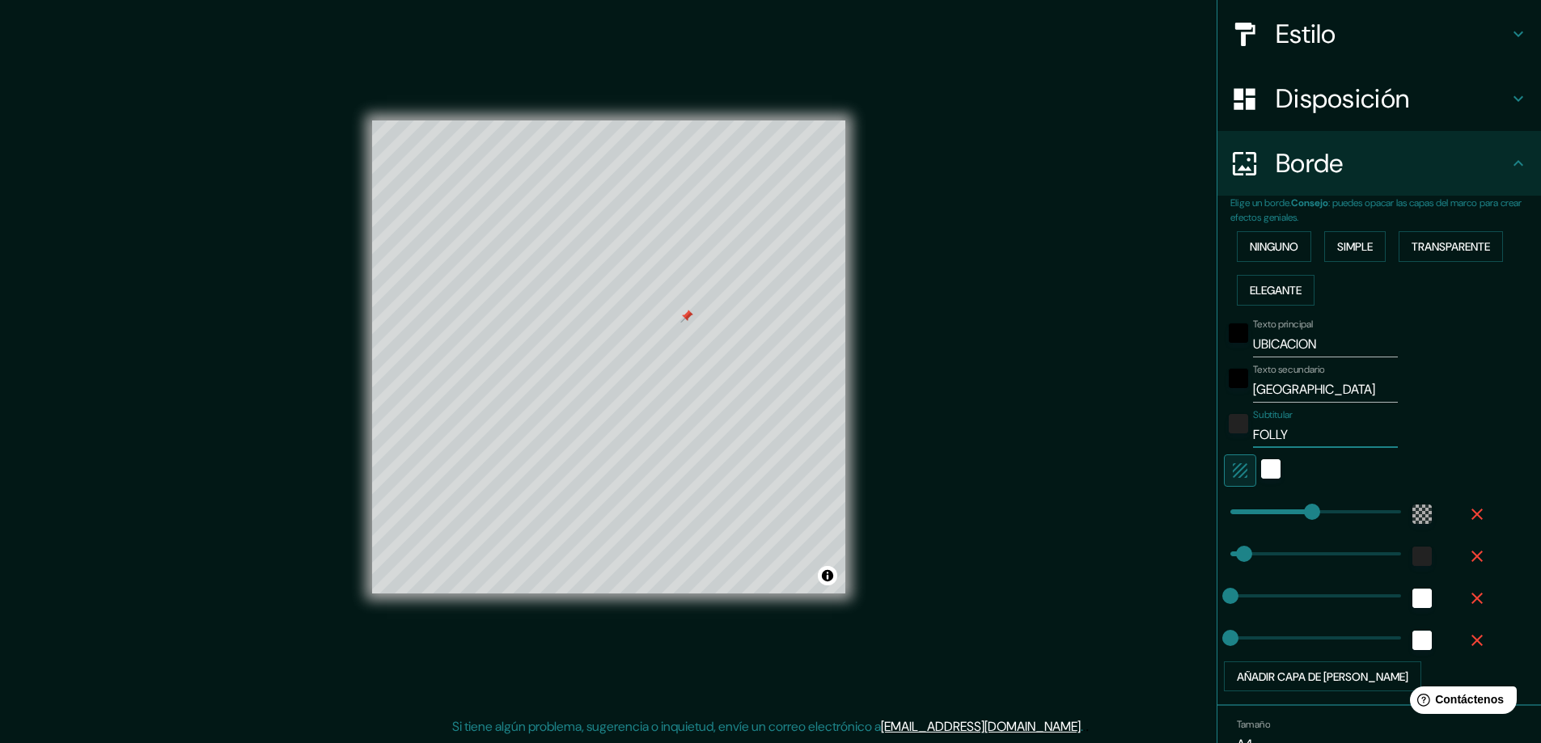
type input "281"
type input "47"
type input "FOLLY U"
type input "281"
type input "47"
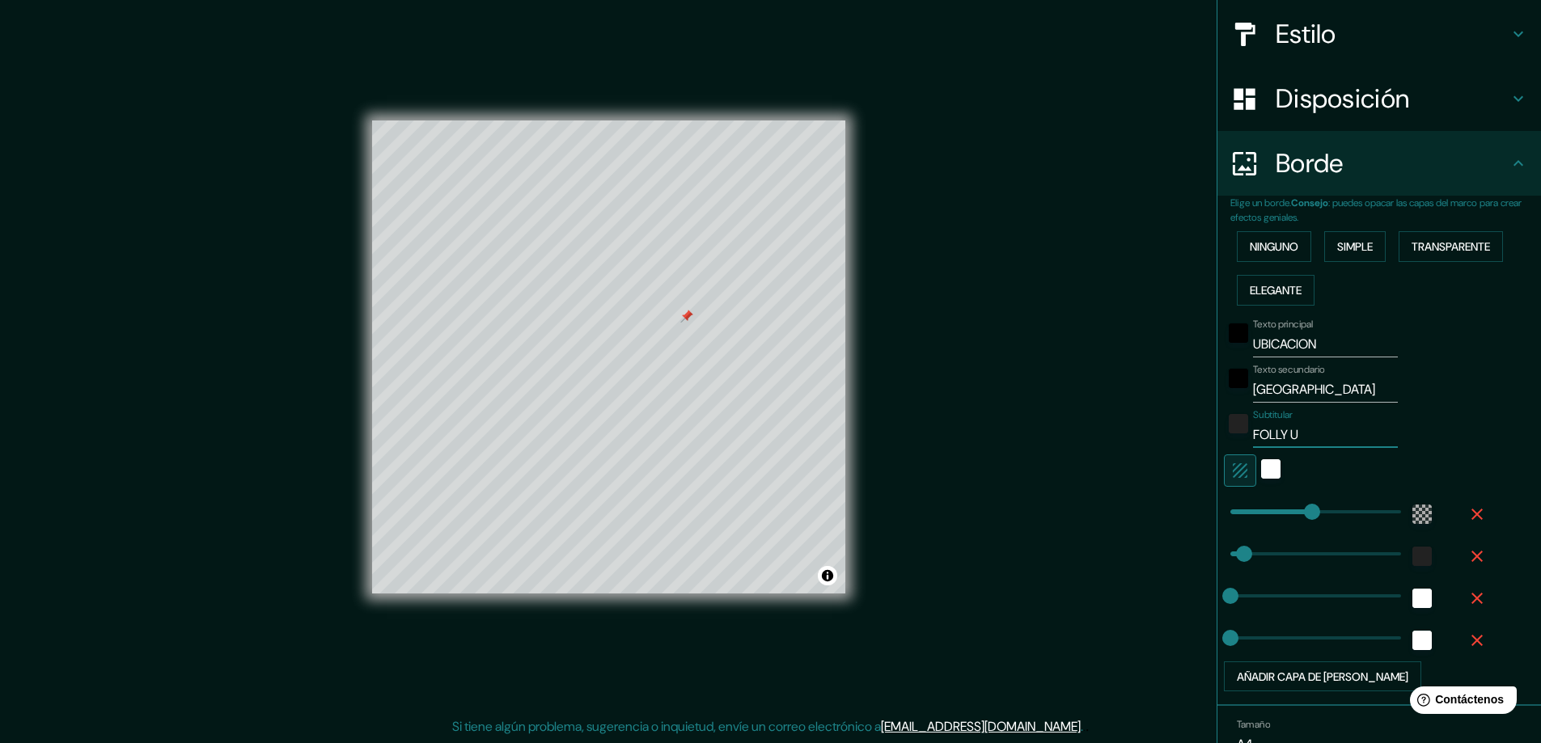
type input "FOLLY UR"
type input "281"
type input "47"
type input "FOLLY U"
type input "281"
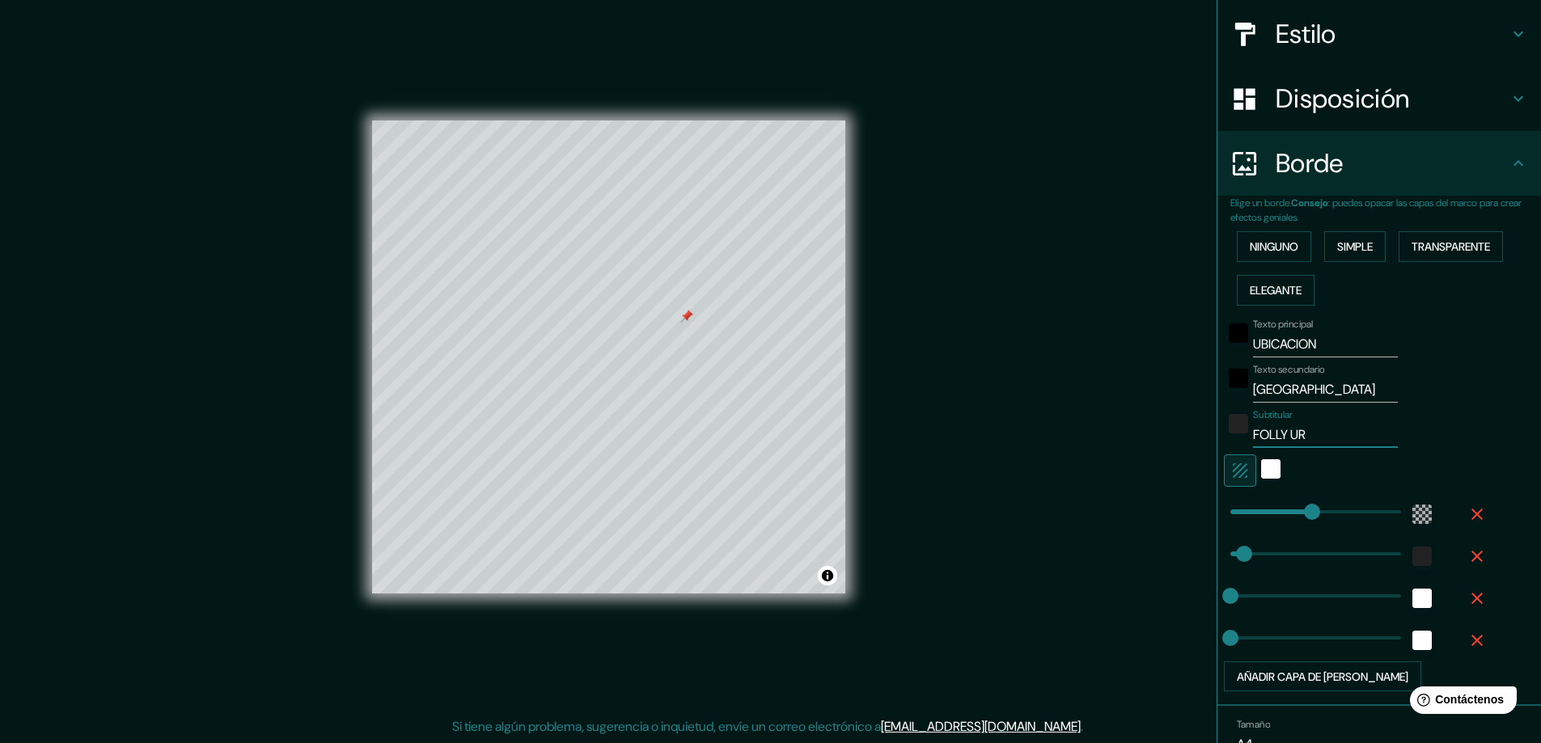
type input "47"
type input "F"
type input "281"
type input "47"
type input "P"
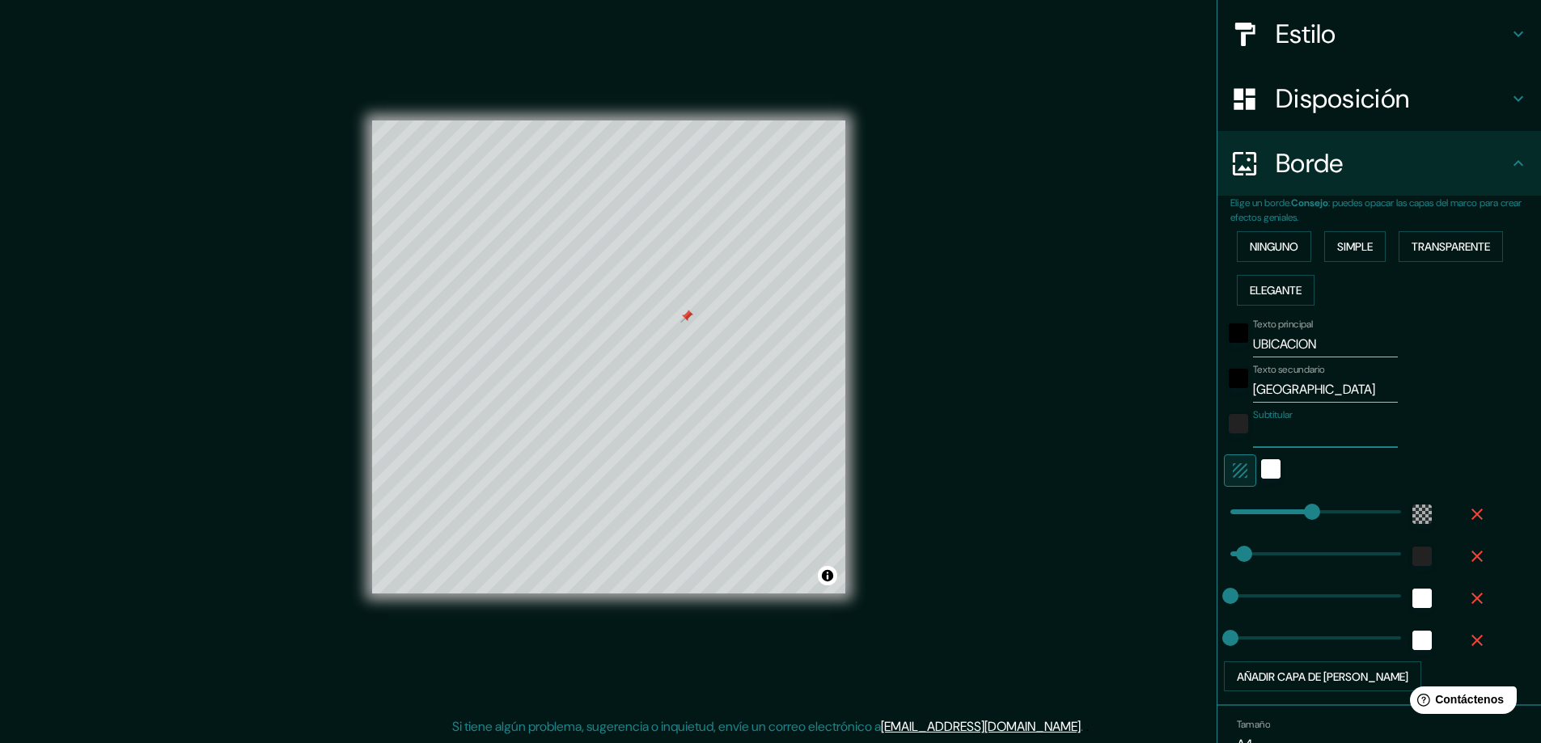
type input "281"
type input "47"
type input "PL"
type input "281"
type input "47"
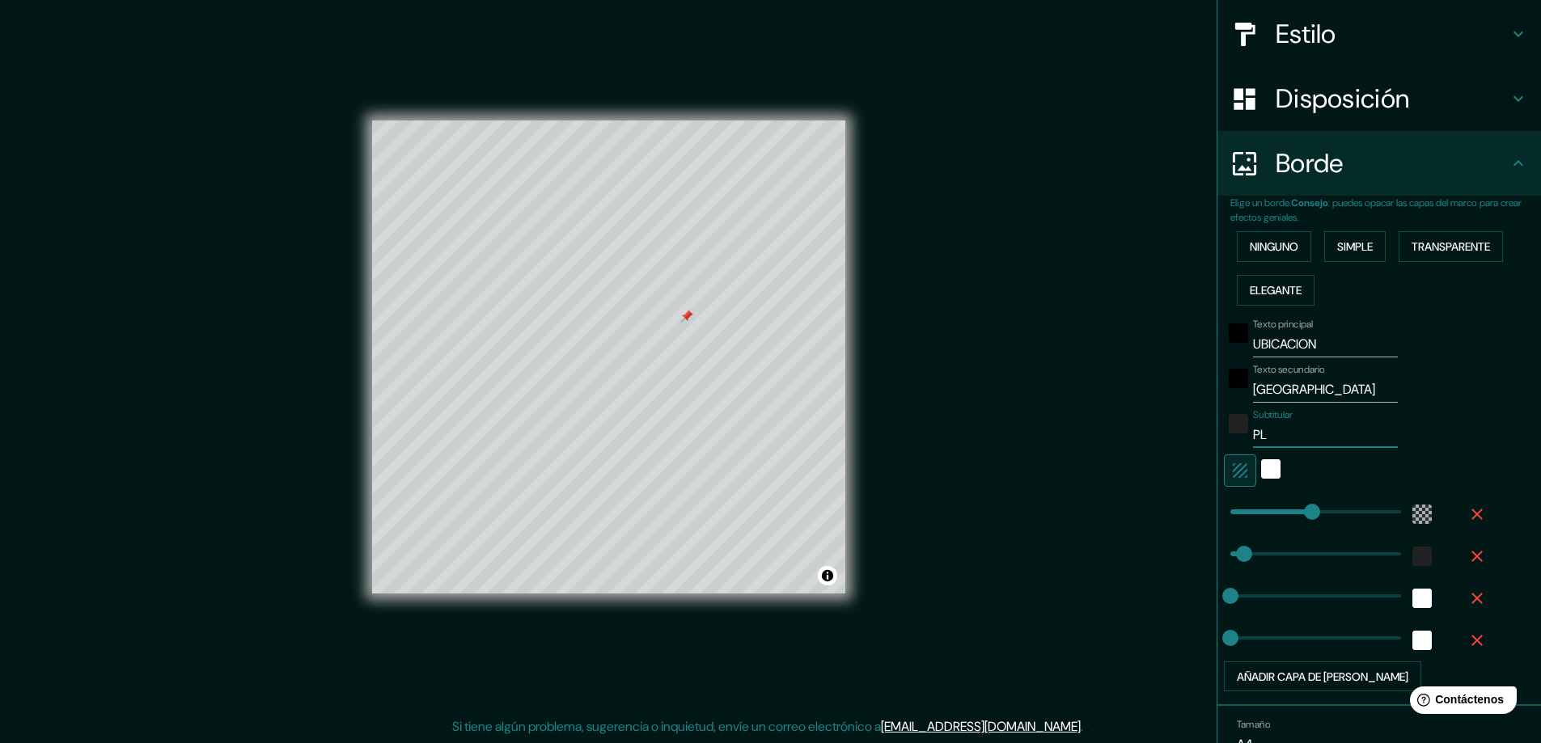
type input "PLA"
type input "281"
type input "47"
type input "PLAZ"
type input "281"
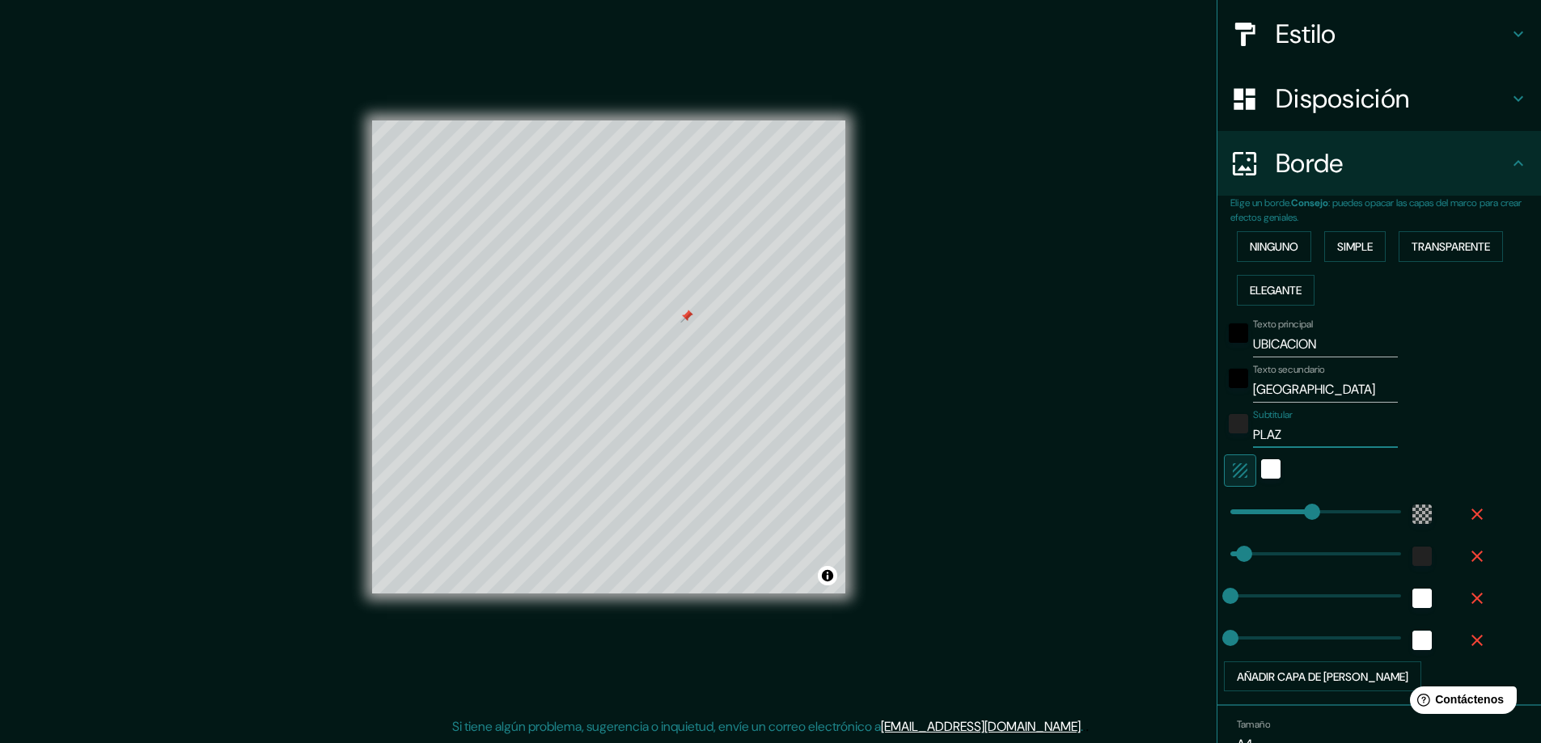
type input "47"
type input "PLAZA"
type input "281"
type input "47"
type input "PLAZA L"
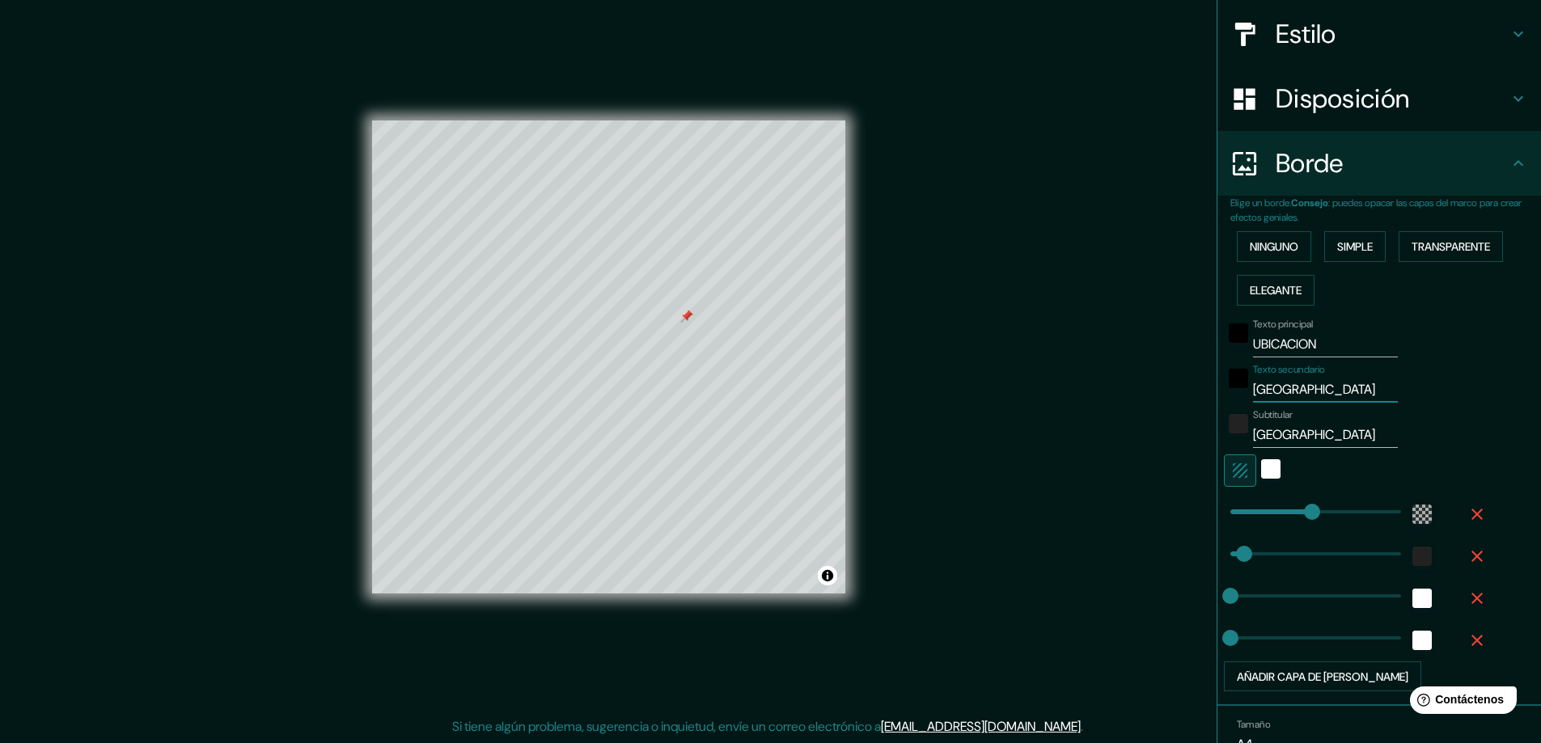
drag, startPoint x: 1365, startPoint y: 381, endPoint x: 1227, endPoint y: 396, distance: 138.4
click at [1227, 396] on div "Texto secundario [GEOGRAPHIC_DATA]" at bounding box center [1356, 383] width 265 height 39
drag, startPoint x: 1314, startPoint y: 335, endPoint x: 1214, endPoint y: 348, distance: 100.3
click at [1224, 348] on div "Texto principal UBICACION" at bounding box center [1356, 338] width 265 height 39
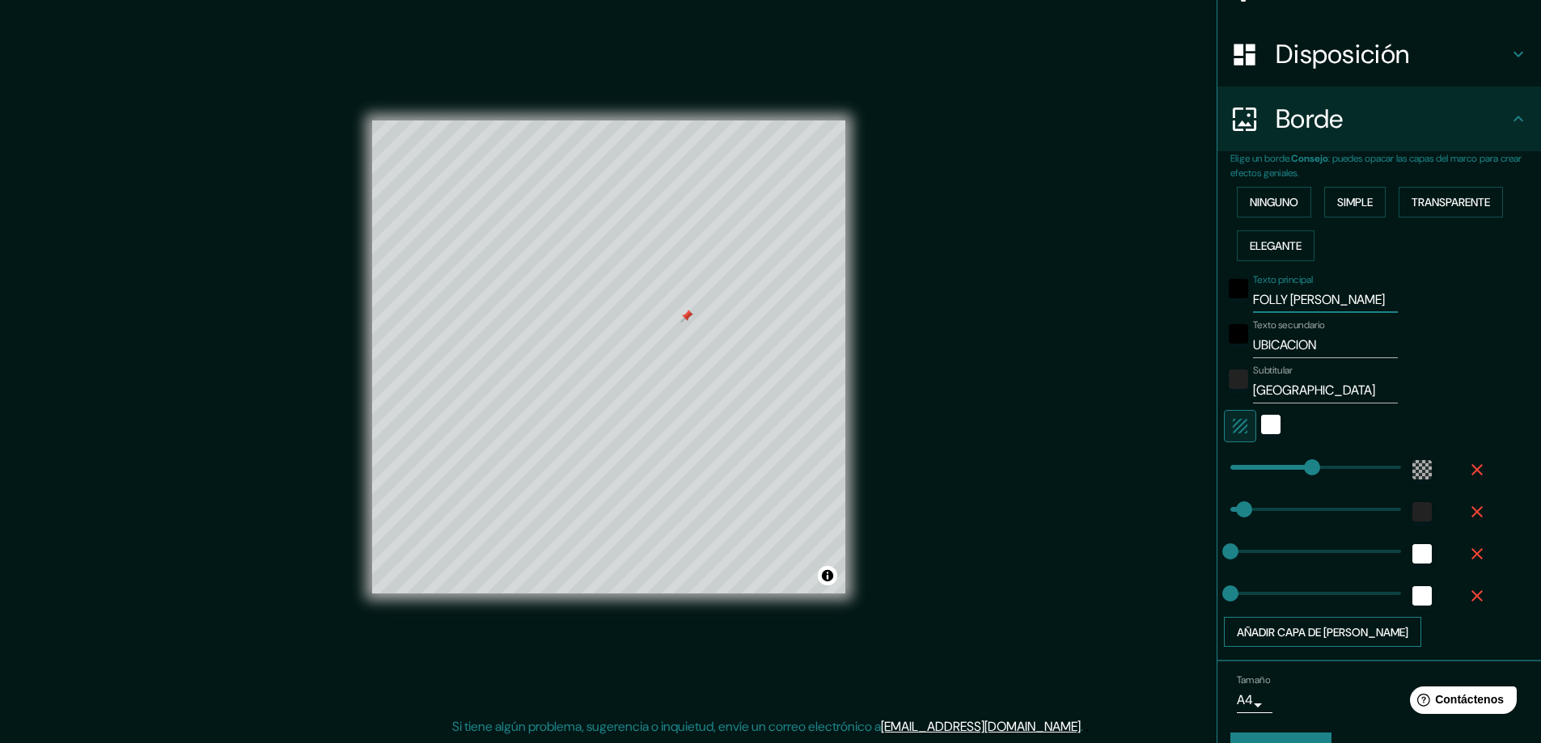
scroll to position [265, 0]
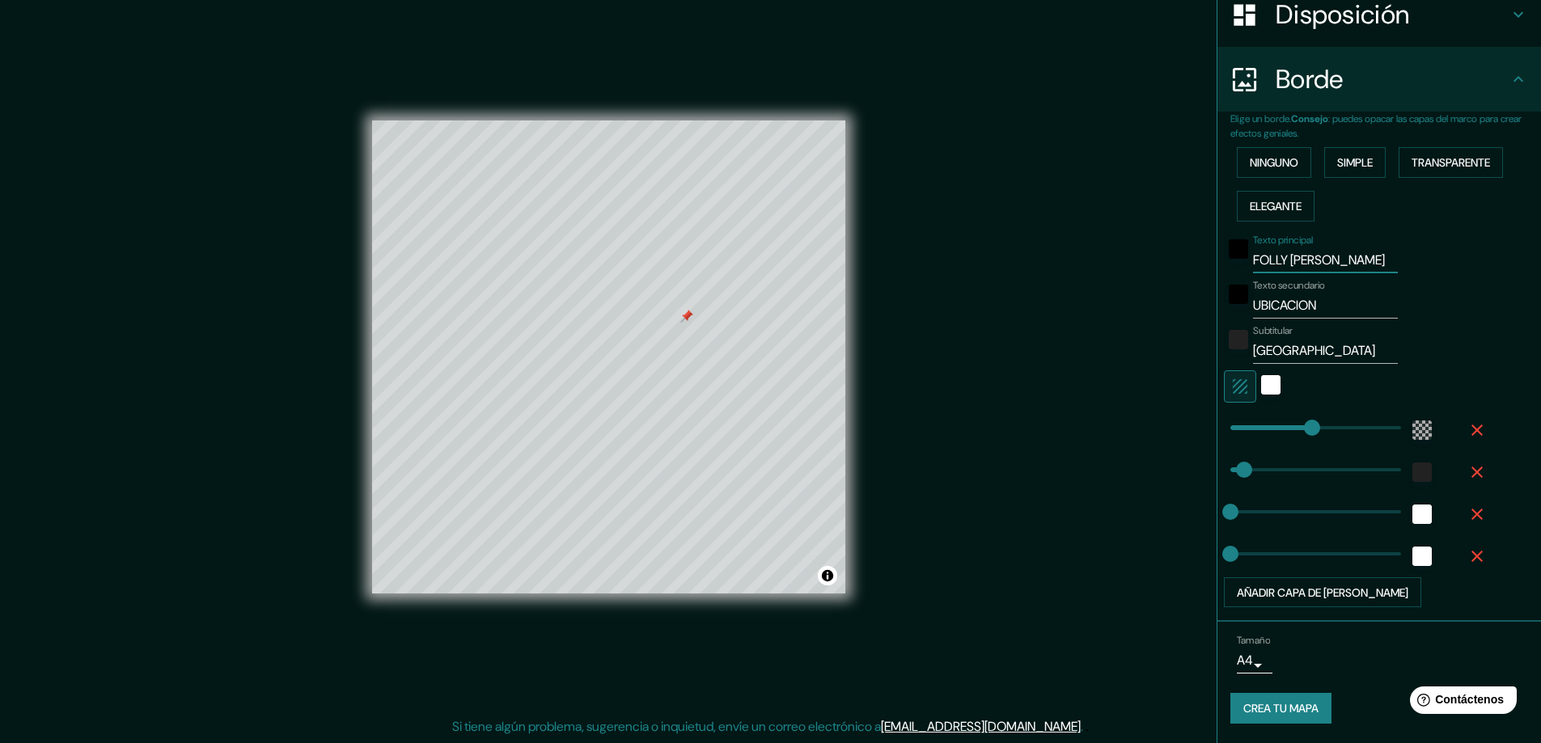
click at [1275, 707] on font "Crea tu mapa" at bounding box center [1280, 709] width 75 height 15
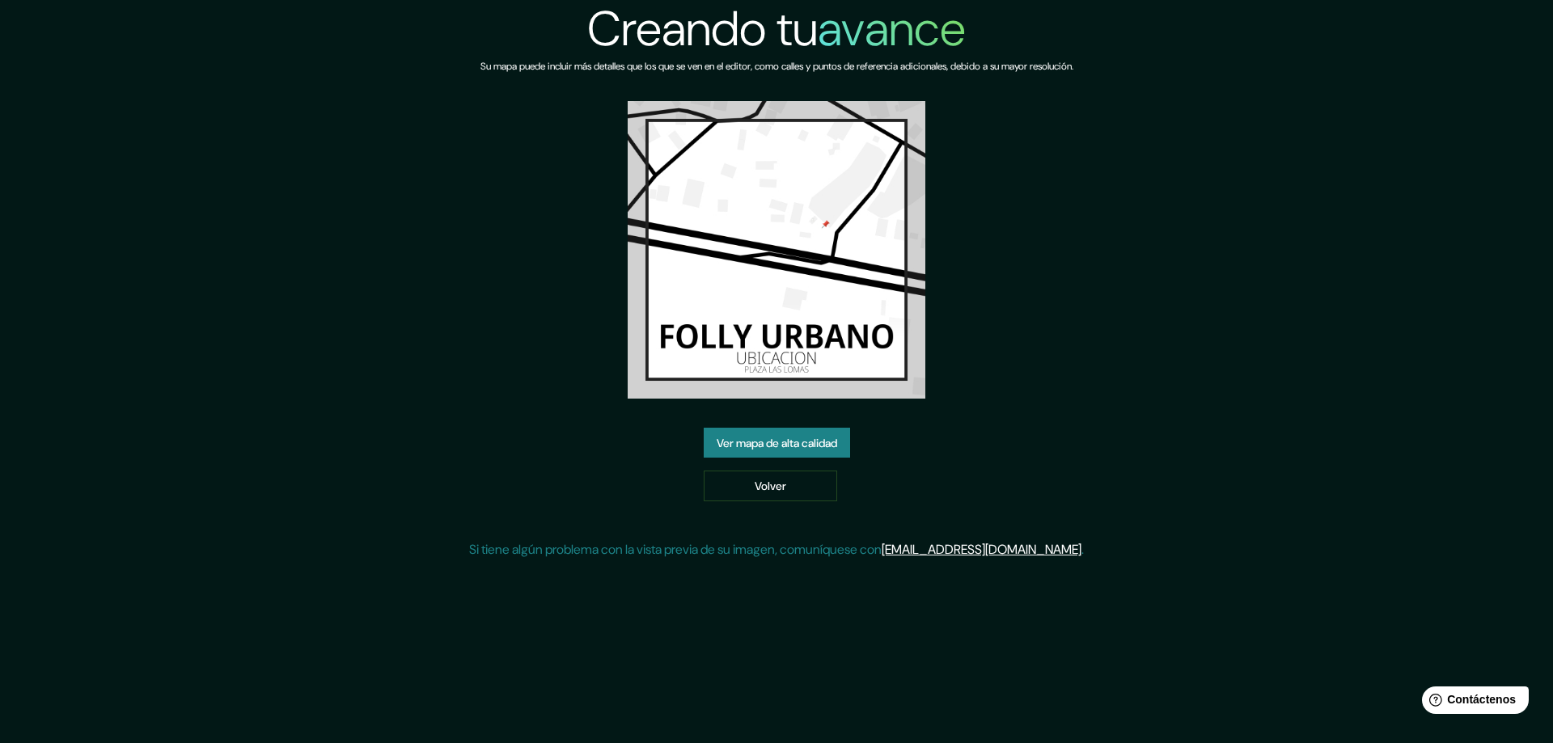
click at [738, 441] on font "Ver mapa de alta calidad" at bounding box center [777, 443] width 121 height 15
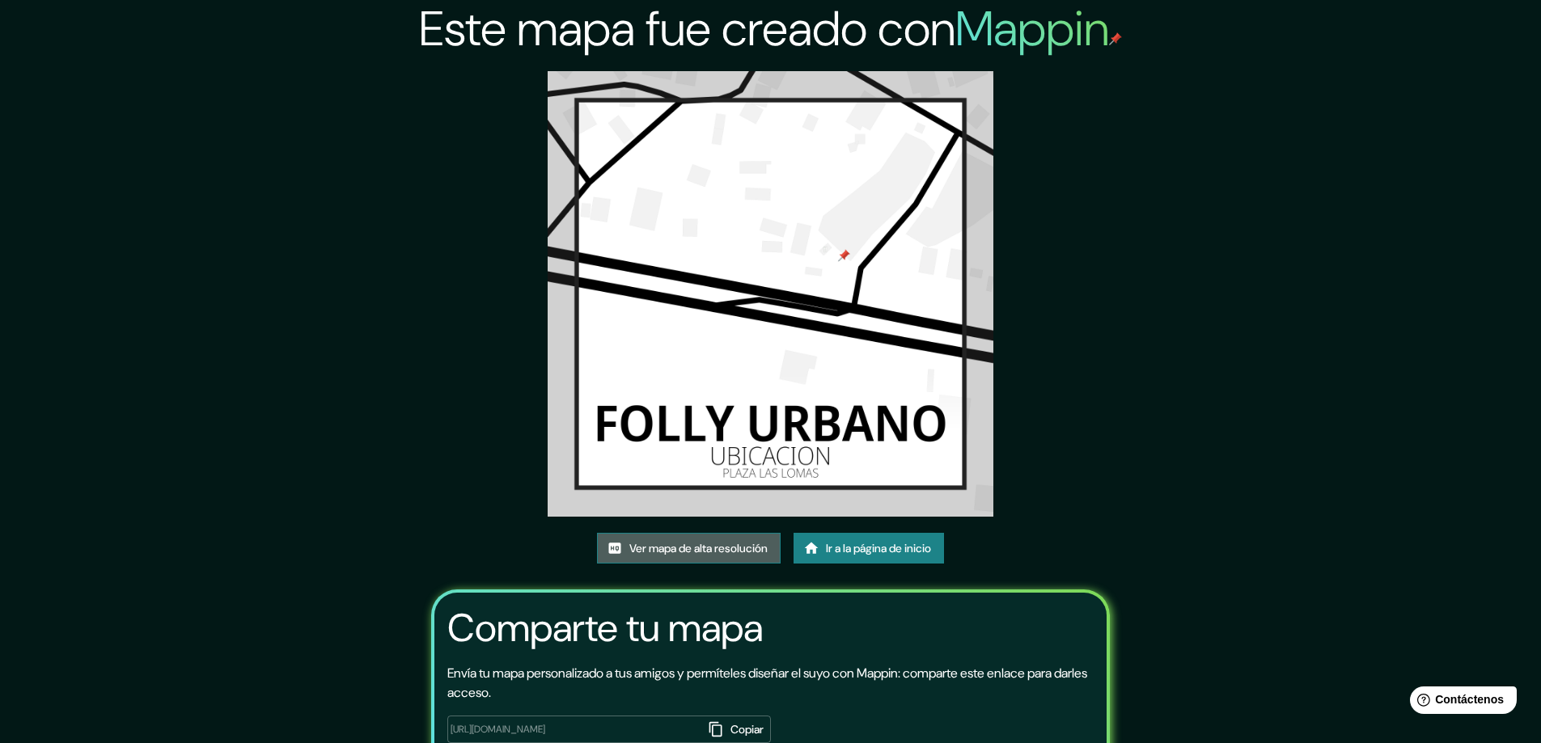
click at [718, 547] on font "Ver mapa de alta resolución" at bounding box center [698, 549] width 138 height 15
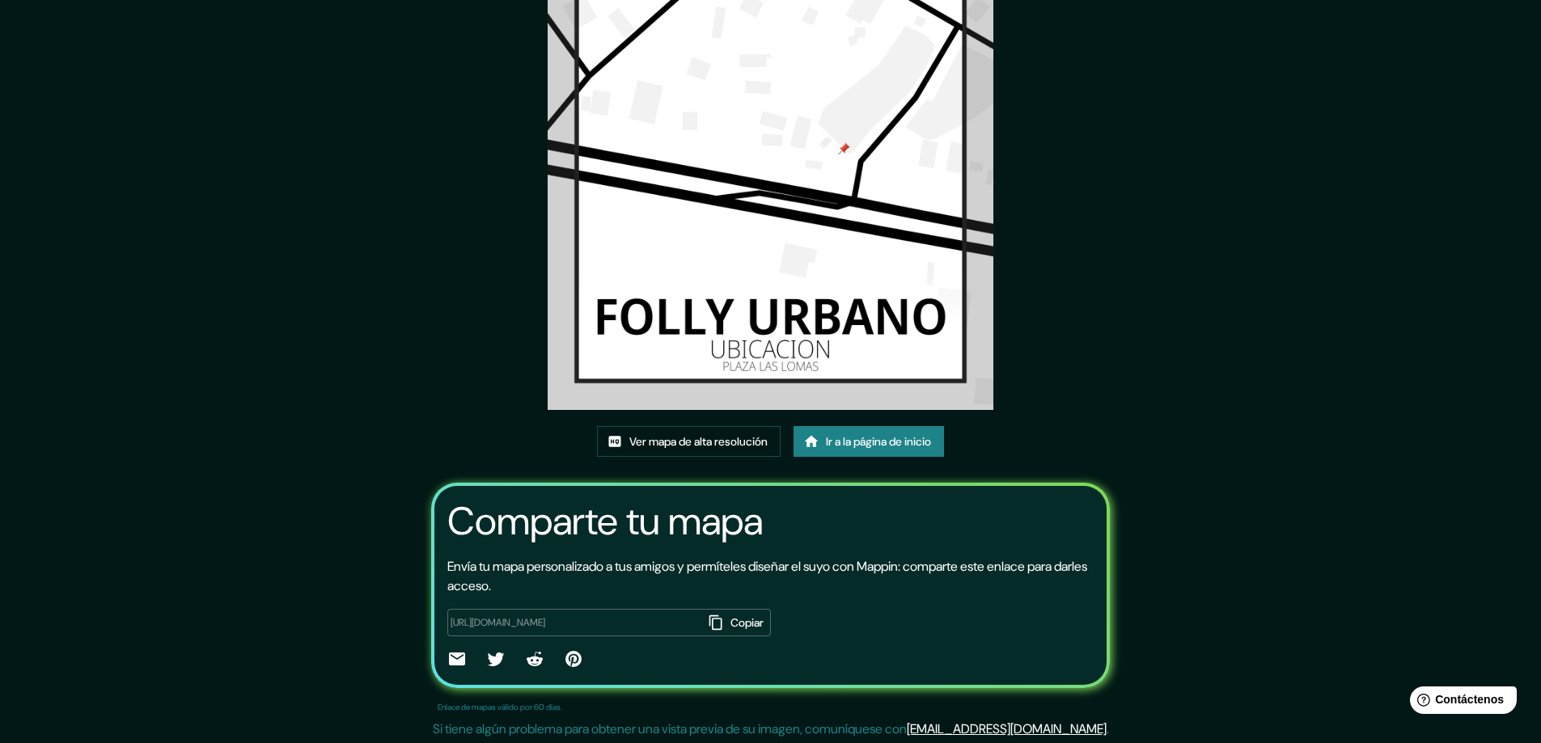
scroll to position [109, 0]
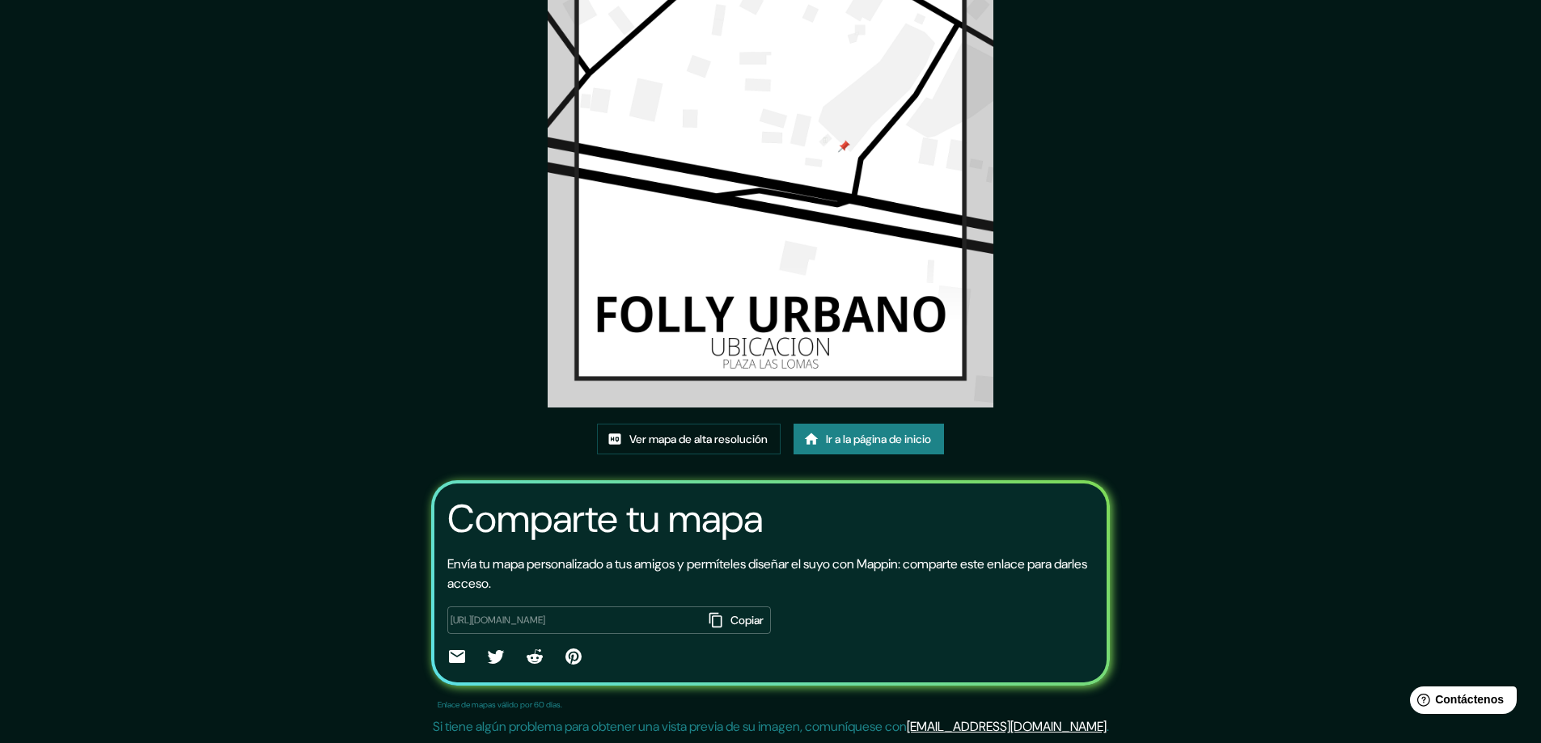
click at [882, 427] on link "Ir a la página de inicio" at bounding box center [868, 439] width 150 height 31
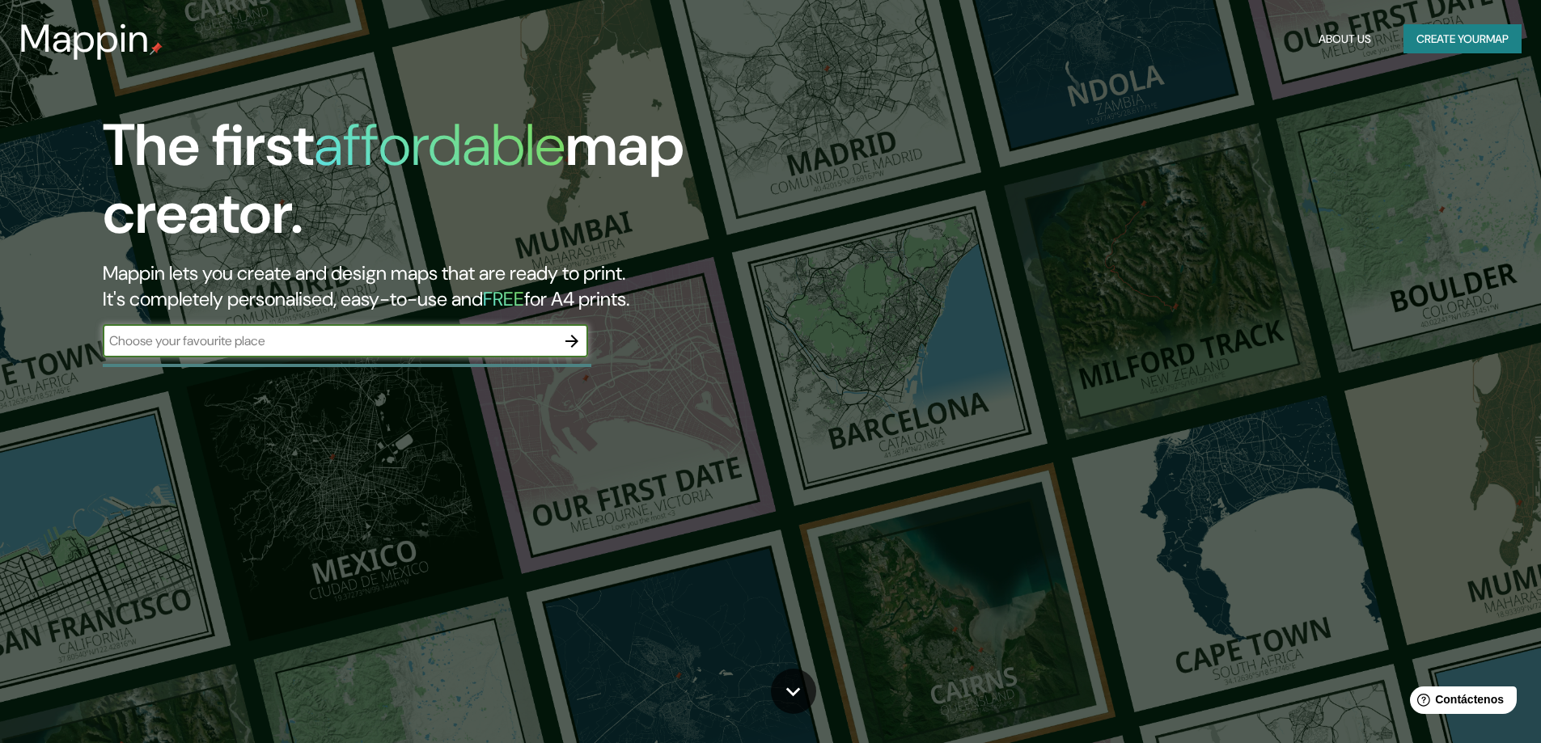
click at [566, 332] on button "button" at bounding box center [572, 341] width 32 height 32
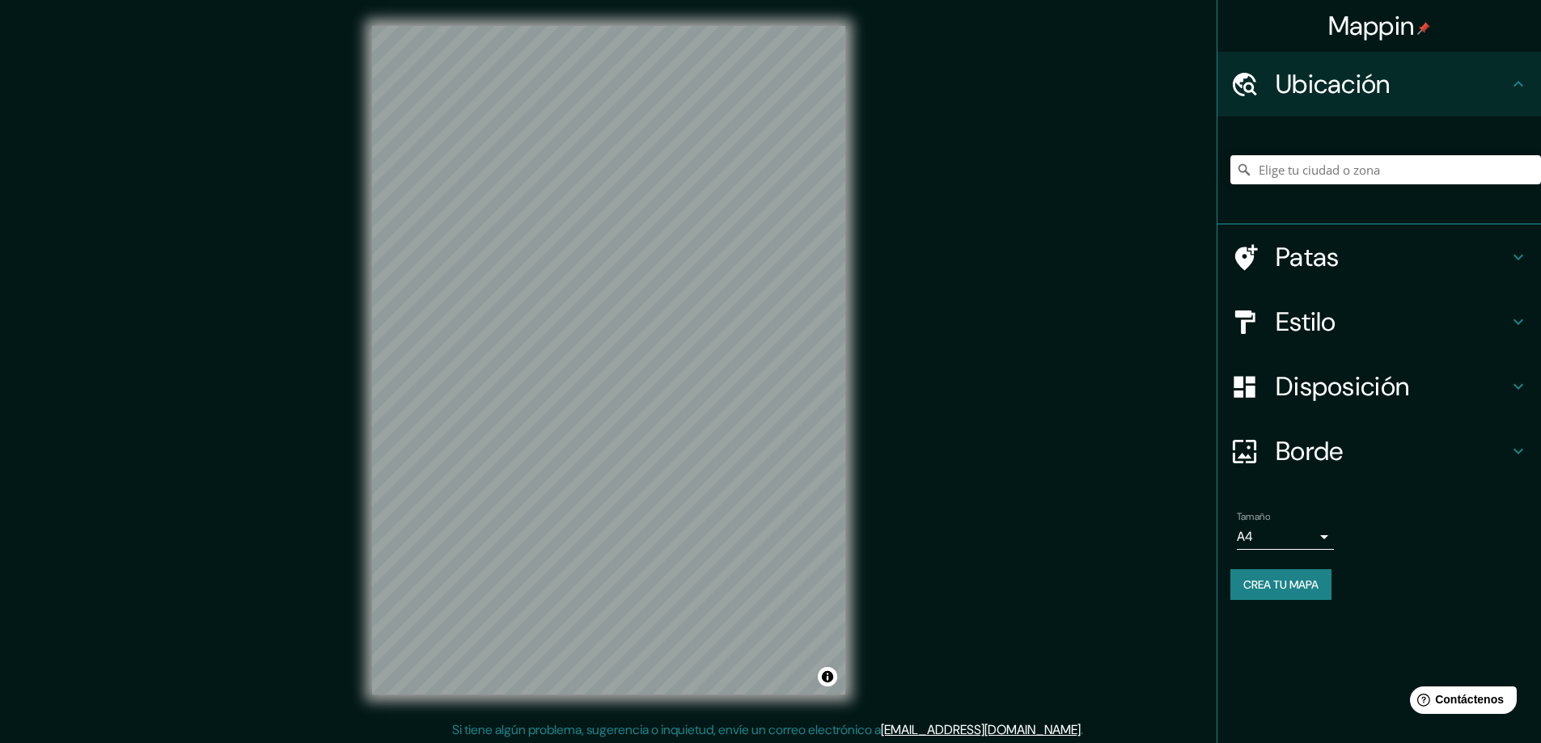
click at [1306, 324] on font "Estilo" at bounding box center [1306, 322] width 61 height 34
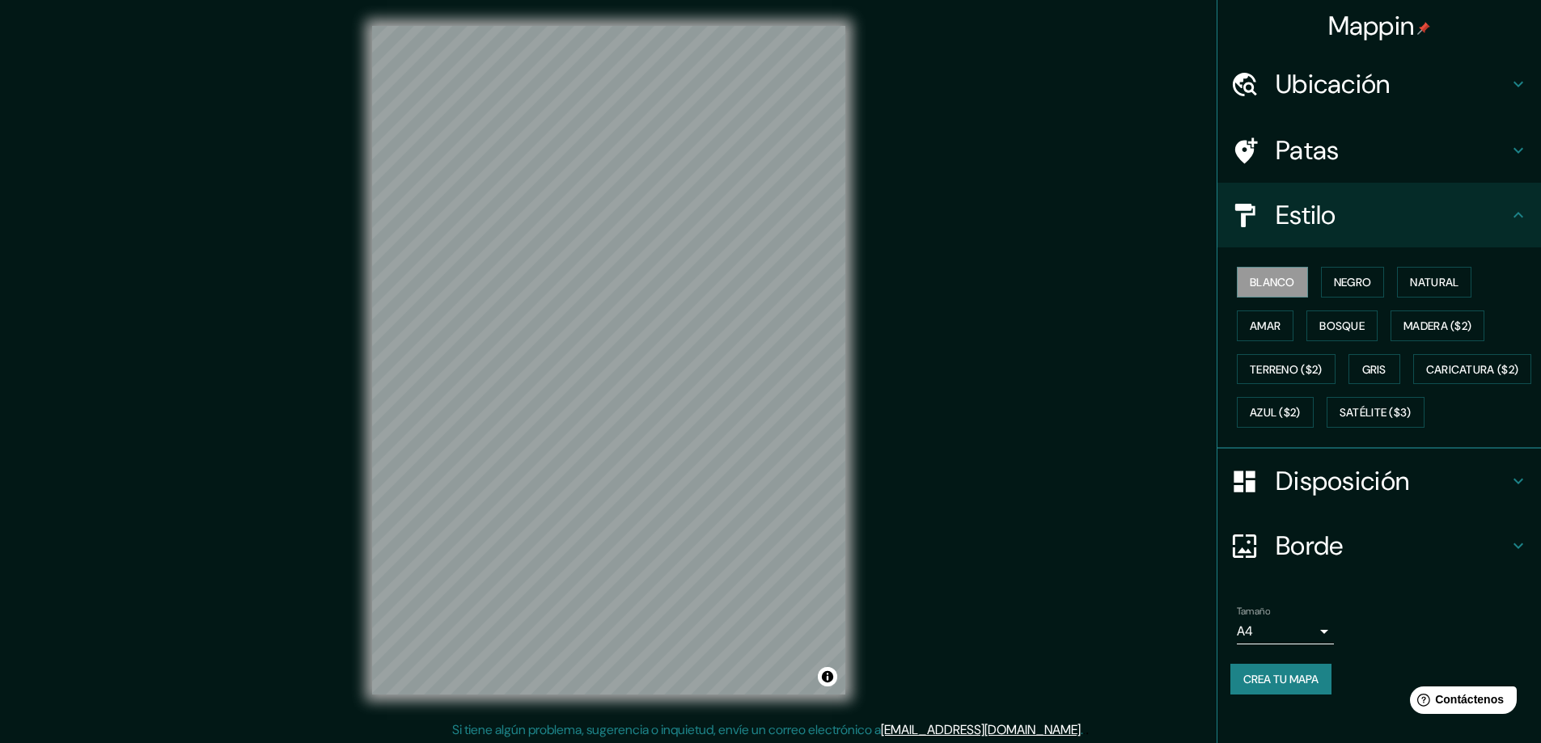
click at [1262, 83] on div at bounding box center [1252, 84] width 45 height 28
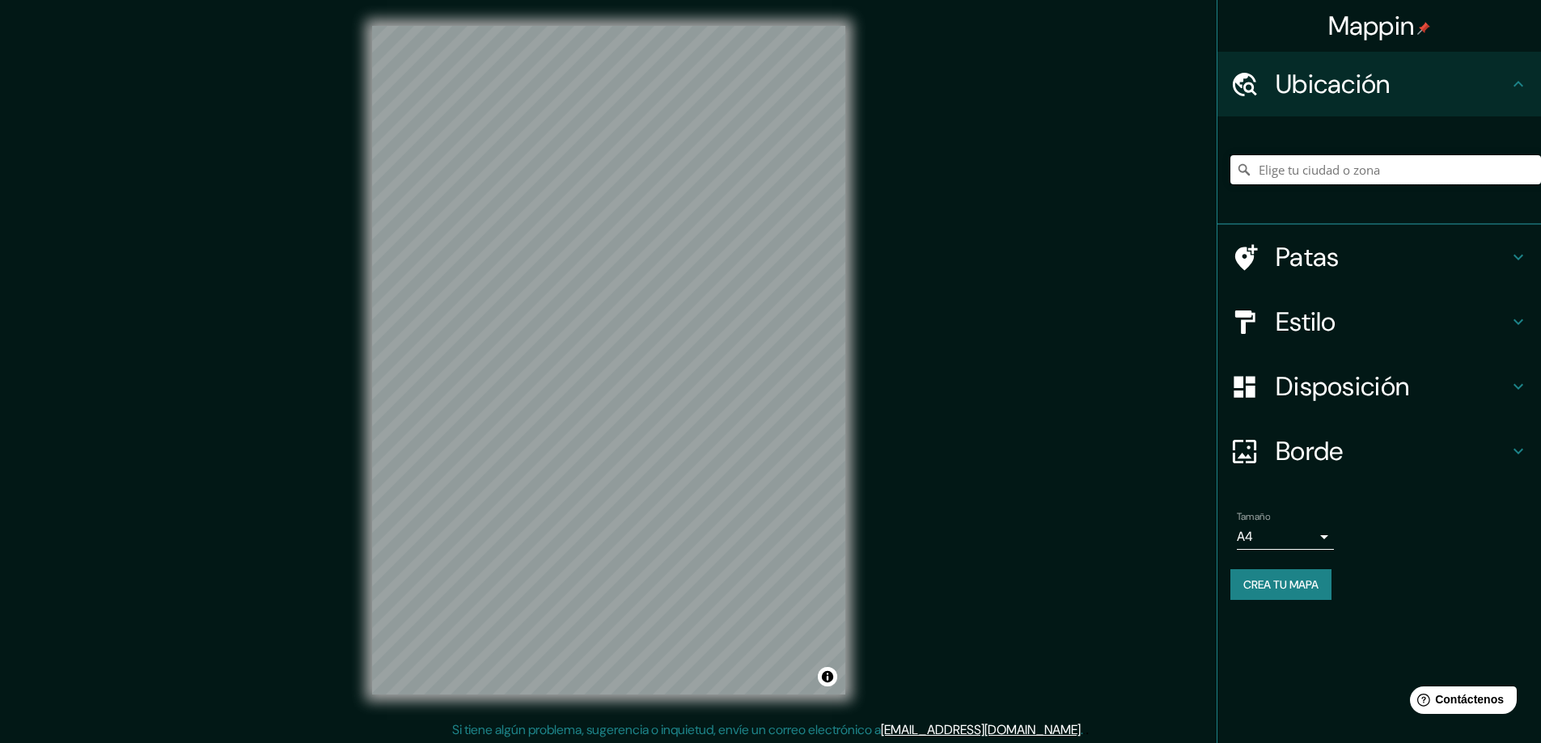
click at [1295, 168] on input "Elige tu ciudad o zona" at bounding box center [1385, 169] width 311 height 29
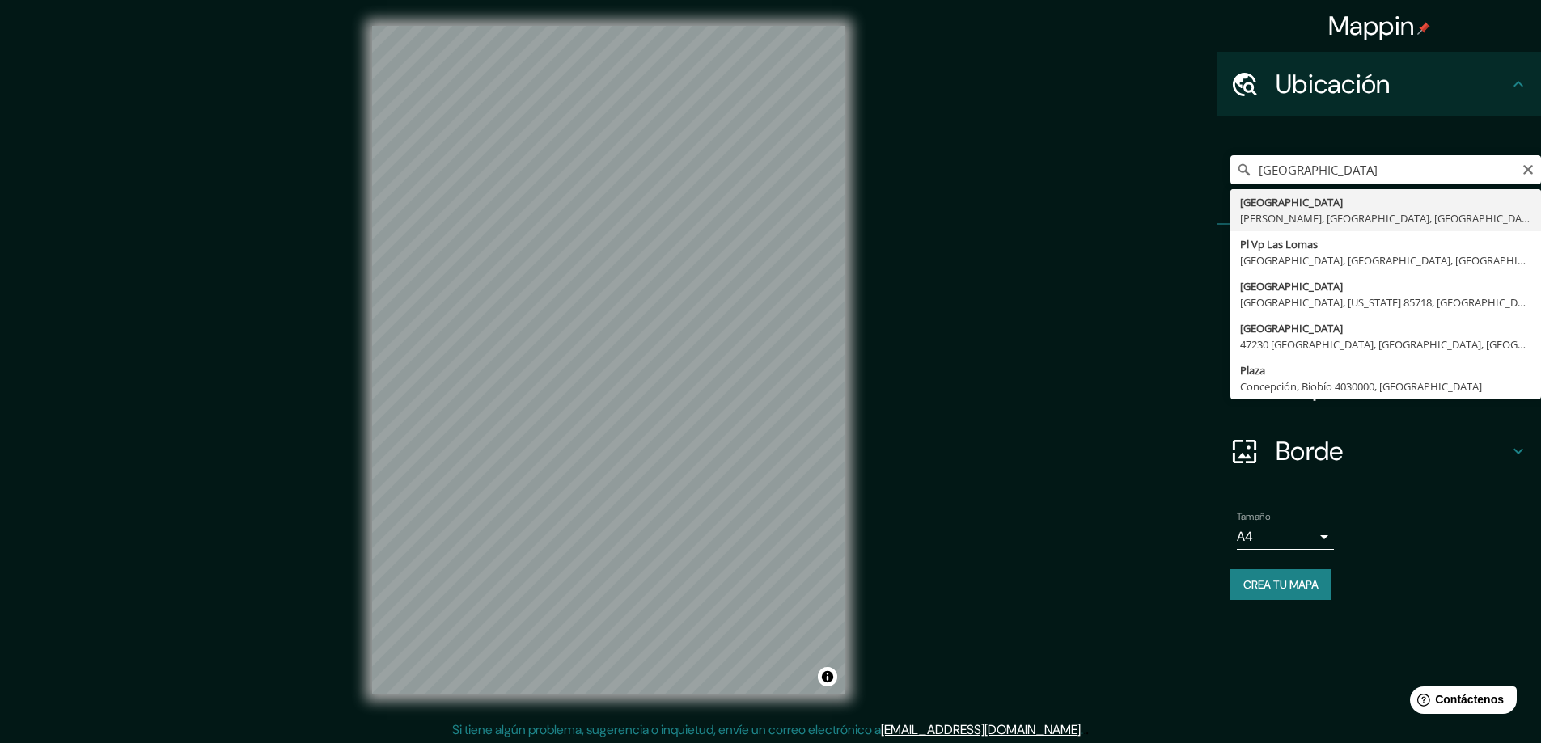
type input "[GEOGRAPHIC_DATA][PERSON_NAME][GEOGRAPHIC_DATA], [GEOGRAPHIC_DATA], [GEOGRAPHIC…"
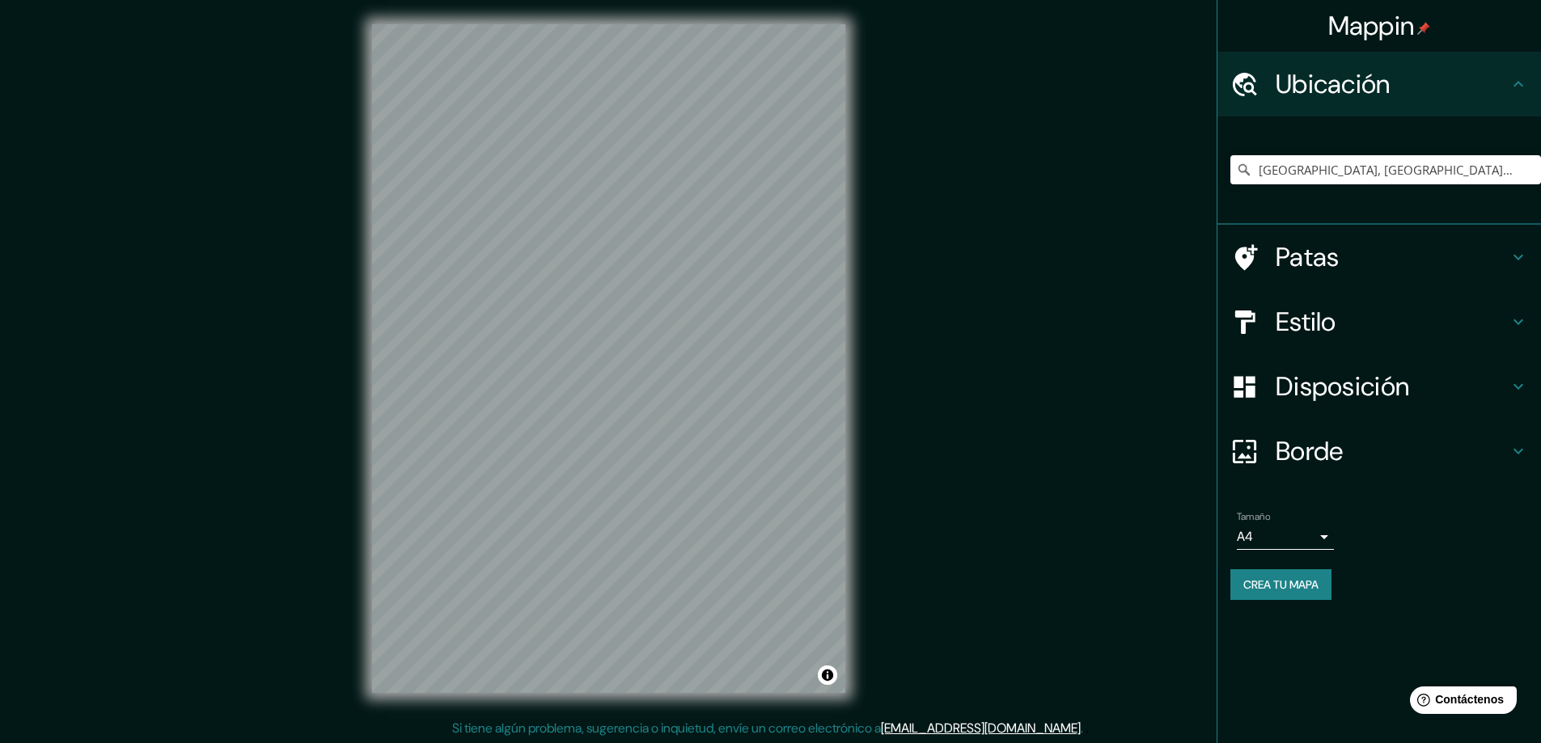
scroll to position [3, 0]
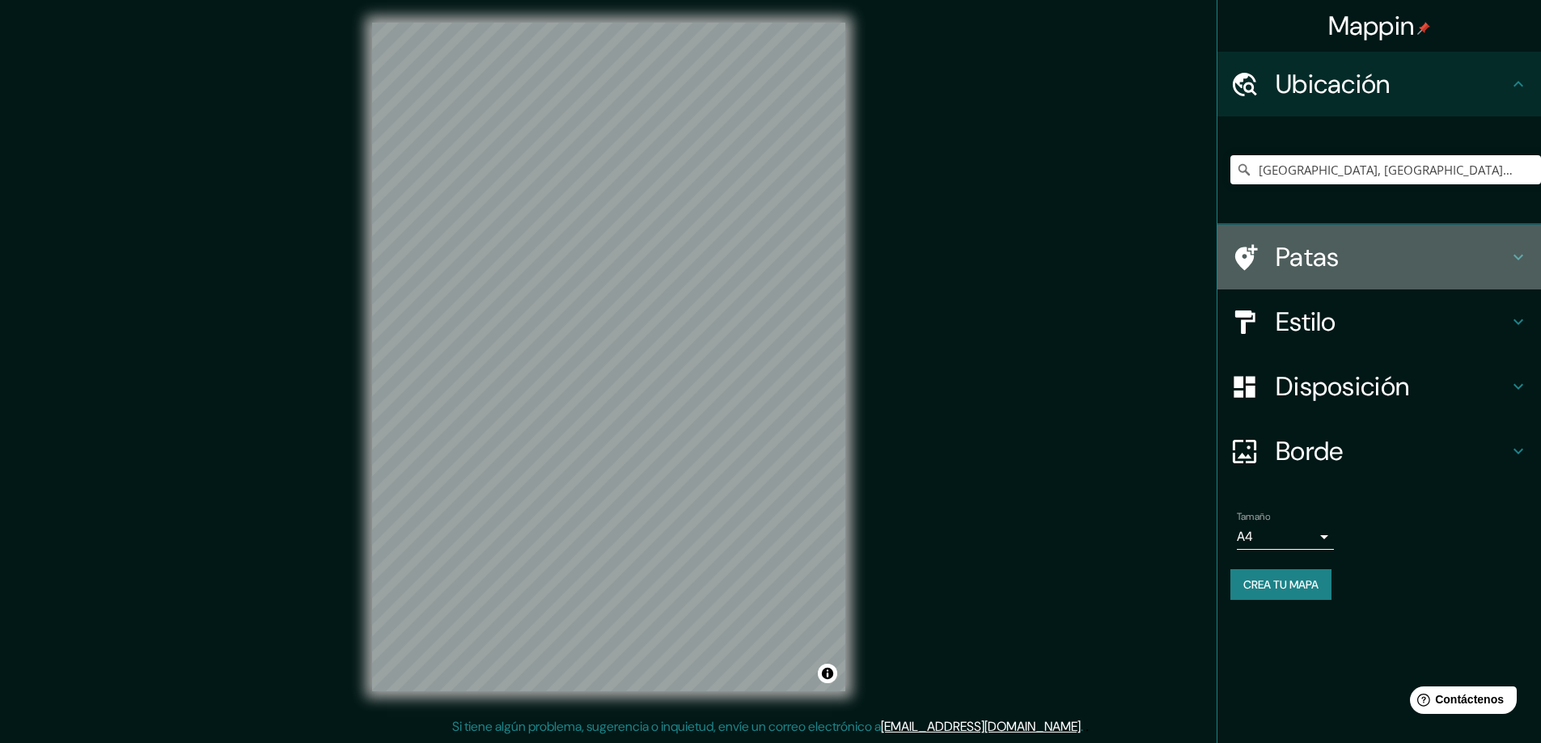
click at [1305, 269] on font "Patas" at bounding box center [1308, 257] width 64 height 34
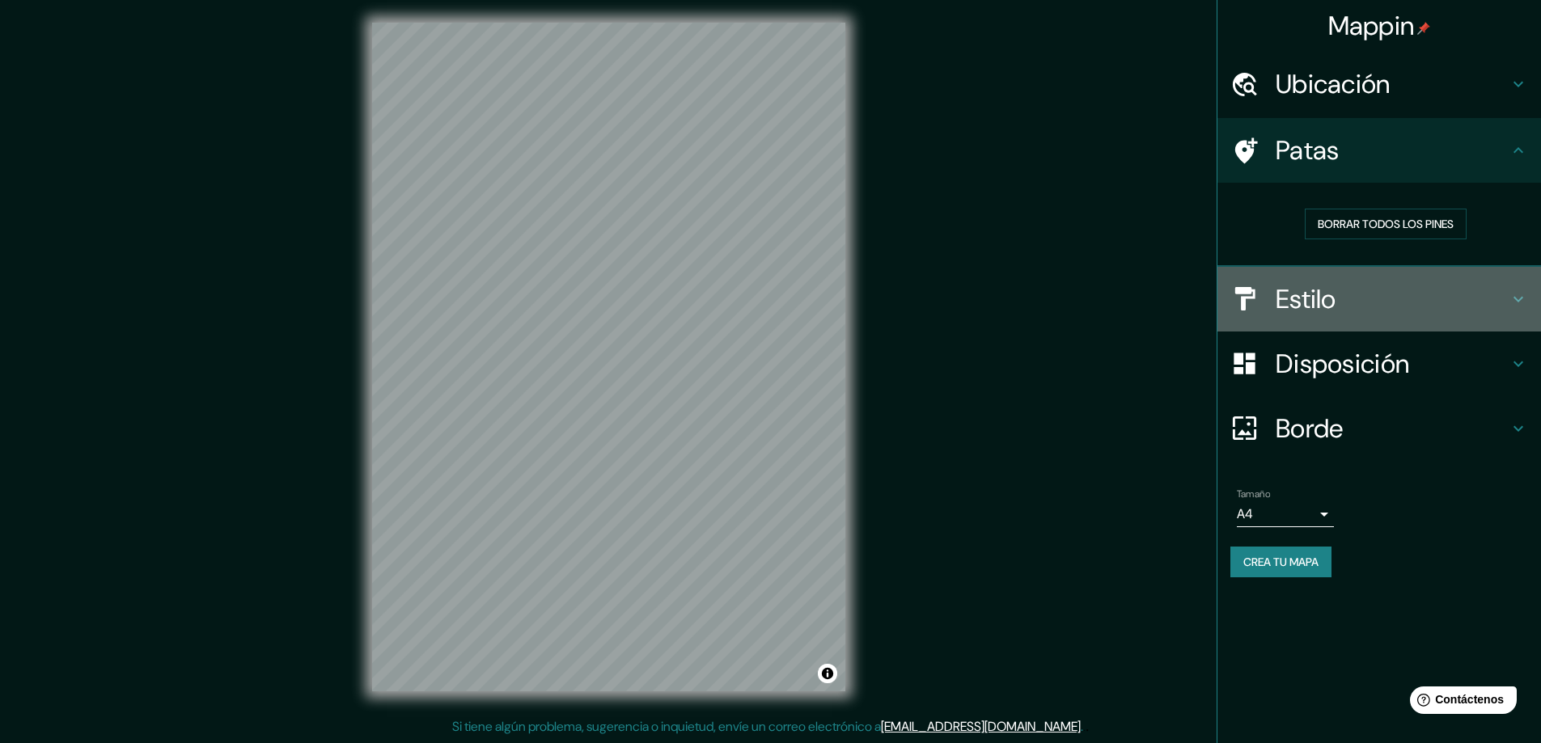
click at [1309, 282] on font "Estilo" at bounding box center [1306, 299] width 61 height 34
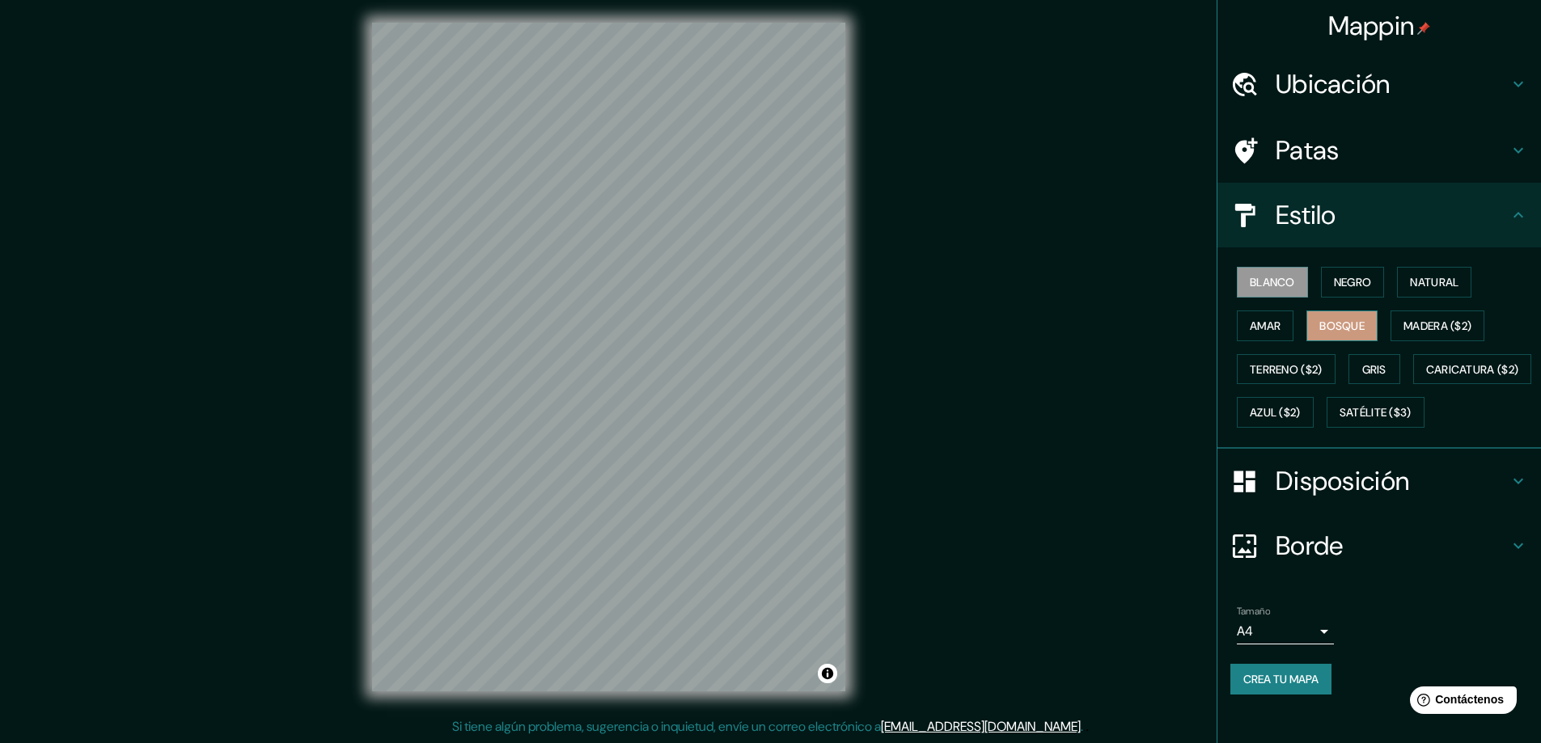
click at [1319, 328] on font "Bosque" at bounding box center [1341, 326] width 45 height 15
click at [1403, 321] on font "Madera ($2)" at bounding box center [1437, 326] width 68 height 15
click at [1330, 327] on font "Bosque" at bounding box center [1341, 326] width 45 height 15
click at [1348, 366] on button "Gris" at bounding box center [1374, 369] width 52 height 31
click at [1293, 366] on font "Terreno ($2)" at bounding box center [1286, 369] width 73 height 15
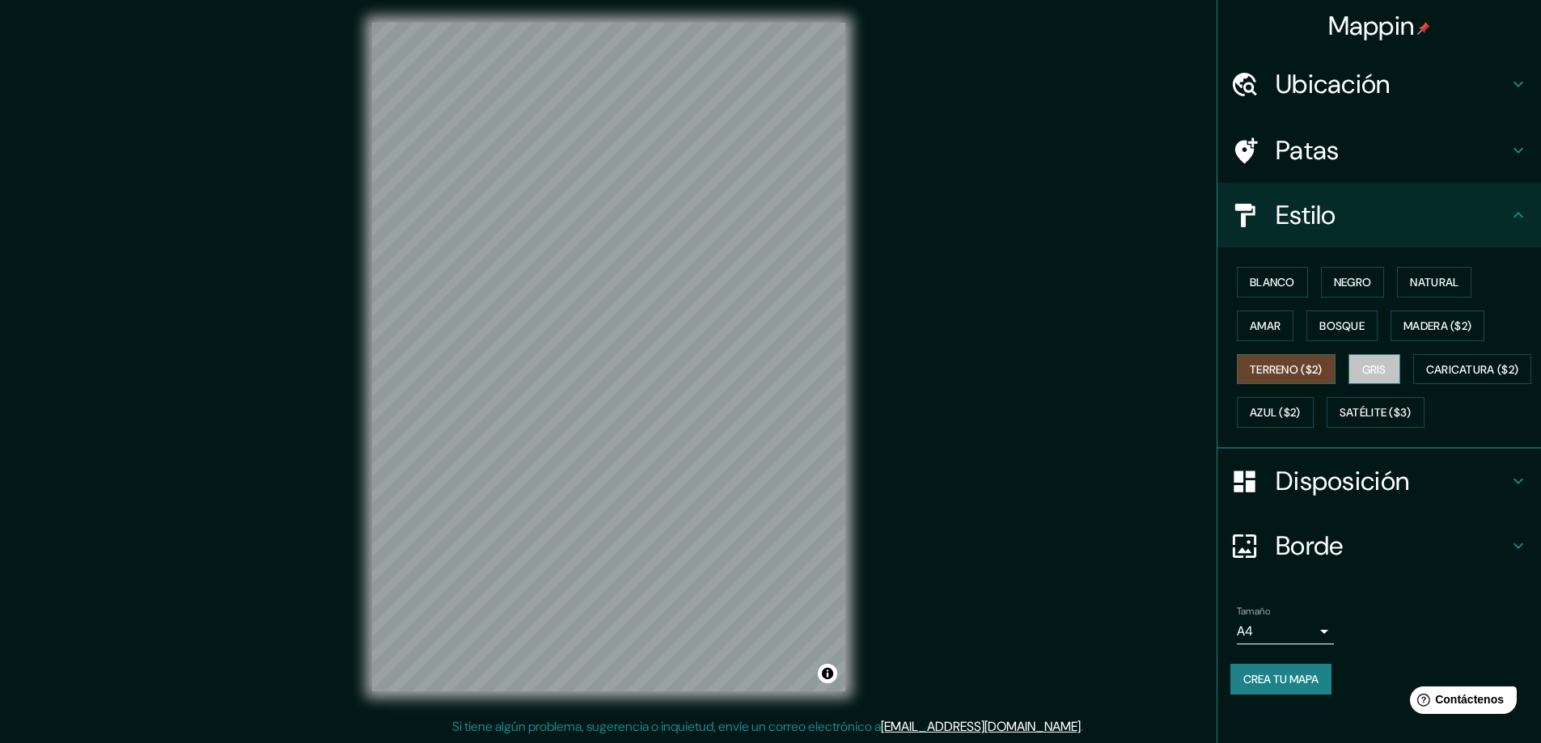
click at [1352, 358] on button "Gris" at bounding box center [1374, 369] width 52 height 31
click at [1301, 403] on font "Azul ($2)" at bounding box center [1275, 412] width 51 height 21
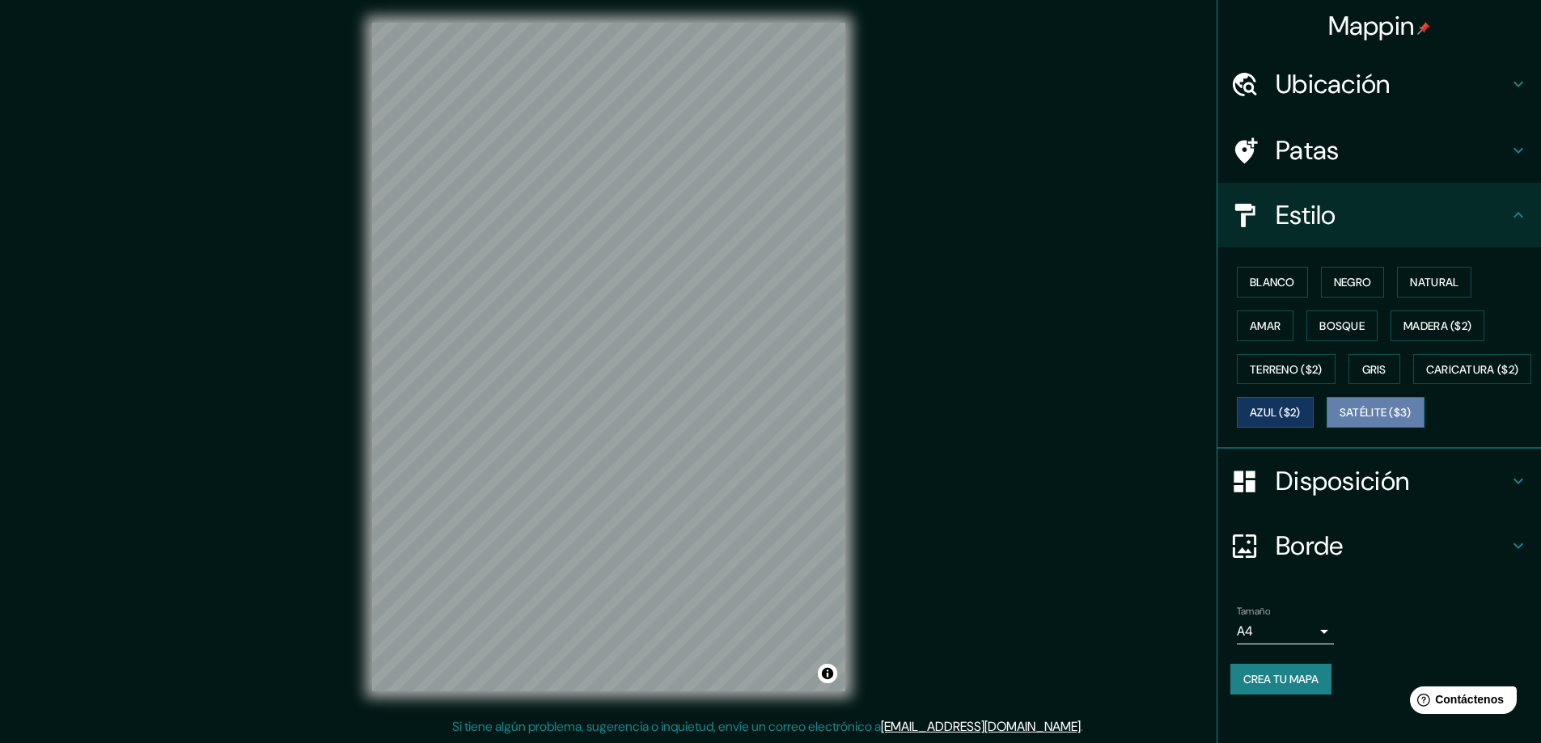
click at [1339, 421] on font "Satélite ($3)" at bounding box center [1375, 413] width 72 height 15
click at [1301, 406] on font "Azul ($2)" at bounding box center [1275, 413] width 51 height 15
click at [1403, 315] on font "Madera ($2)" at bounding box center [1437, 325] width 68 height 21
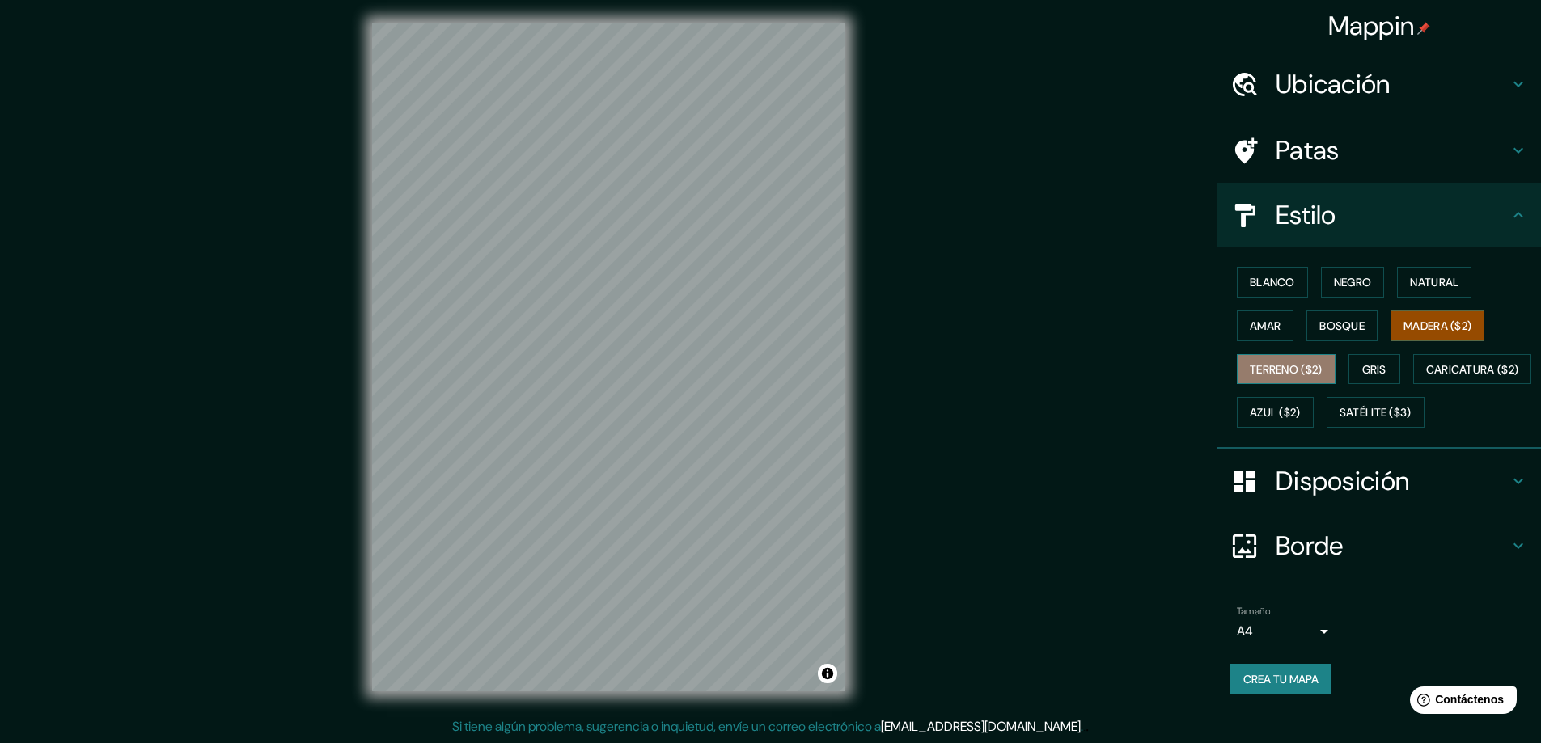
click at [1293, 363] on font "Terreno ($2)" at bounding box center [1286, 369] width 73 height 15
click at [1352, 282] on font "Negro" at bounding box center [1353, 282] width 38 height 15
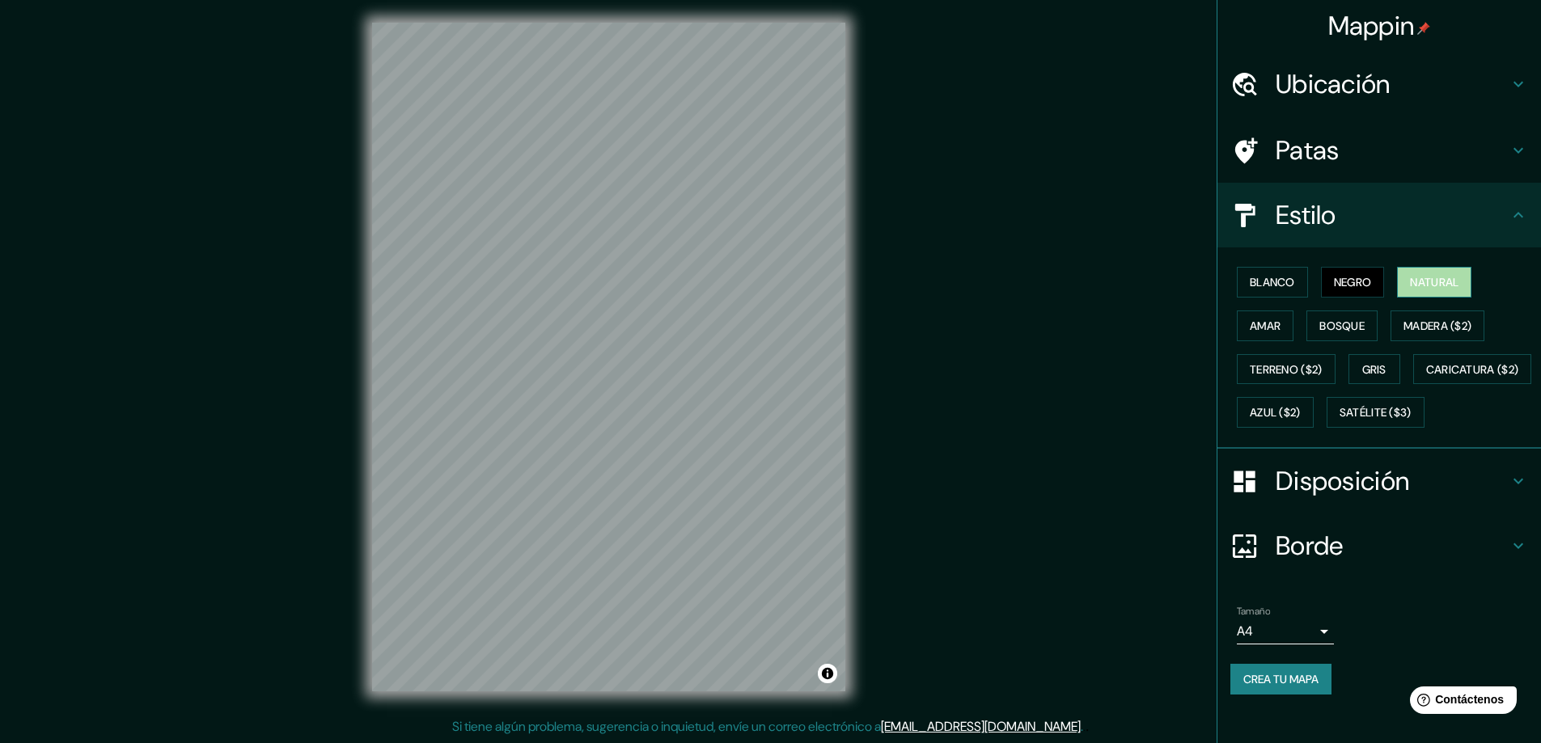
click at [1411, 286] on font "Natural" at bounding box center [1434, 282] width 49 height 15
click at [1256, 283] on font "Blanco" at bounding box center [1272, 282] width 45 height 15
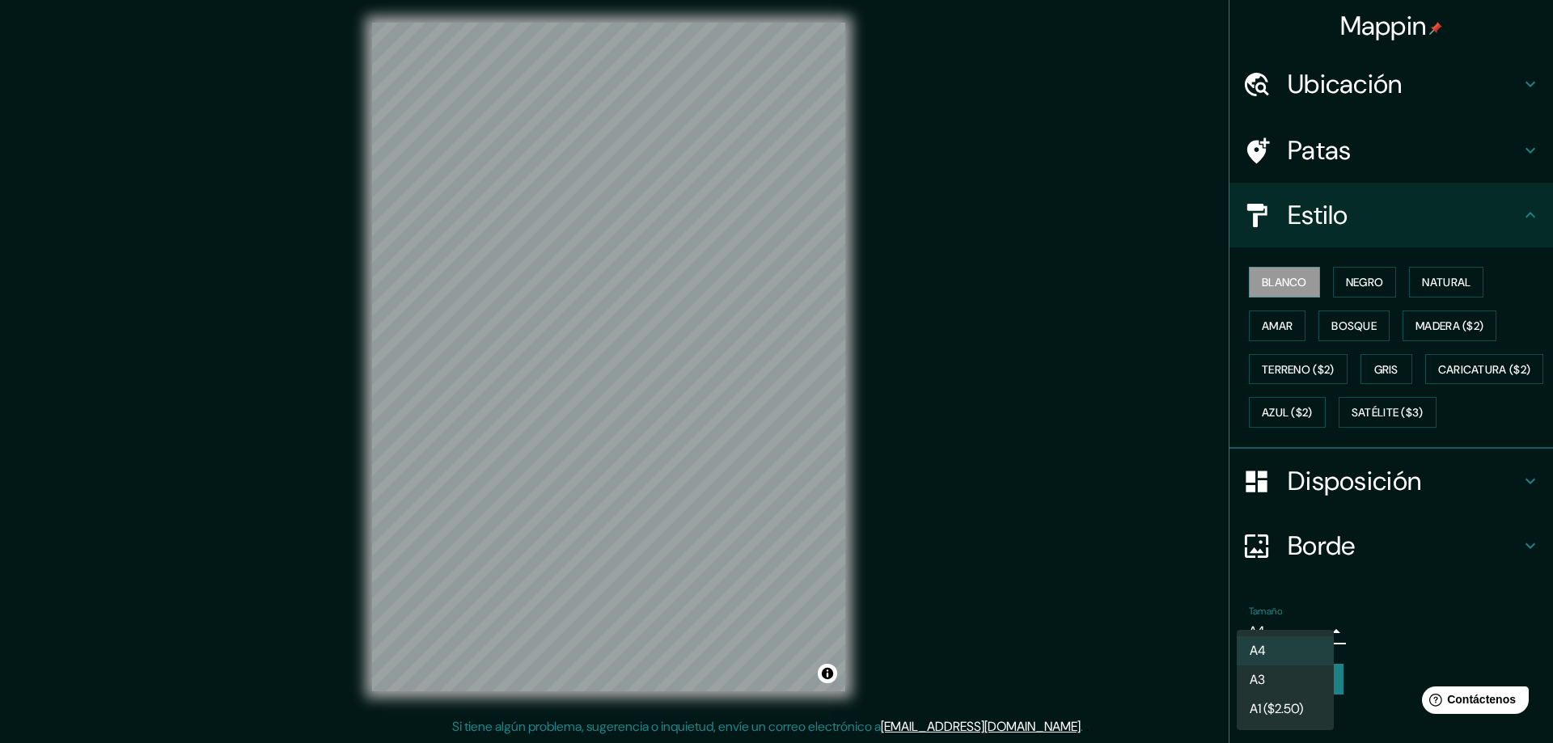
click at [1279, 667] on body "Mappin Ubicación Plaza Las Lomas, David, Chiriquí, Panama Patas Estilo Blanco N…" at bounding box center [776, 368] width 1553 height 743
click at [1409, 660] on div at bounding box center [776, 371] width 1553 height 743
